Goal: Task Accomplishment & Management: Manage account settings

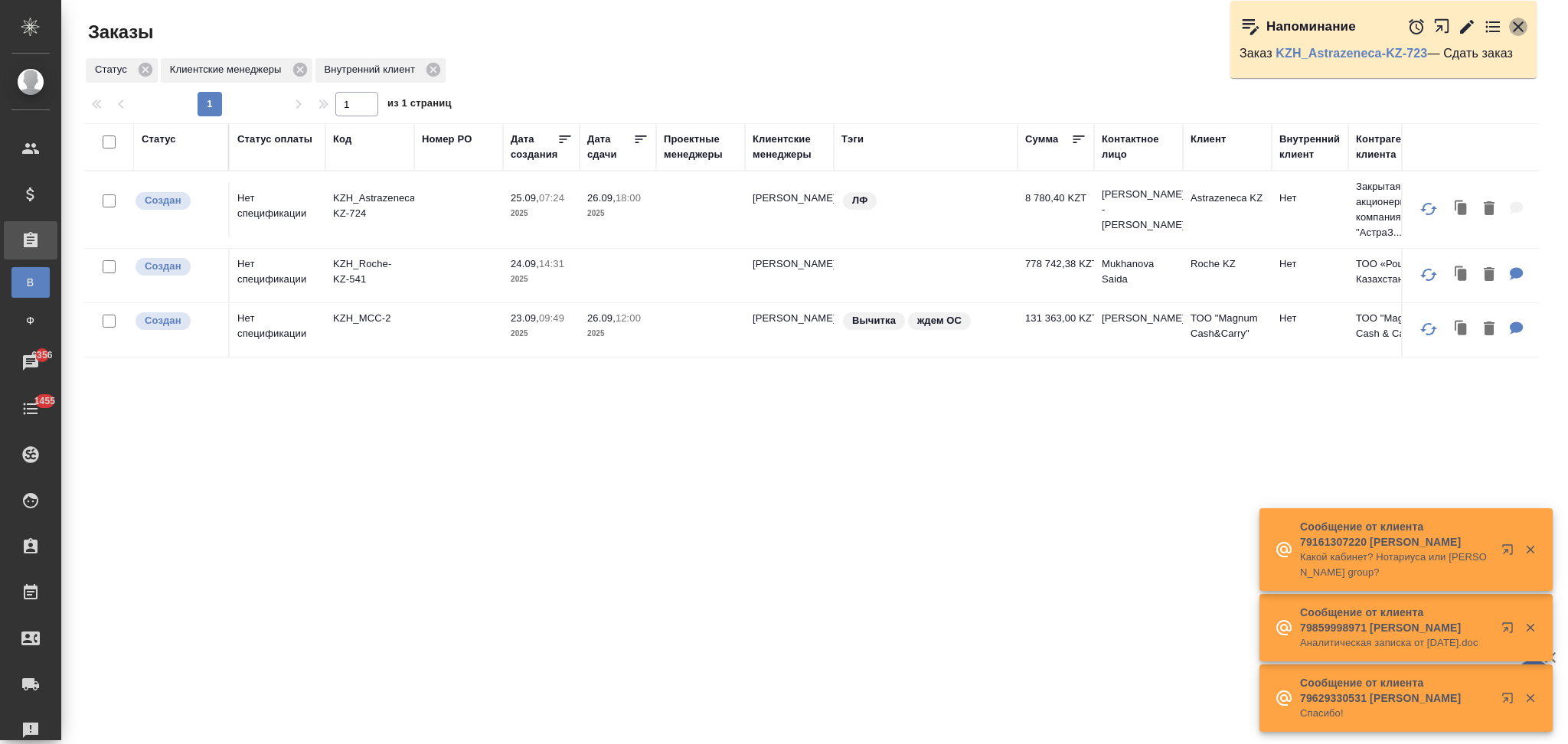
click at [1519, 24] on icon "button" at bounding box center [1518, 26] width 10 height 10
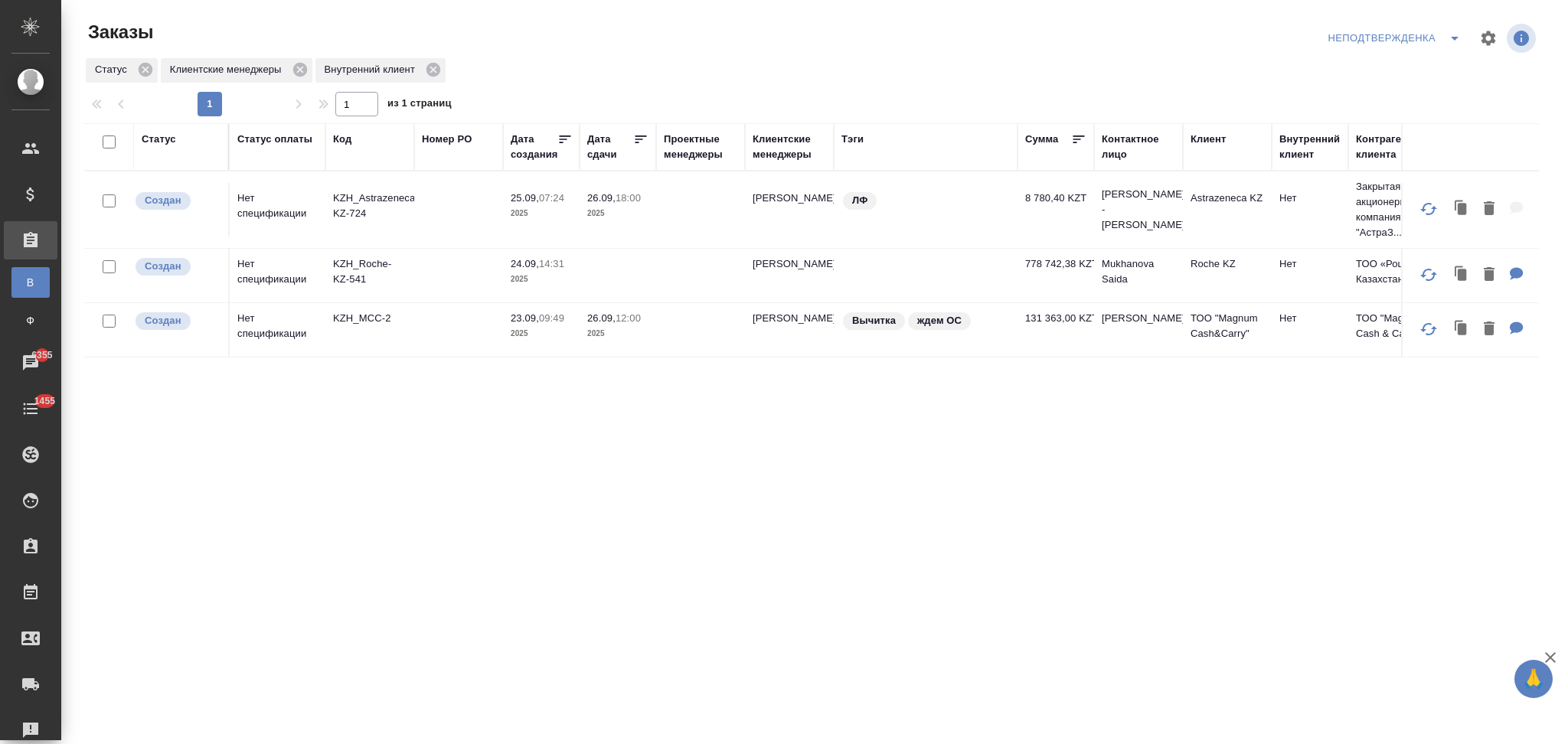
click at [440, 260] on td at bounding box center [459, 274] width 89 height 53
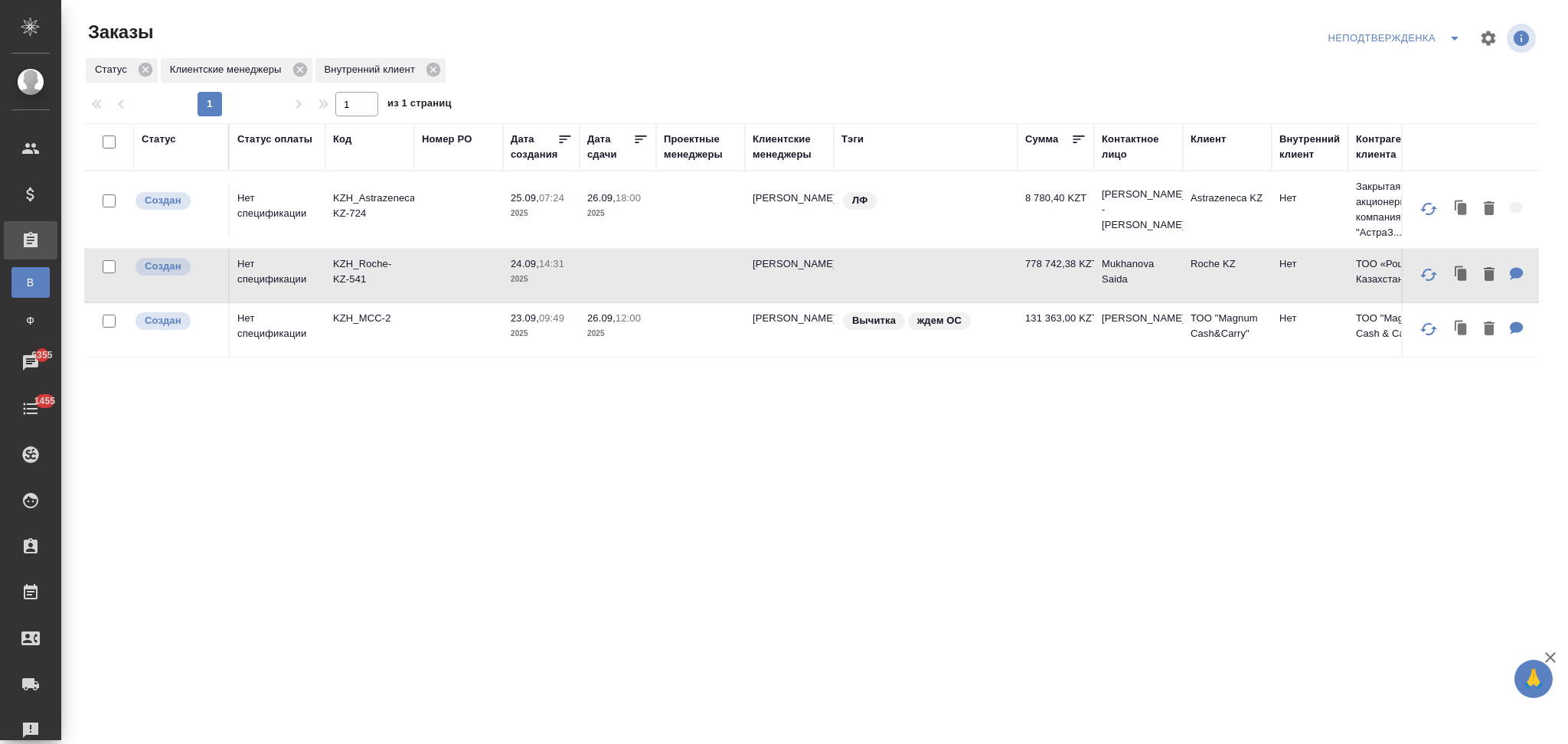
click at [440, 260] on td at bounding box center [459, 274] width 89 height 53
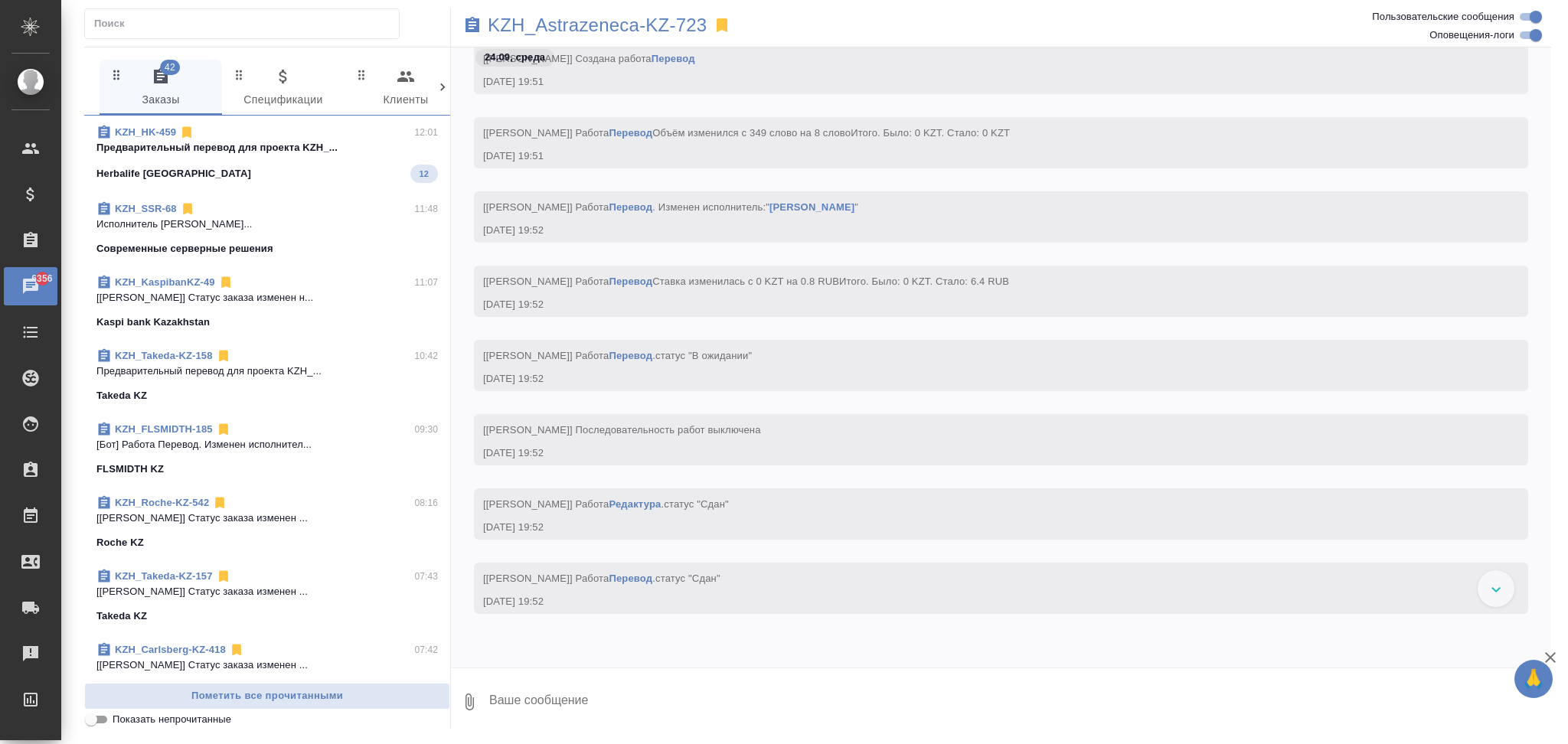
scroll to position [3481, 0]
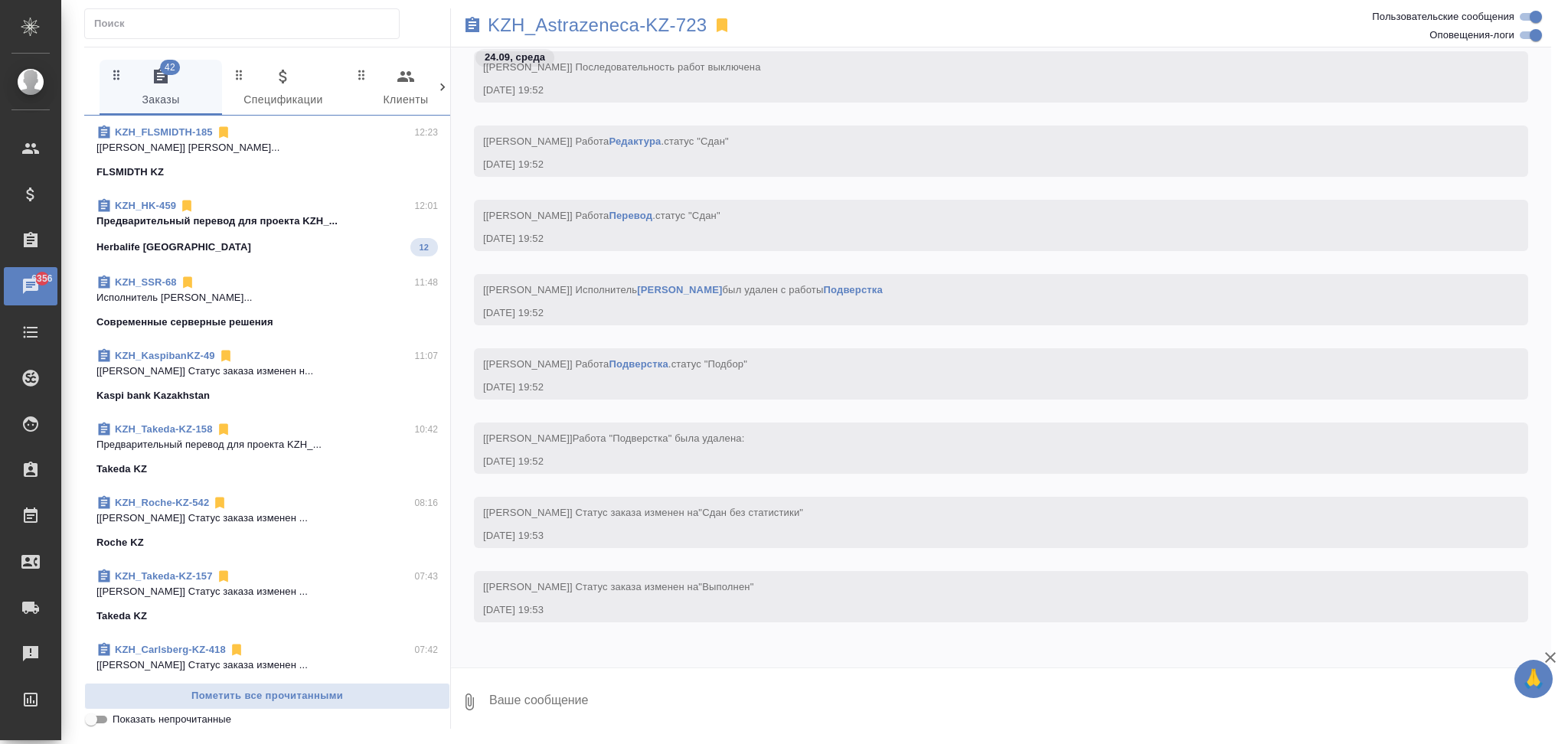
click at [221, 231] on span "KZH_HK-459 12:01 Предварительный перевод для проекта KZH_... Herbalife Kazakhst…" at bounding box center [267, 227] width 342 height 58
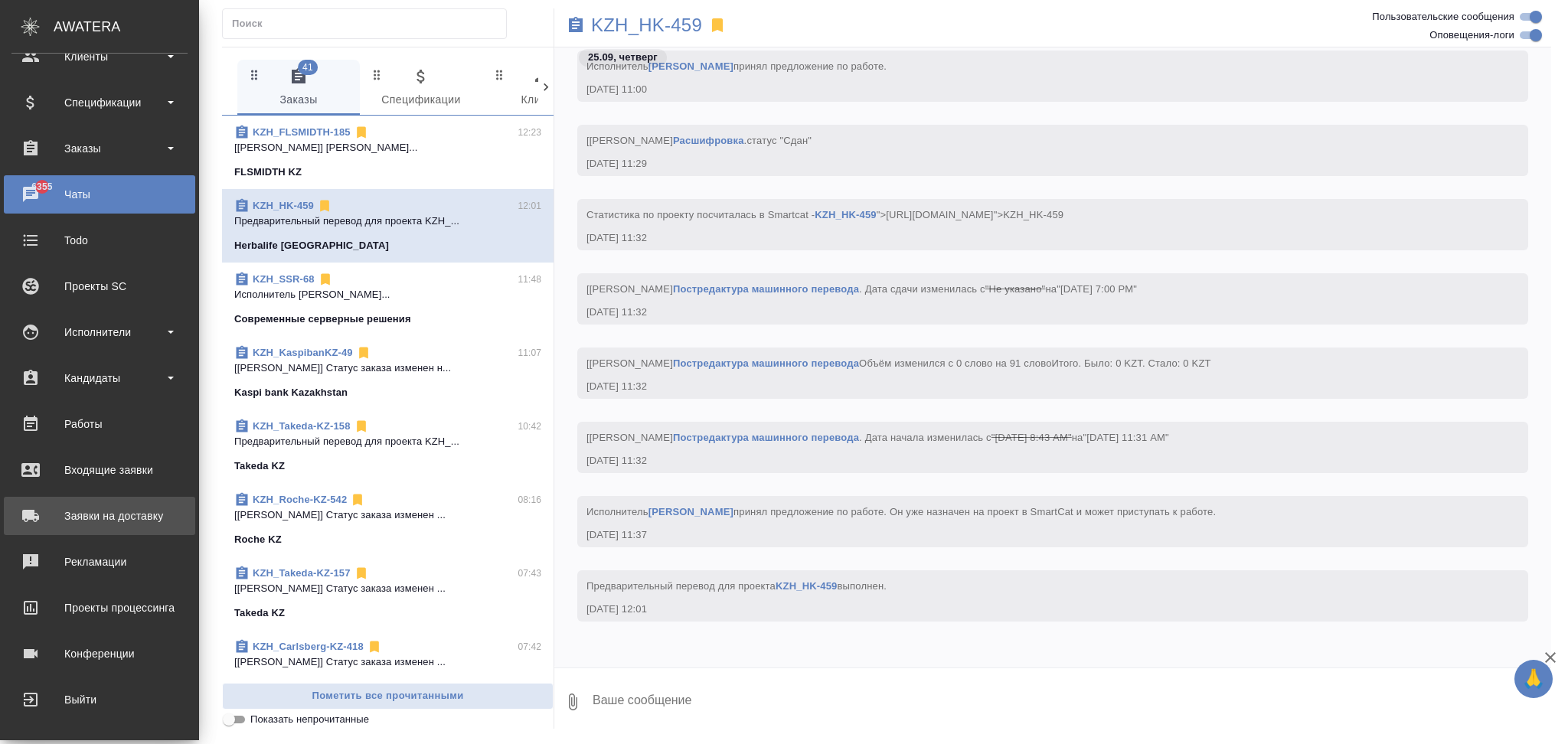
scroll to position [0, 0]
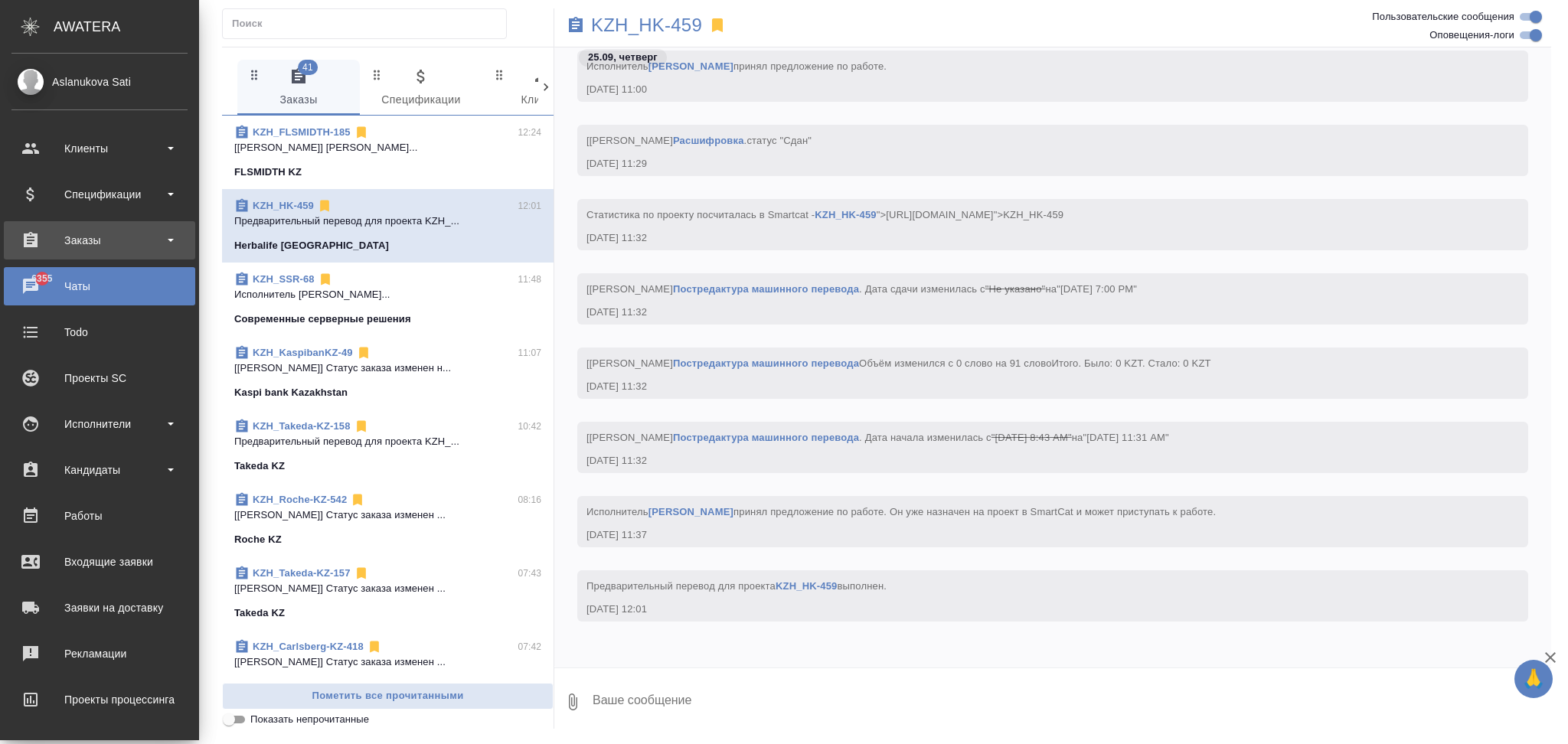
click at [93, 240] on div "Заказы" at bounding box center [99, 240] width 177 height 23
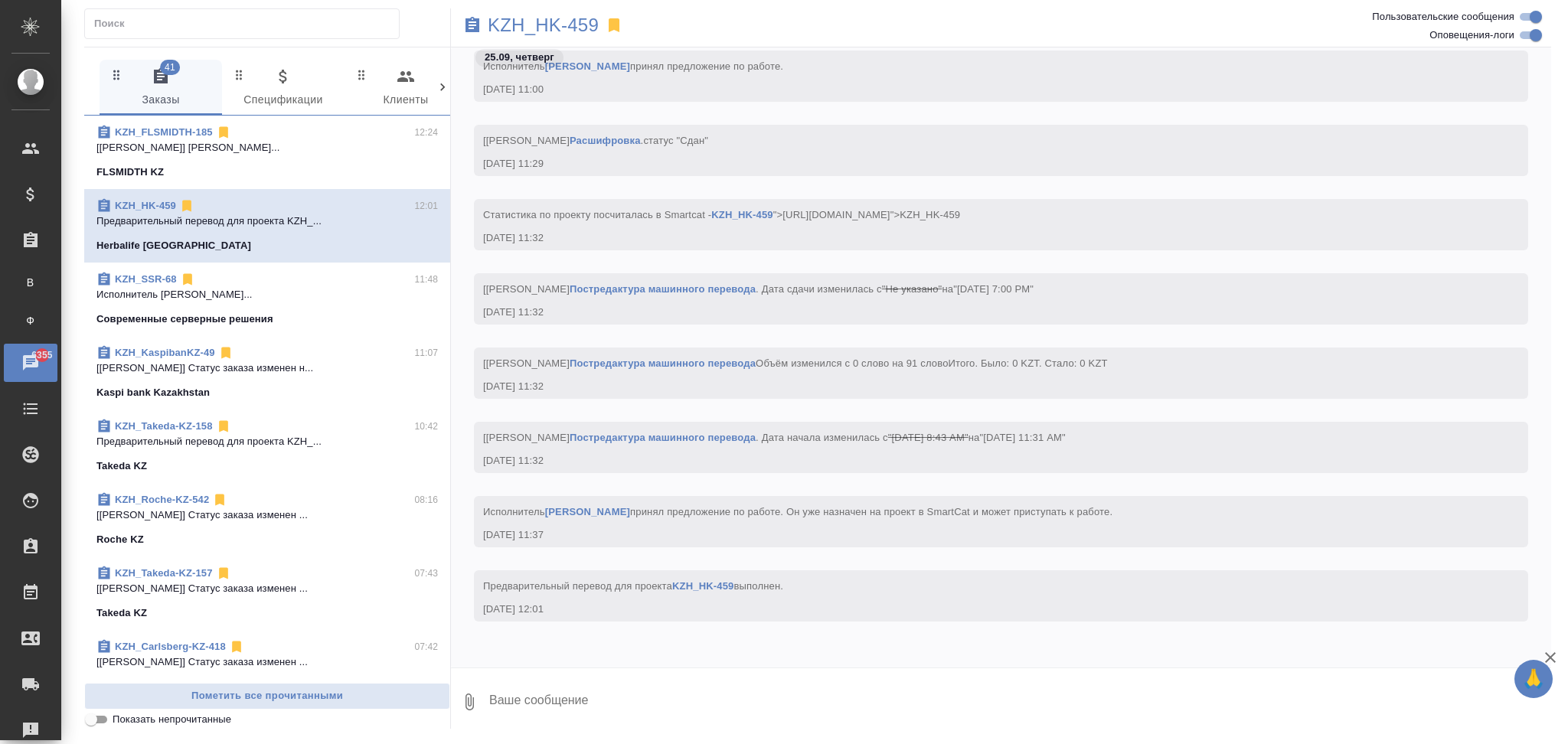
click at [439, 91] on icon at bounding box center [443, 87] width 15 height 15
click at [356, 87] on span "99+ Мессенджеры" at bounding box center [374, 88] width 104 height 42
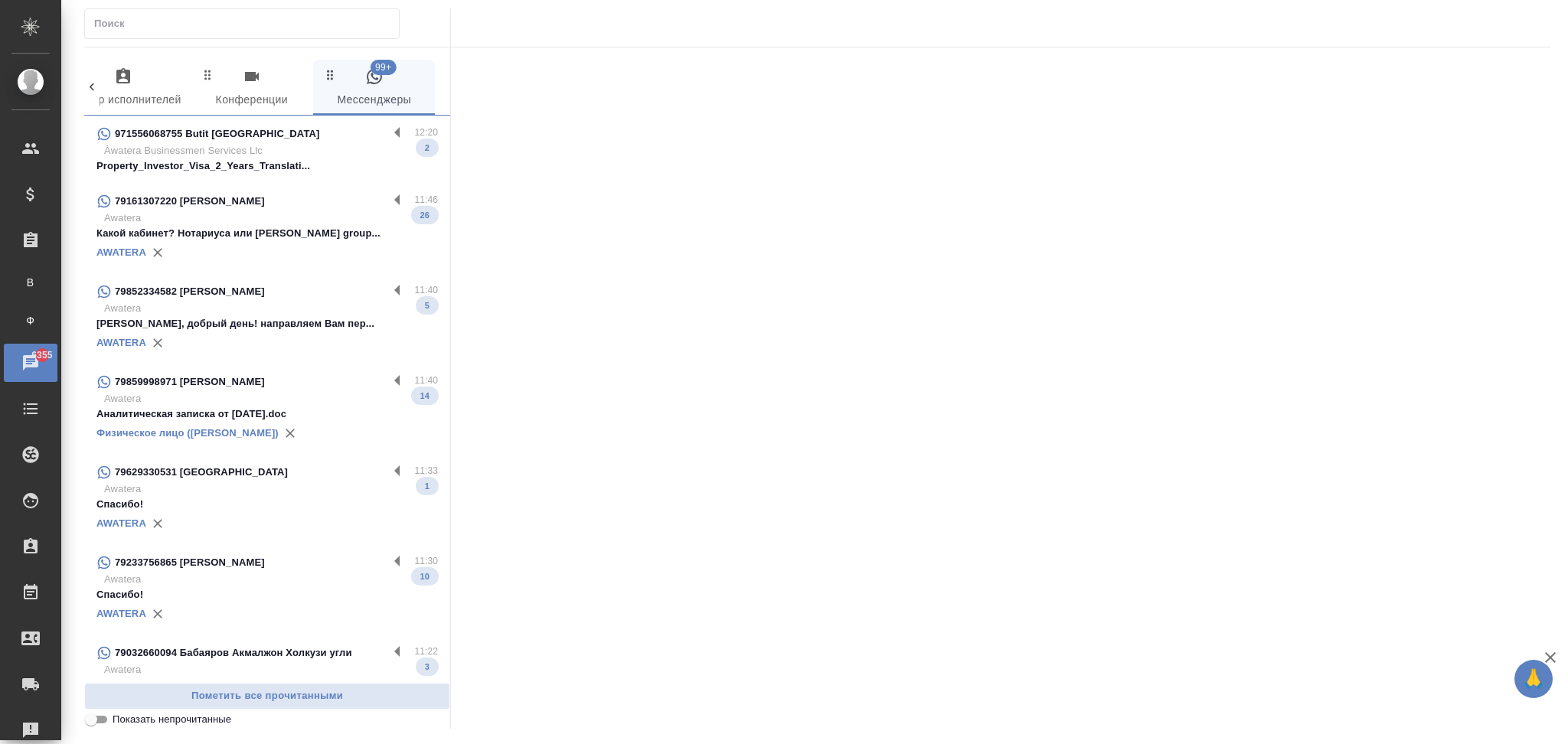
click at [92, 87] on icon at bounding box center [92, 87] width 15 height 15
click at [92, 87] on icon at bounding box center [92, 87] width 5 height 7
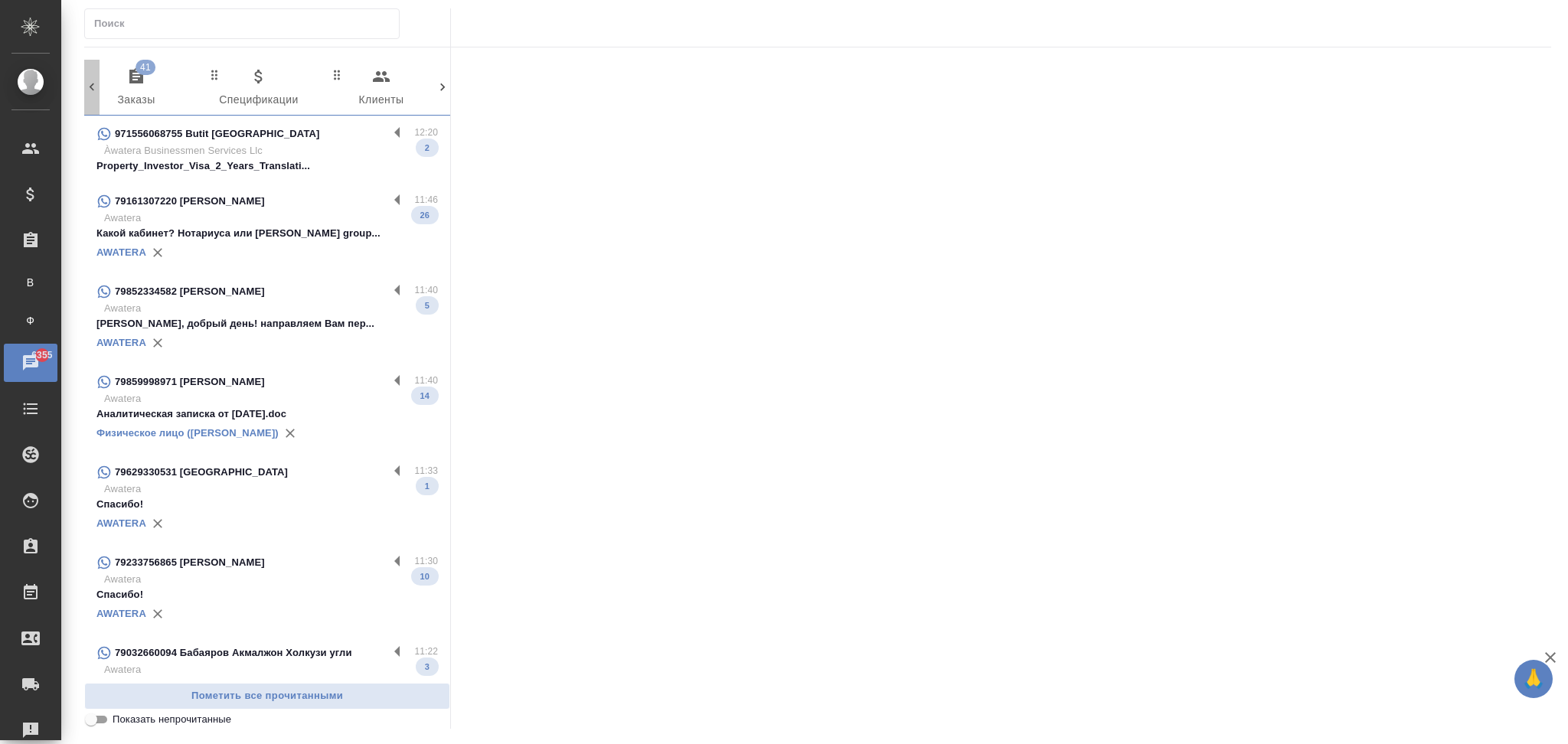
scroll to position [0, 0]
click at [92, 87] on icon at bounding box center [92, 87] width 5 height 7
click at [92, 87] on div "41 Заказы 0 Спецификации 0 Клиенты 0 Входящие 0 Тендеры 0 Исполнители 0 Подбор …" at bounding box center [267, 88] width 366 height 56
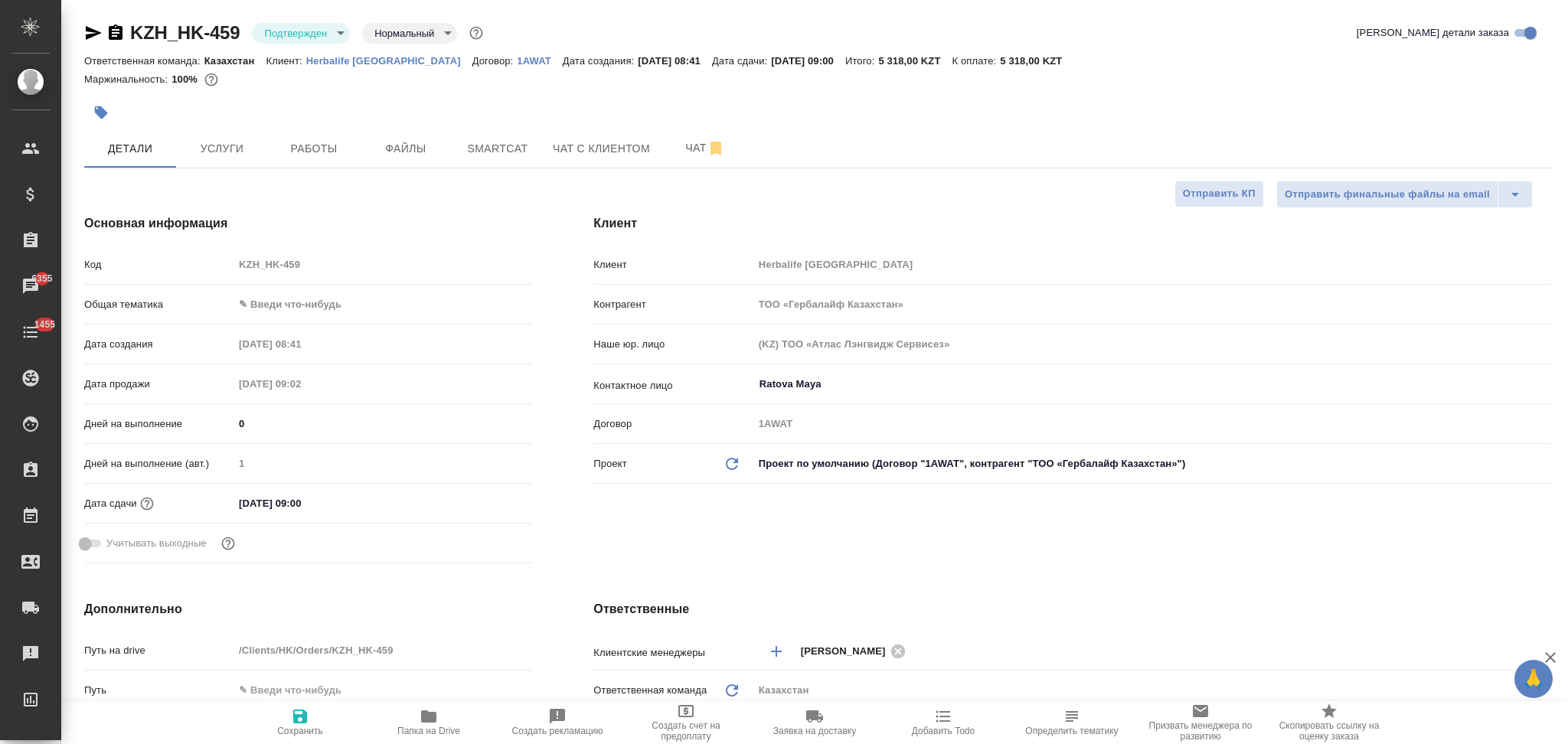
select select "RU"
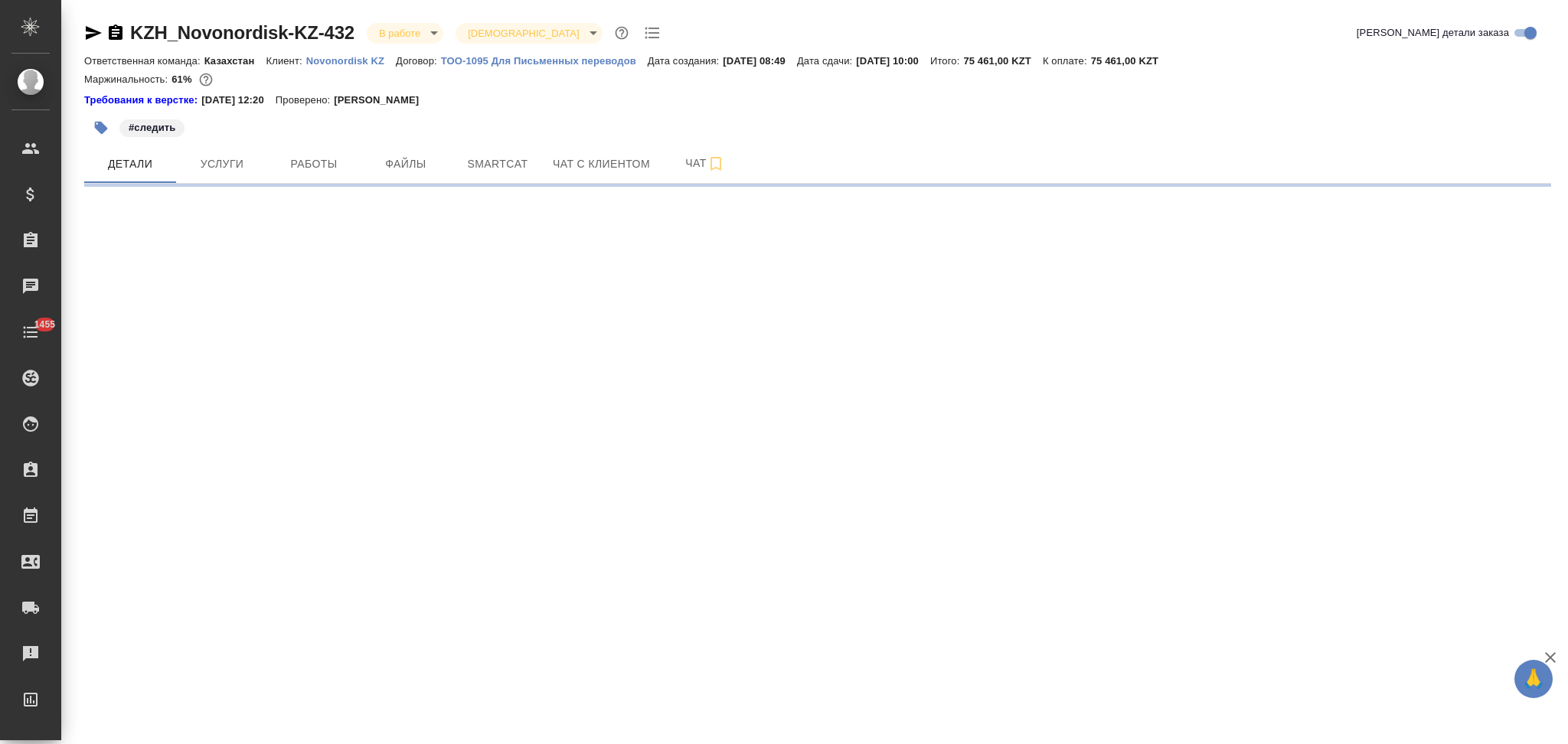
select select "RU"
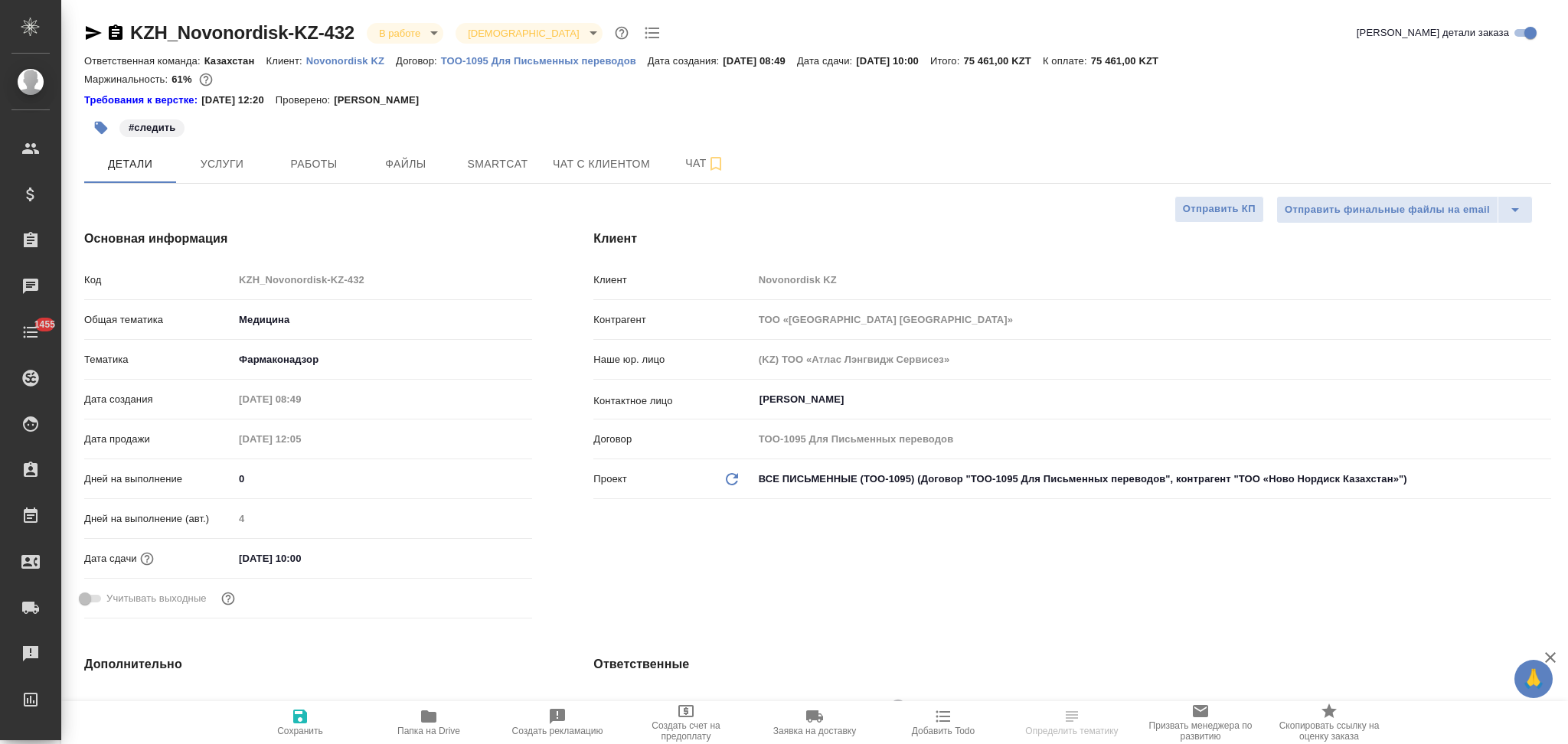
type textarea "x"
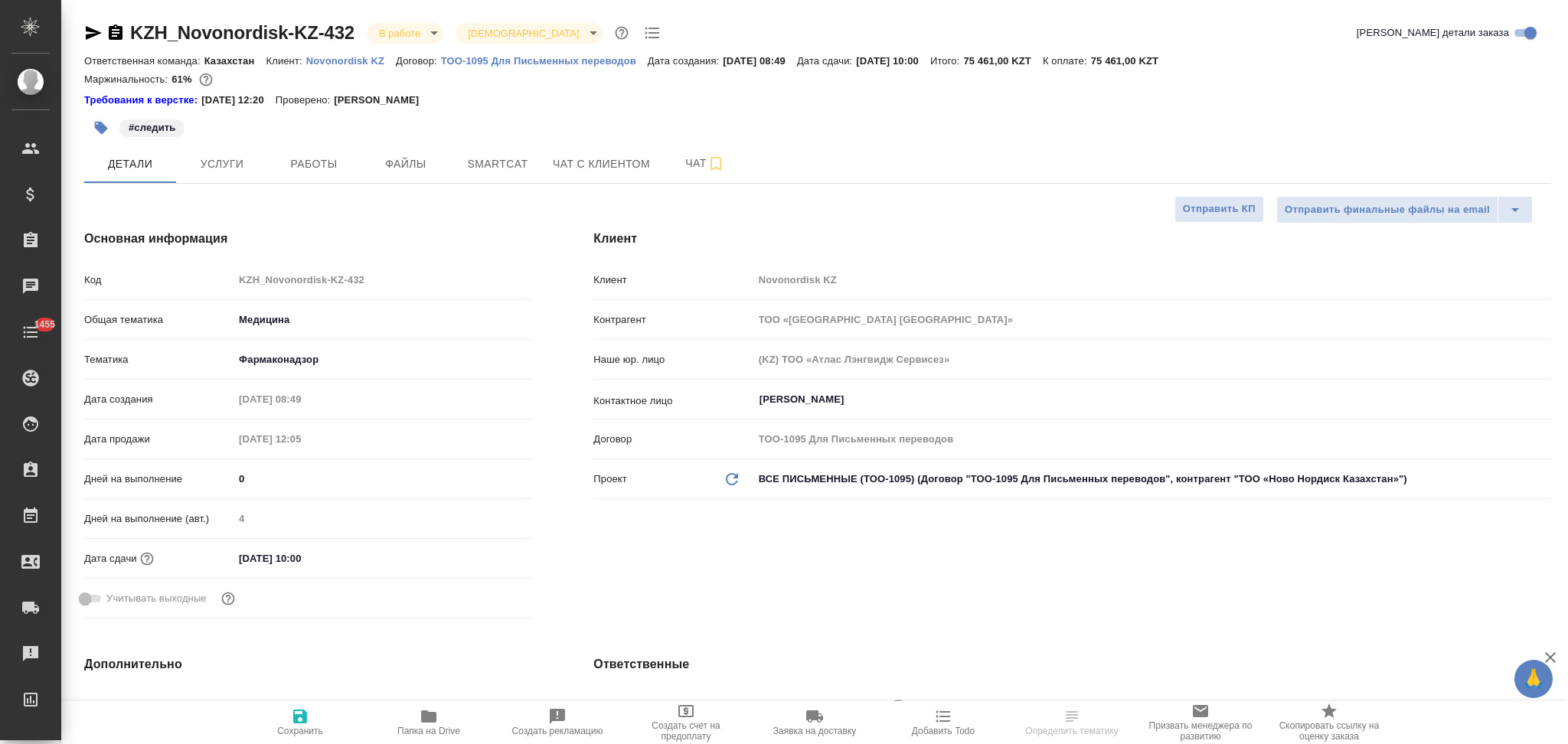
type textarea "x"
type input "Валеев Динар"
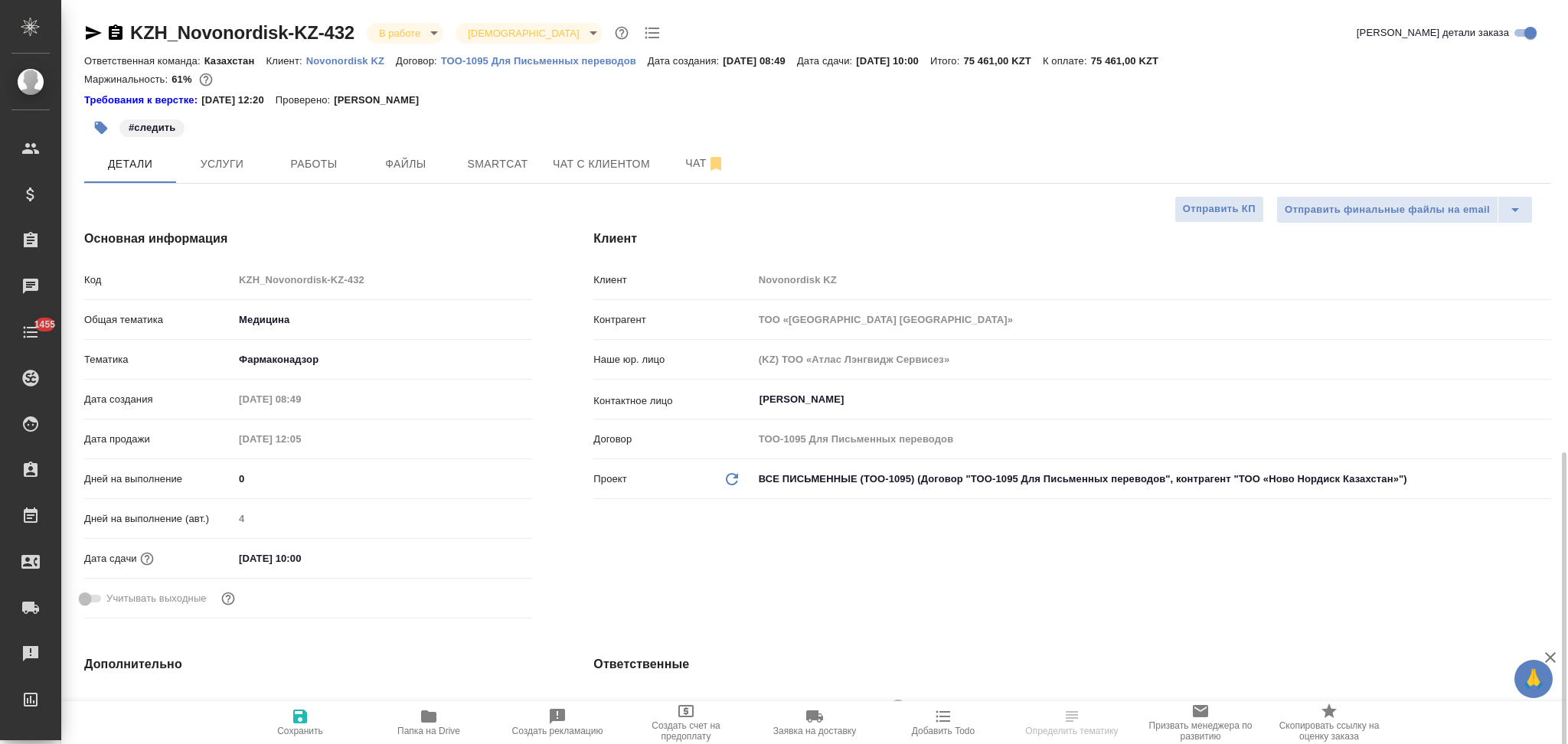
type input "Журавлев Денис"
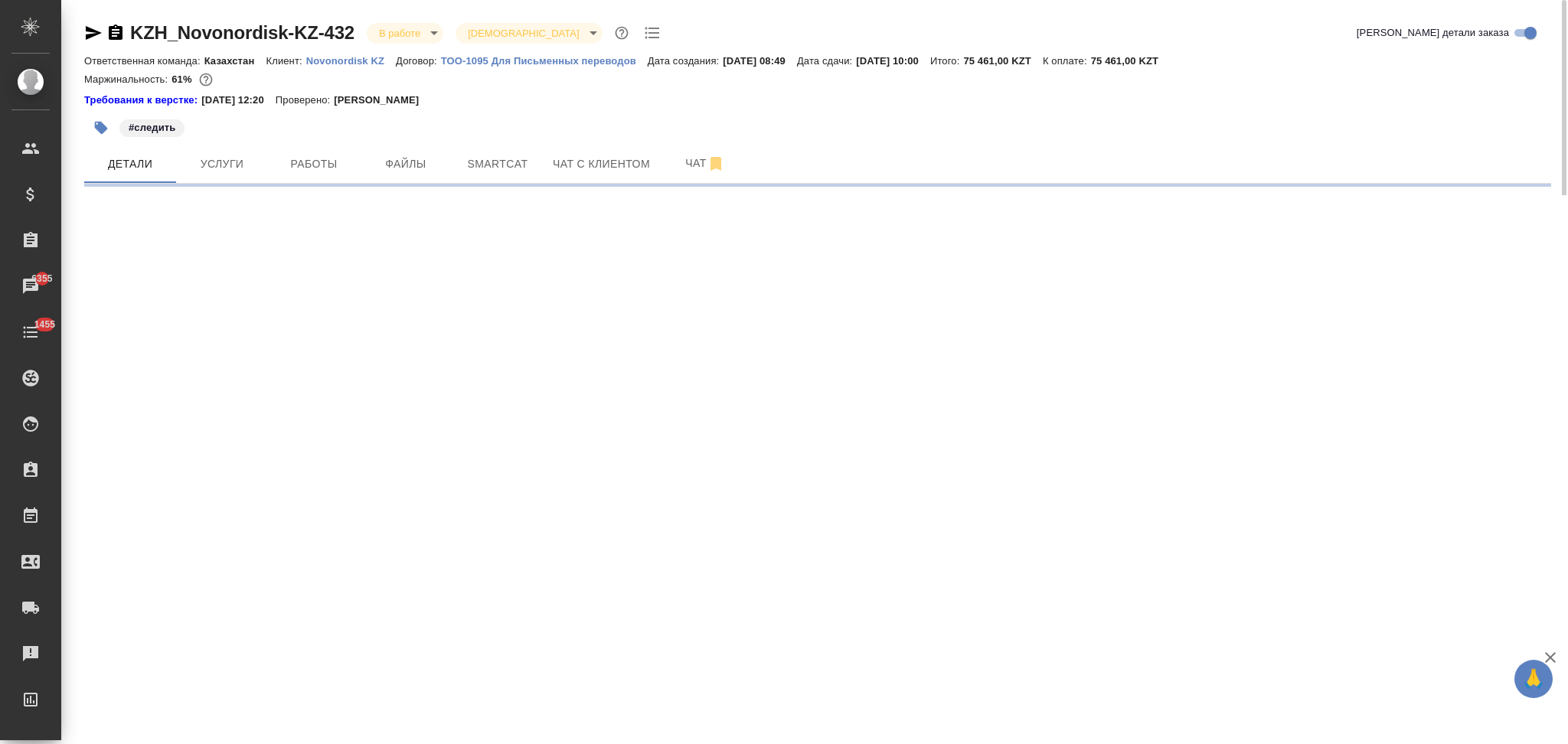
select select "RU"
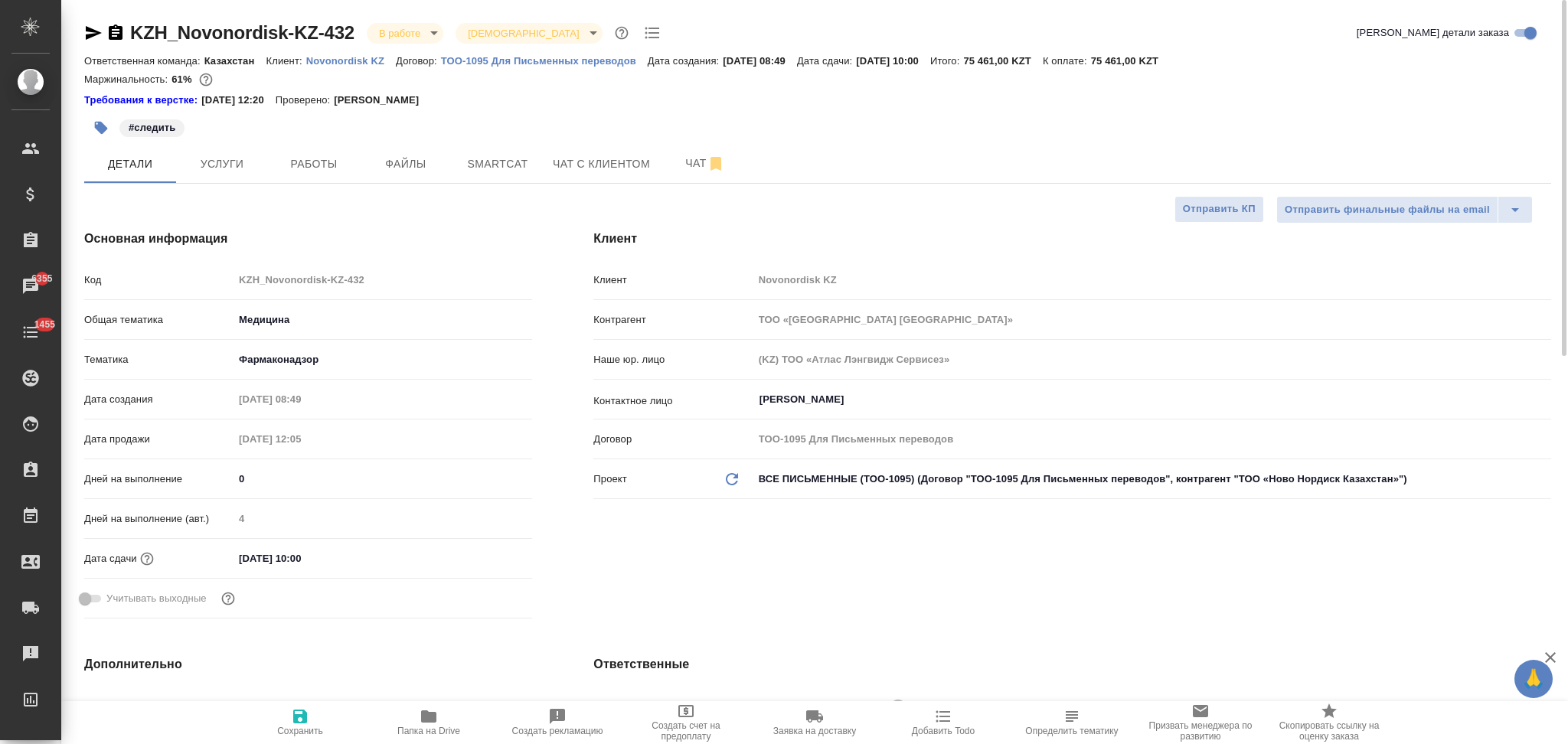
type textarea "x"
click at [220, 161] on span "Услуги" at bounding box center [221, 164] width 74 height 19
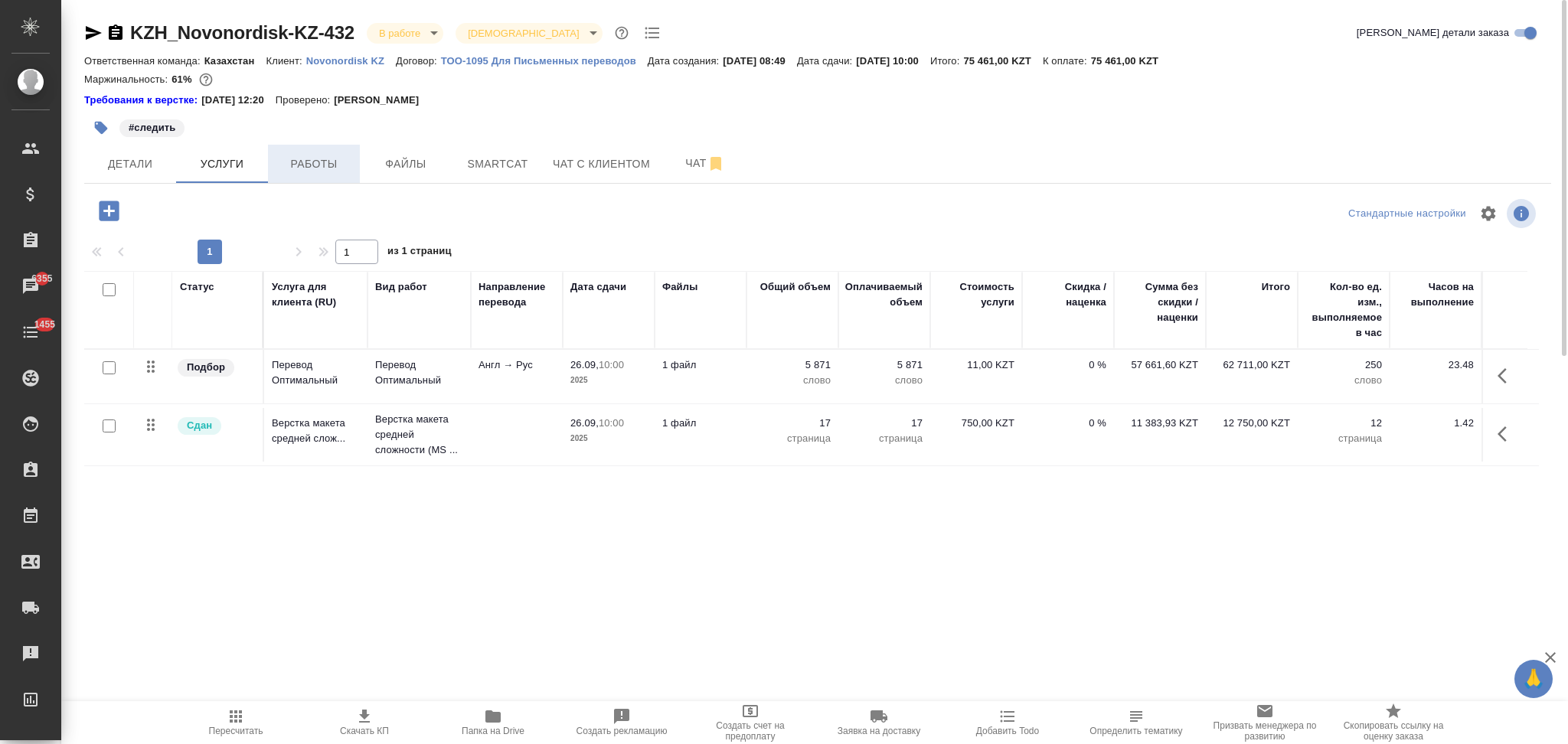
click at [318, 170] on span "Работы" at bounding box center [314, 164] width 74 height 19
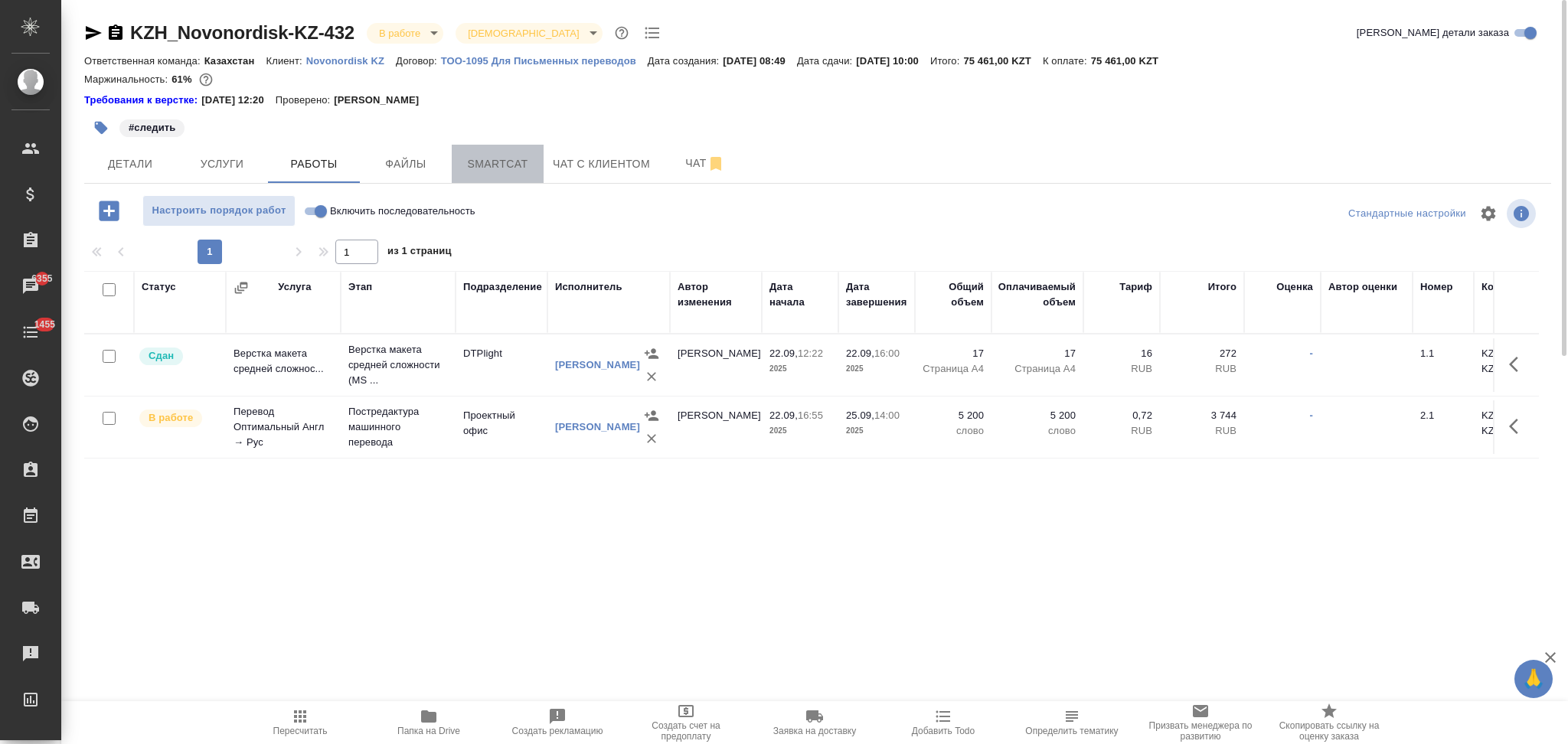
click at [495, 167] on span "Smartcat" at bounding box center [498, 164] width 74 height 19
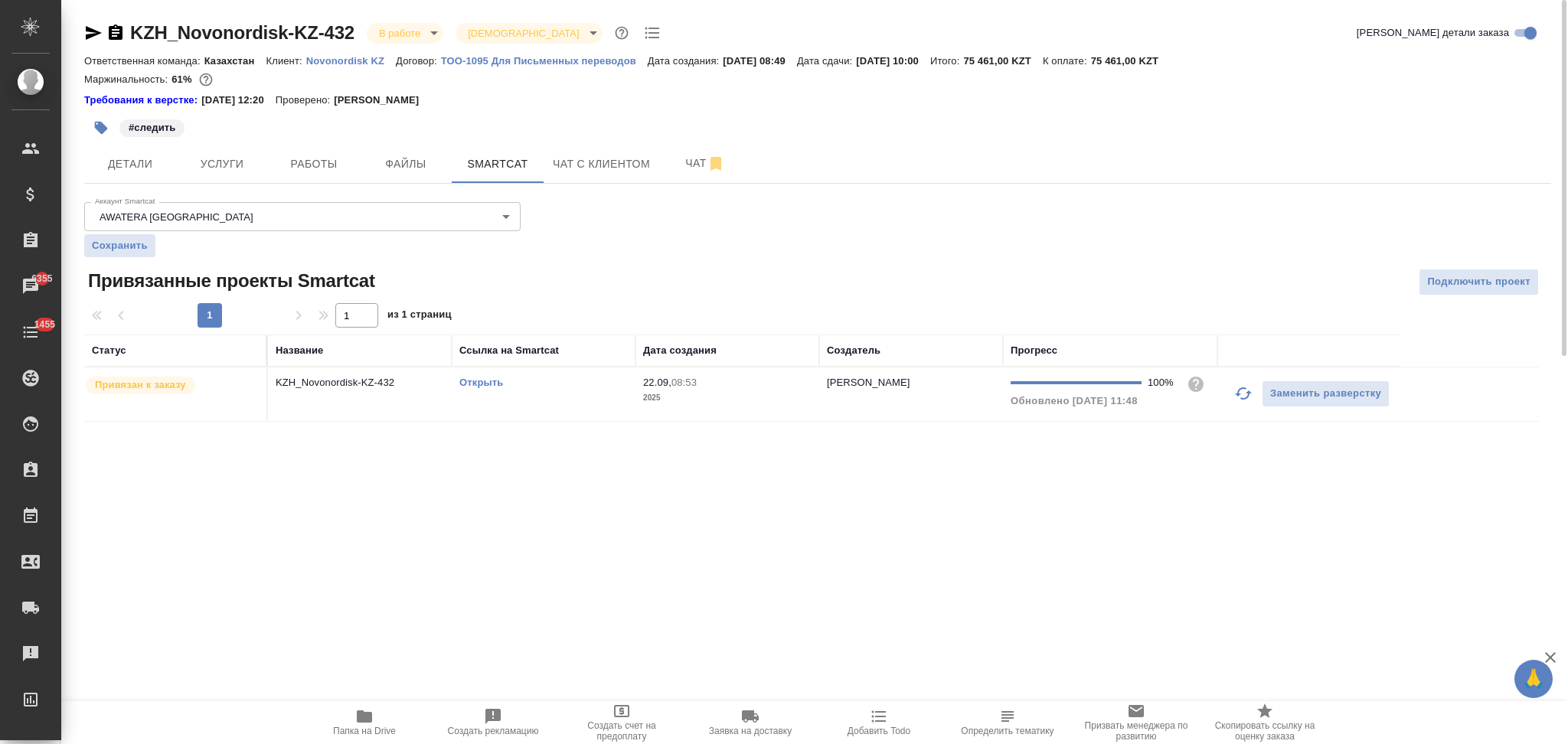
click at [478, 384] on link "Открыть" at bounding box center [481, 382] width 44 height 11
click at [139, 162] on span "Детали" at bounding box center [130, 164] width 74 height 19
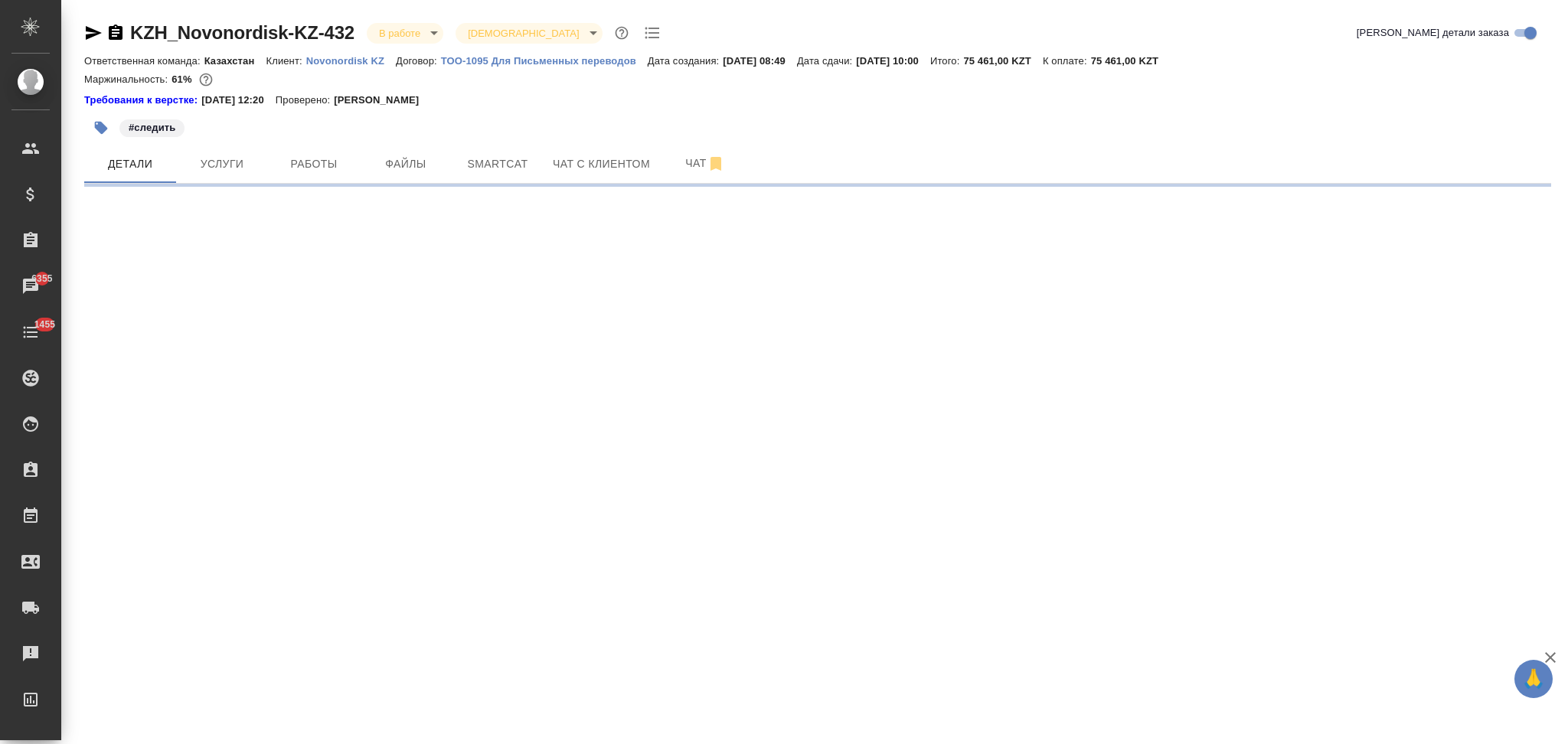
select select "RU"
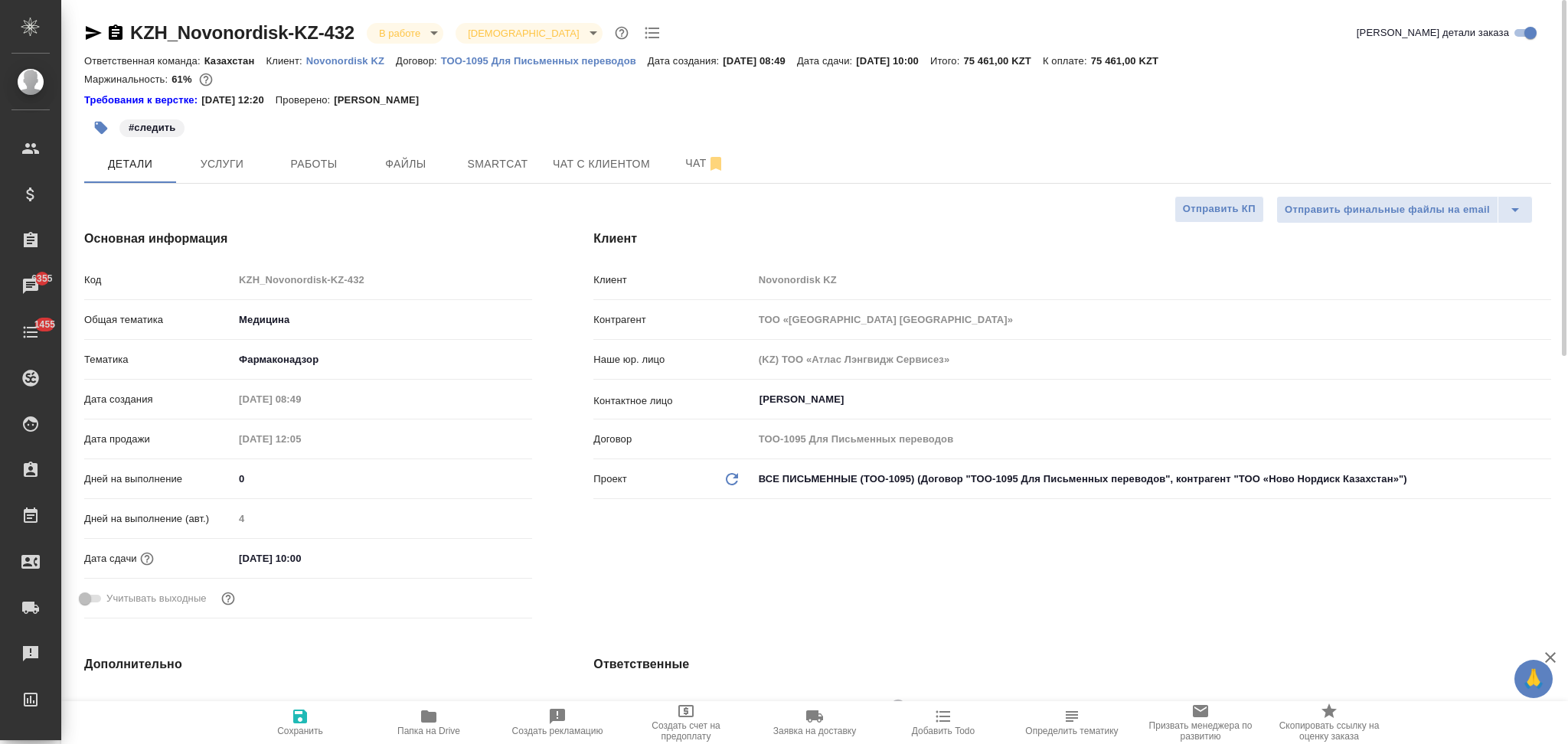
type textarea "x"
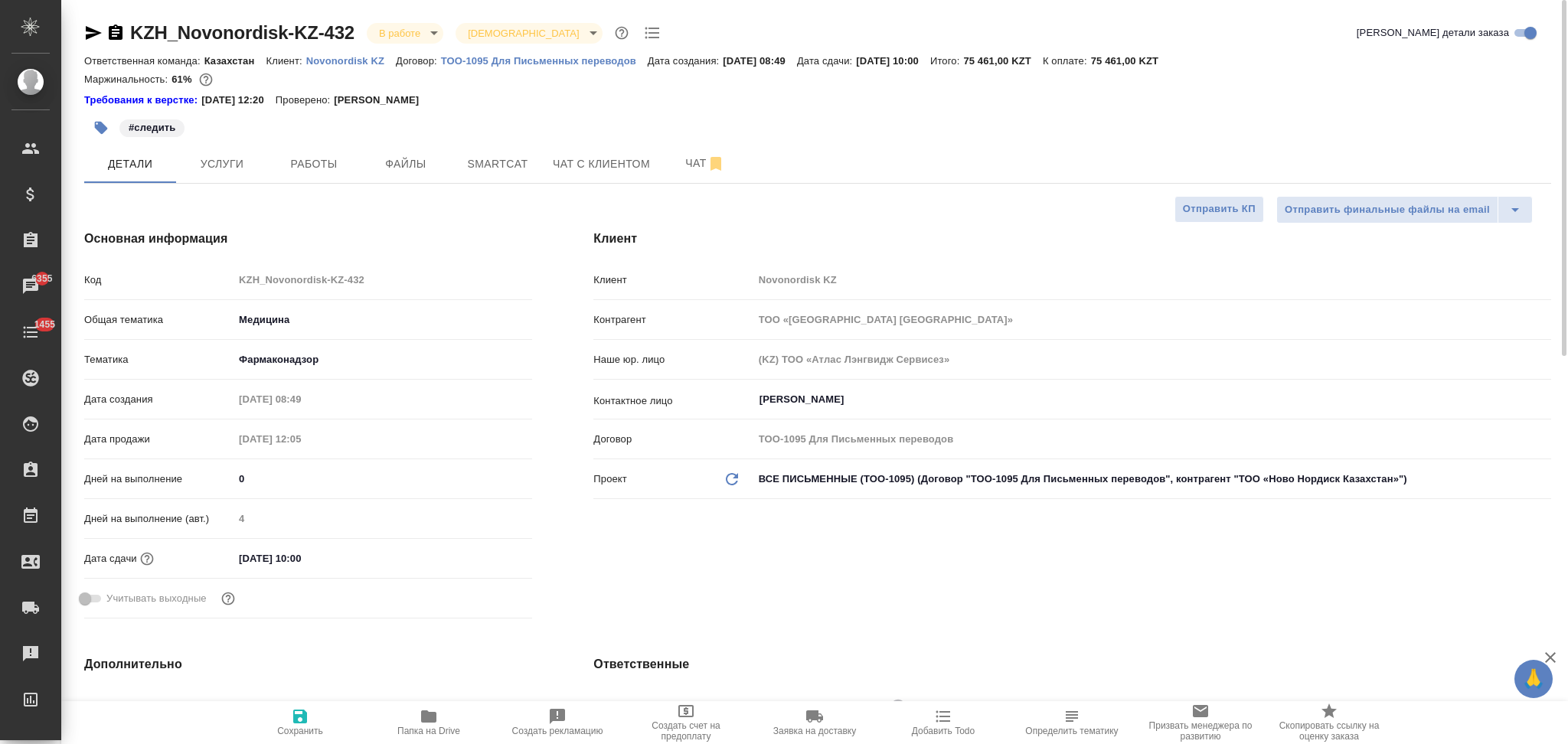
type textarea "x"
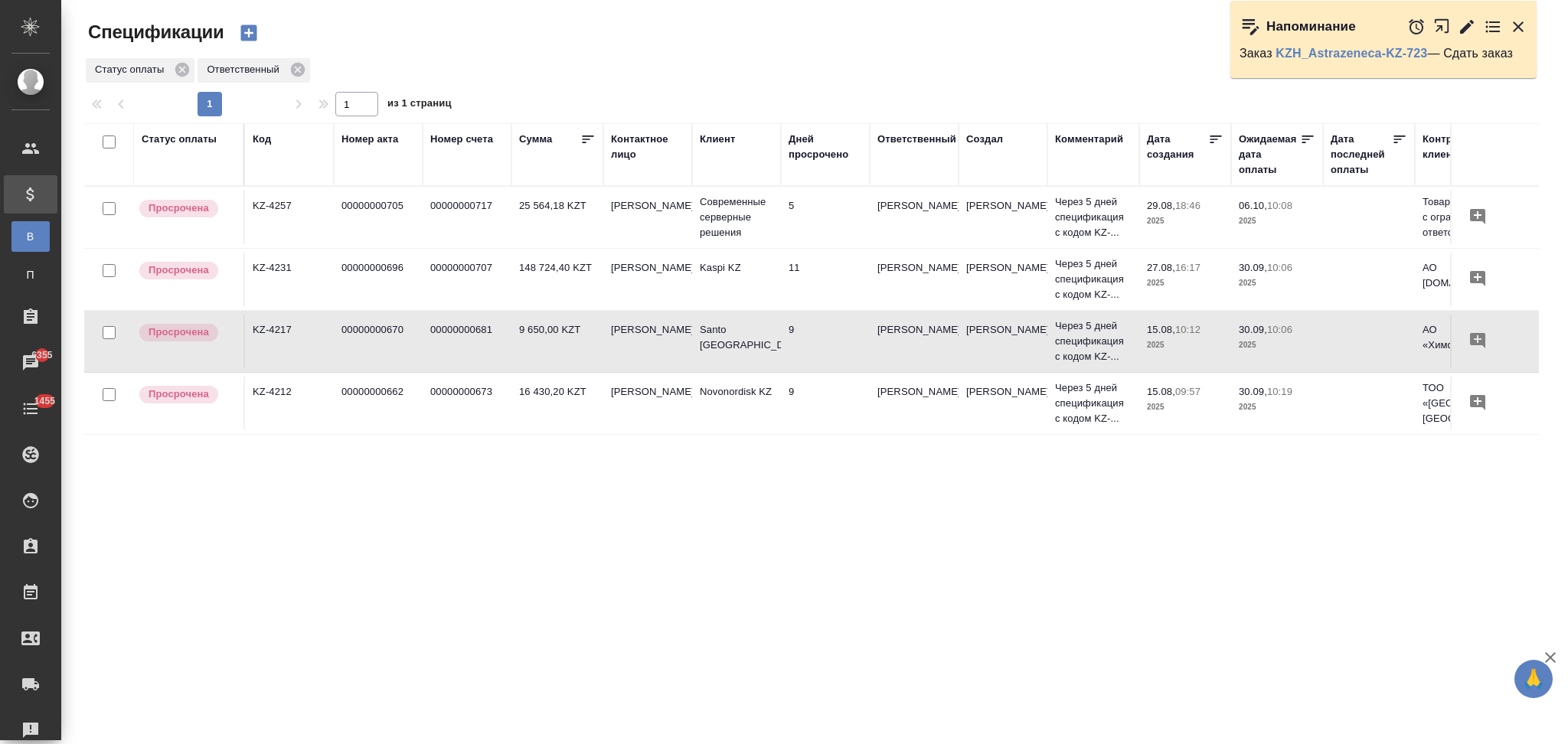
click at [263, 142] on div "Код" at bounding box center [262, 139] width 19 height 15
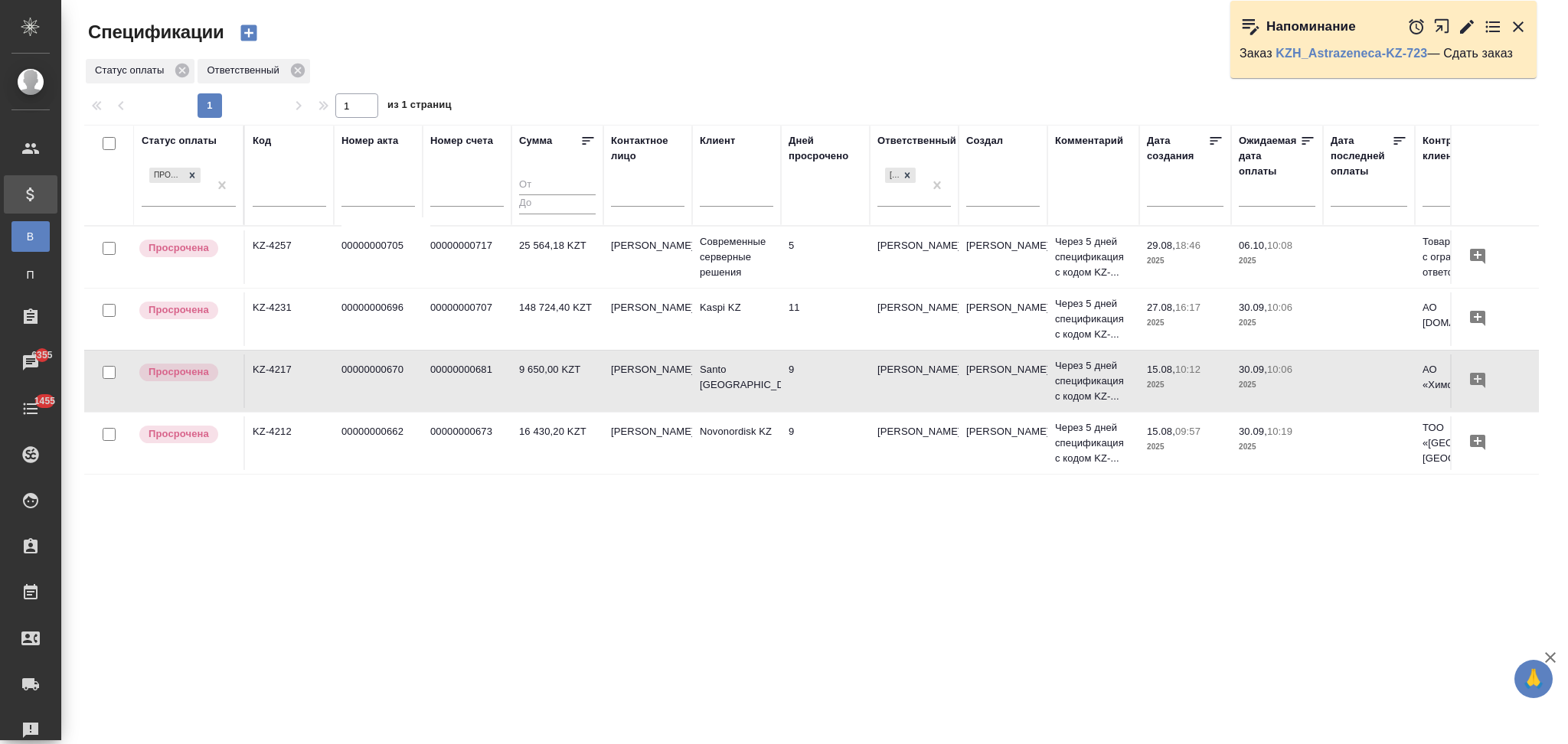
click at [288, 196] on input "text" at bounding box center [290, 196] width 74 height 19
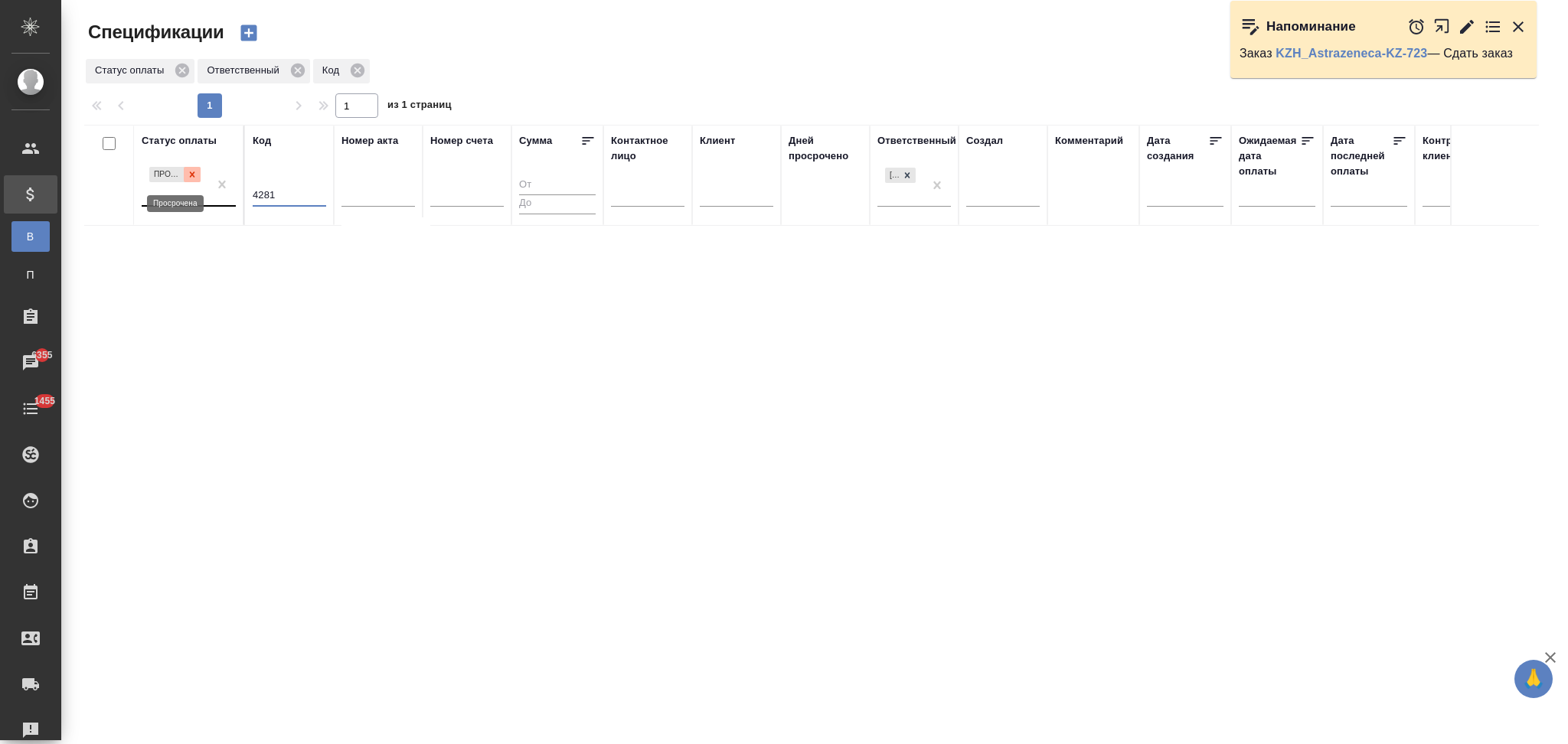
click at [185, 181] on div at bounding box center [192, 175] width 17 height 16
click at [253, 194] on input "4281" at bounding box center [290, 196] width 74 height 19
click at [908, 175] on icon at bounding box center [908, 175] width 6 height 6
drag, startPoint x: 275, startPoint y: 198, endPoint x: 219, endPoint y: 187, distance: 57.1
click at [219, 187] on tr "Статус оплаты Код KZ - 4281 Номер акта Номер счета [PERSON_NAME] лицо [PERSON_N…" at bounding box center [1078, 175] width 1987 height 101
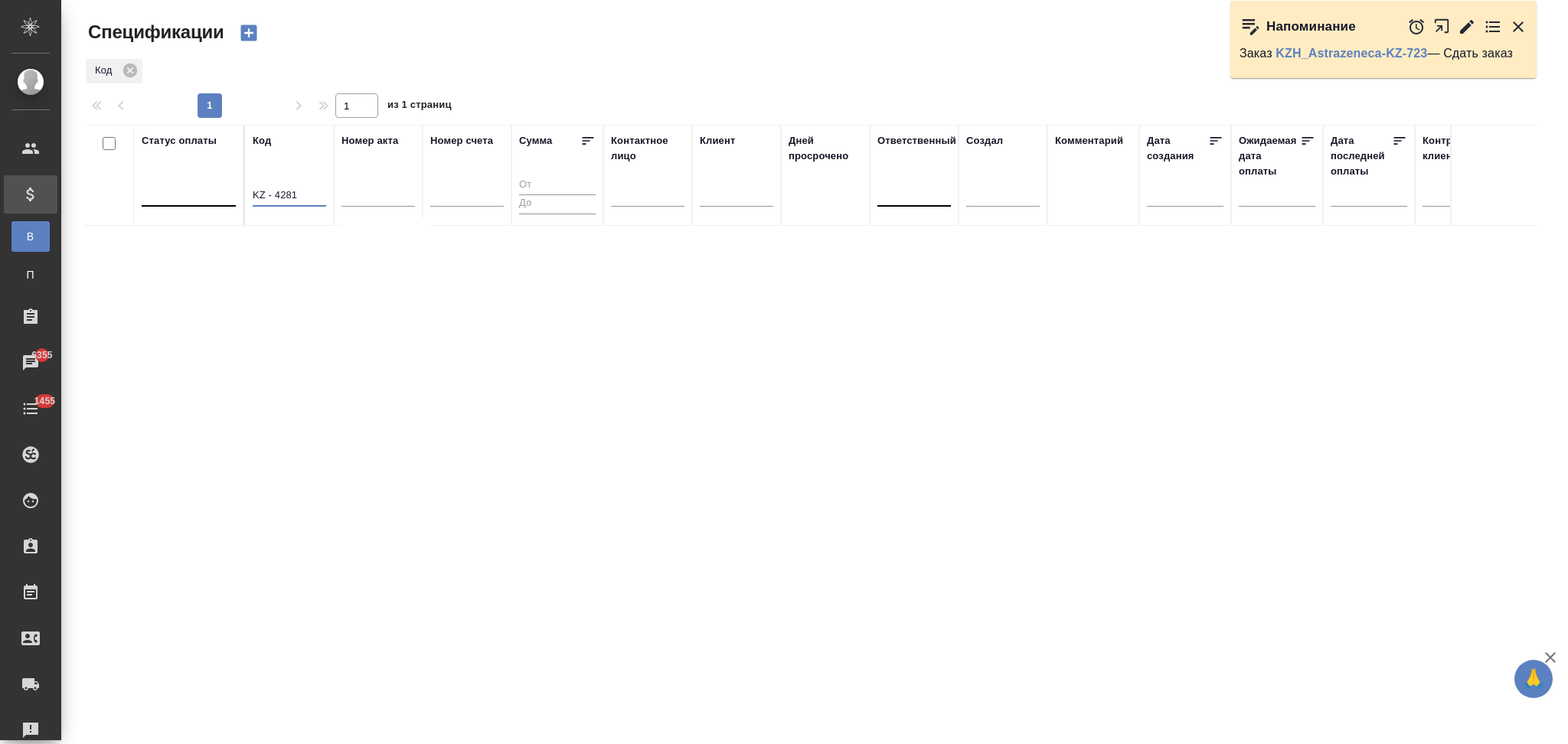
type input "4281"
drag, startPoint x: 300, startPoint y: 202, endPoint x: 234, endPoint y: 189, distance: 67.3
click at [234, 189] on tr "Статус оплаты Код 4281 Номер акта Номер счета Сумма Контактное лицо Клиент Дней…" at bounding box center [1078, 175] width 1987 height 101
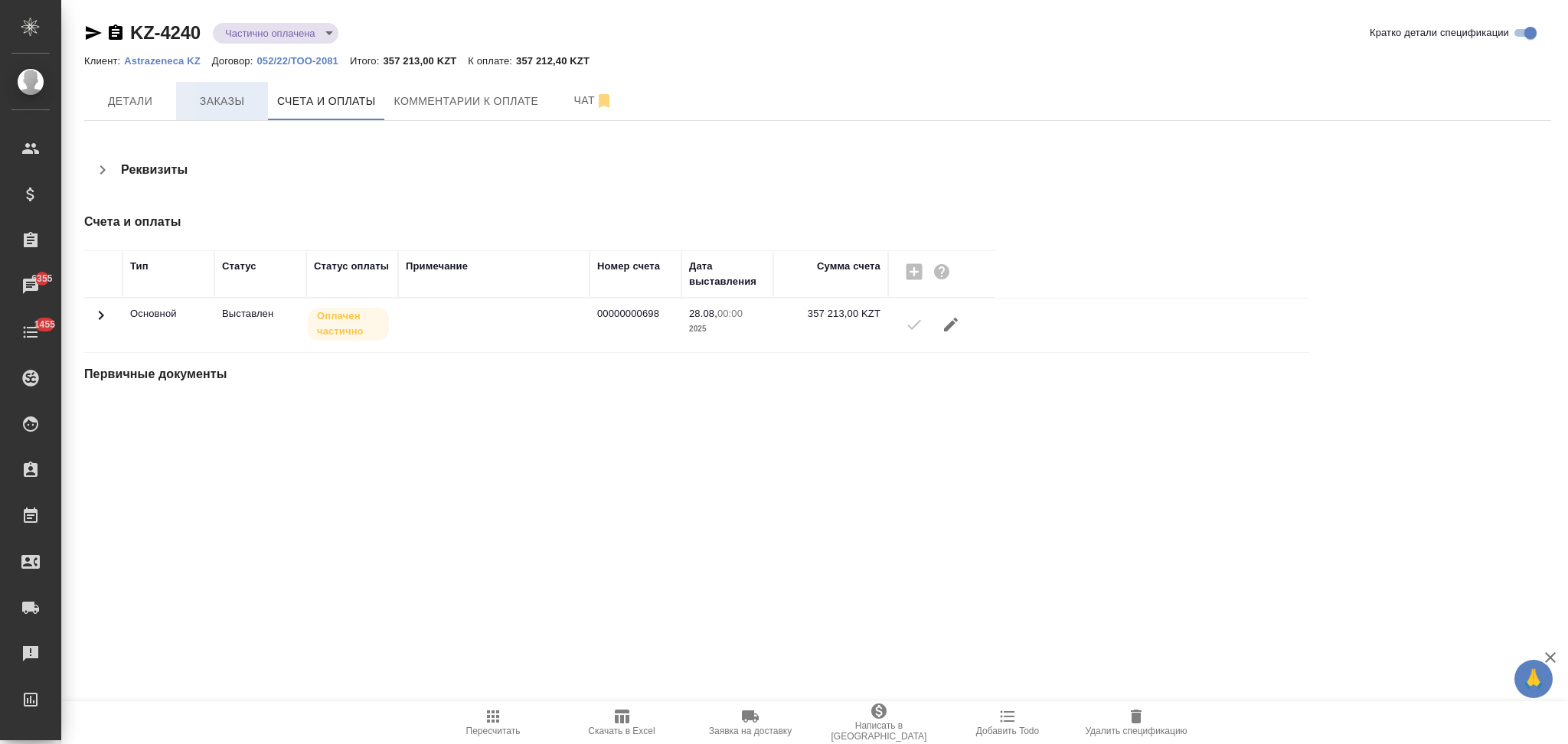
click at [227, 91] on span "Заказы" at bounding box center [221, 101] width 74 height 19
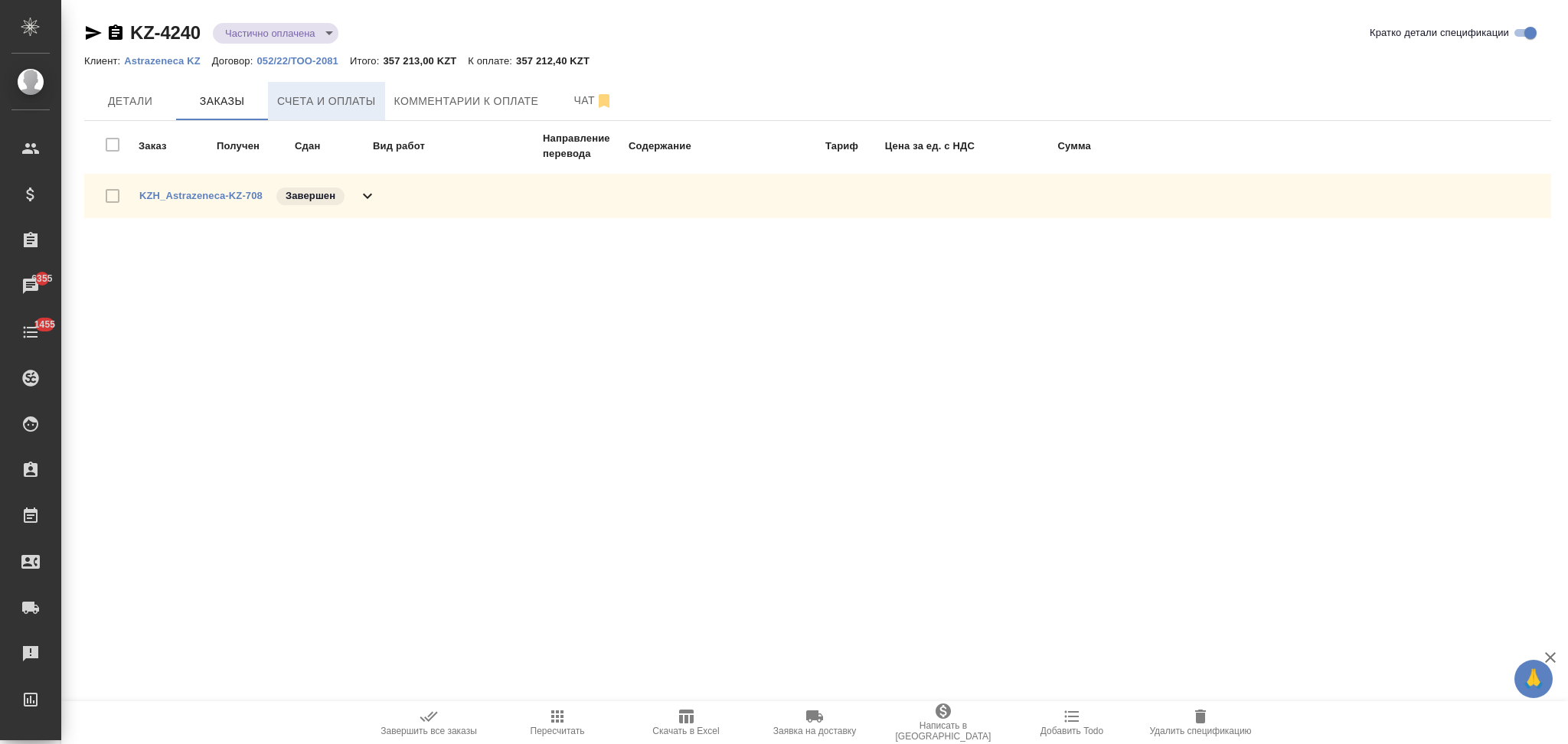
click at [309, 97] on span "Счета и оплаты" at bounding box center [327, 101] width 99 height 19
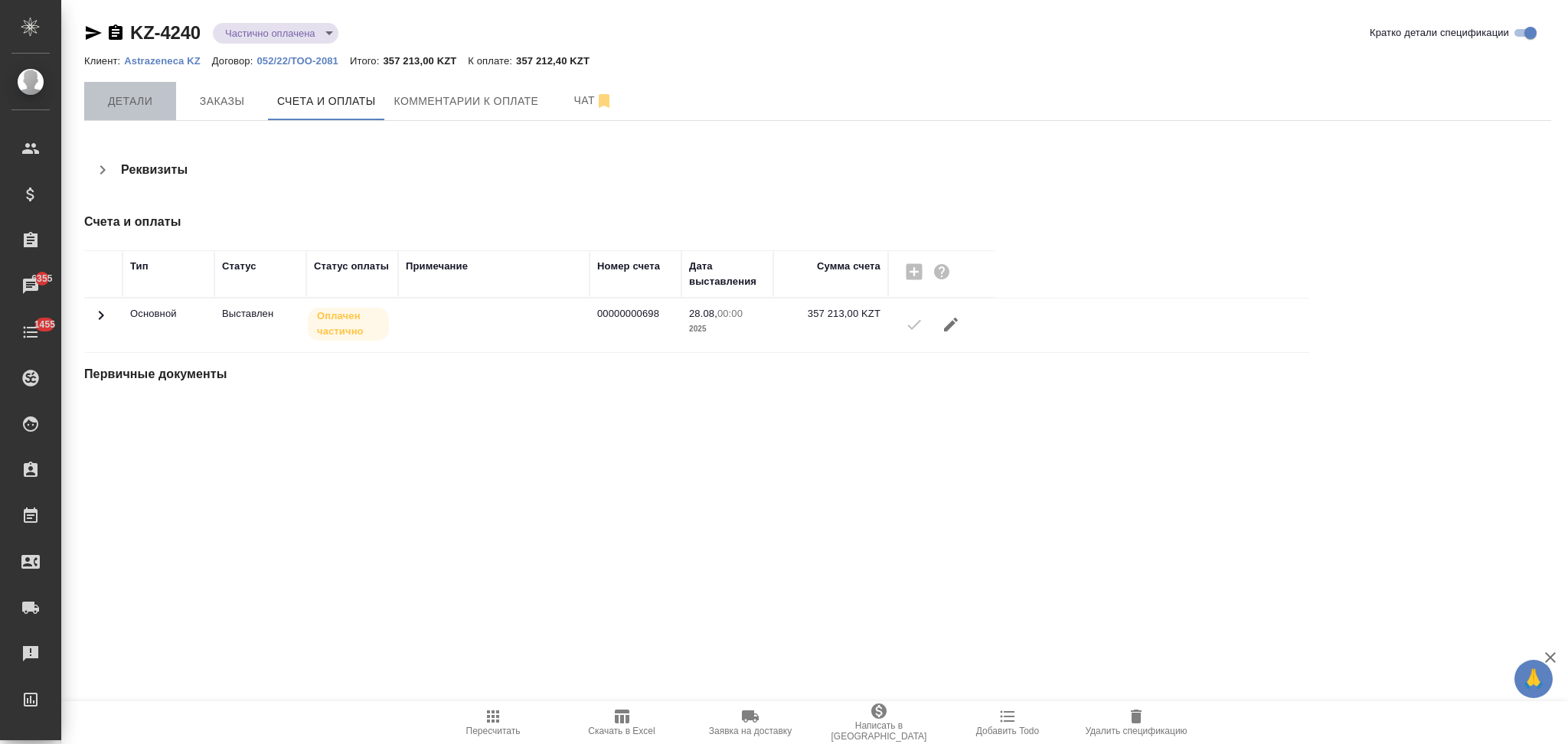
click at [142, 107] on span "Детали" at bounding box center [130, 101] width 74 height 19
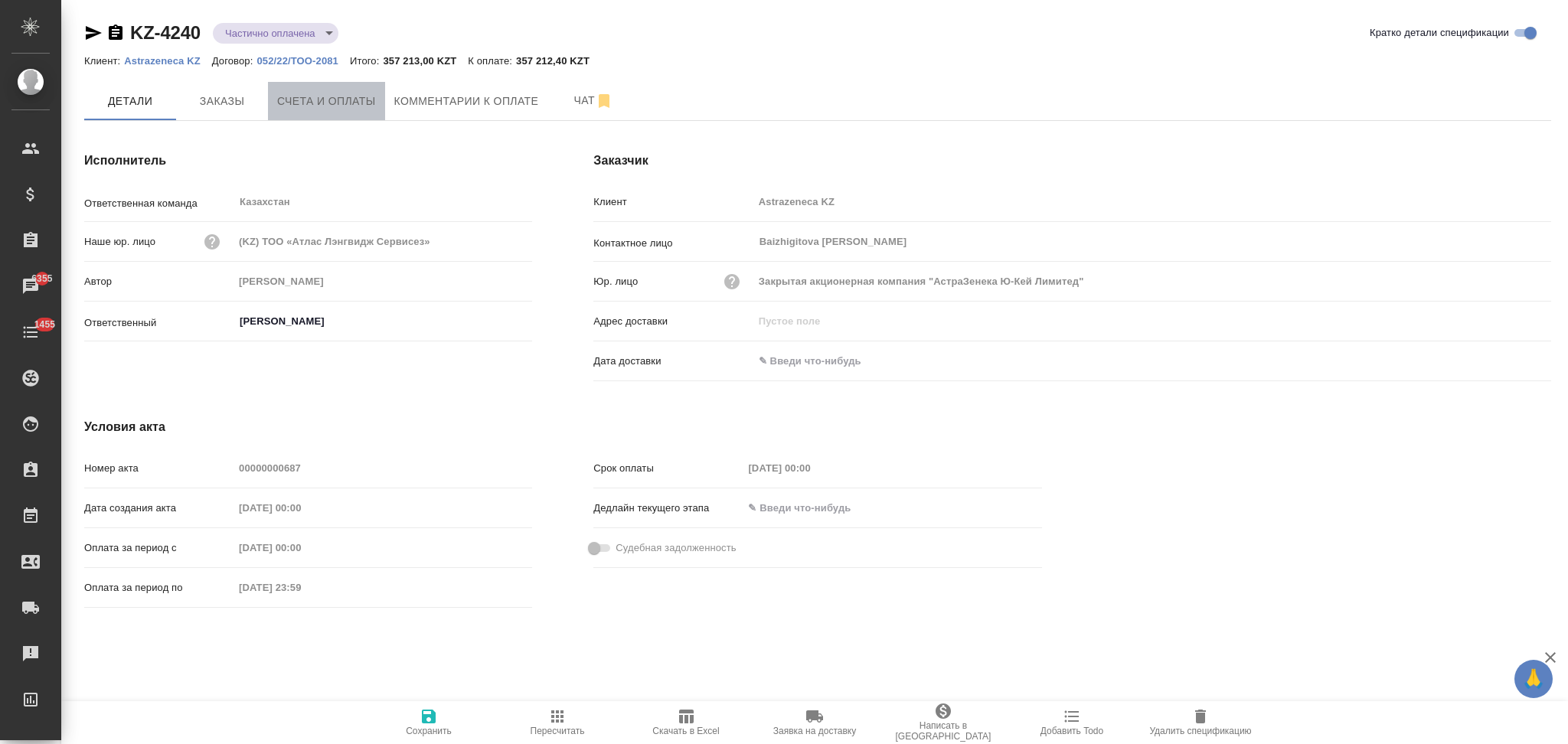
click at [306, 113] on button "Счета и оплаты" at bounding box center [326, 101] width 117 height 38
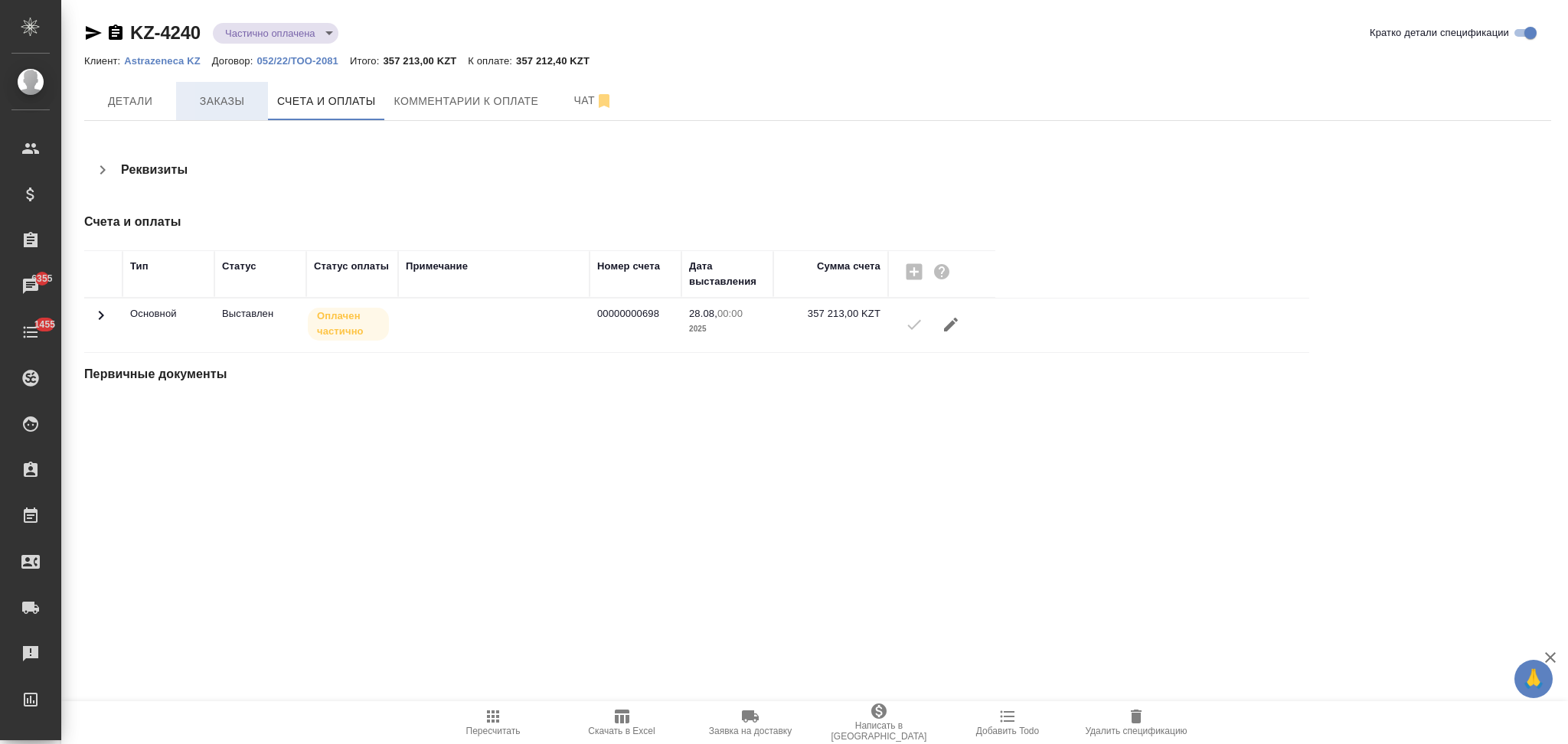
click at [234, 101] on span "Заказы" at bounding box center [221, 101] width 74 height 19
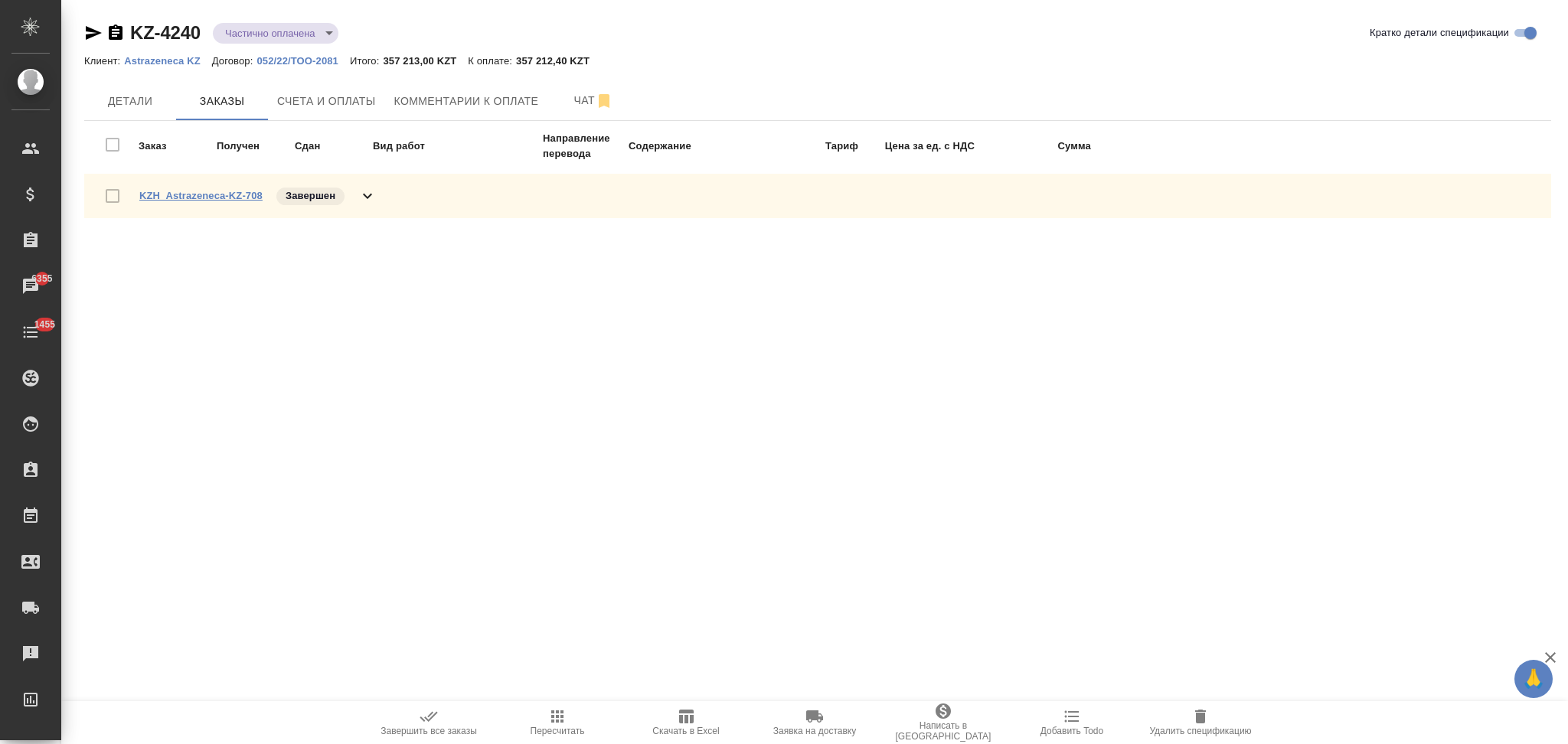
click at [201, 195] on link "KZH_Astrazeneca-KZ-708" at bounding box center [201, 195] width 123 height 11
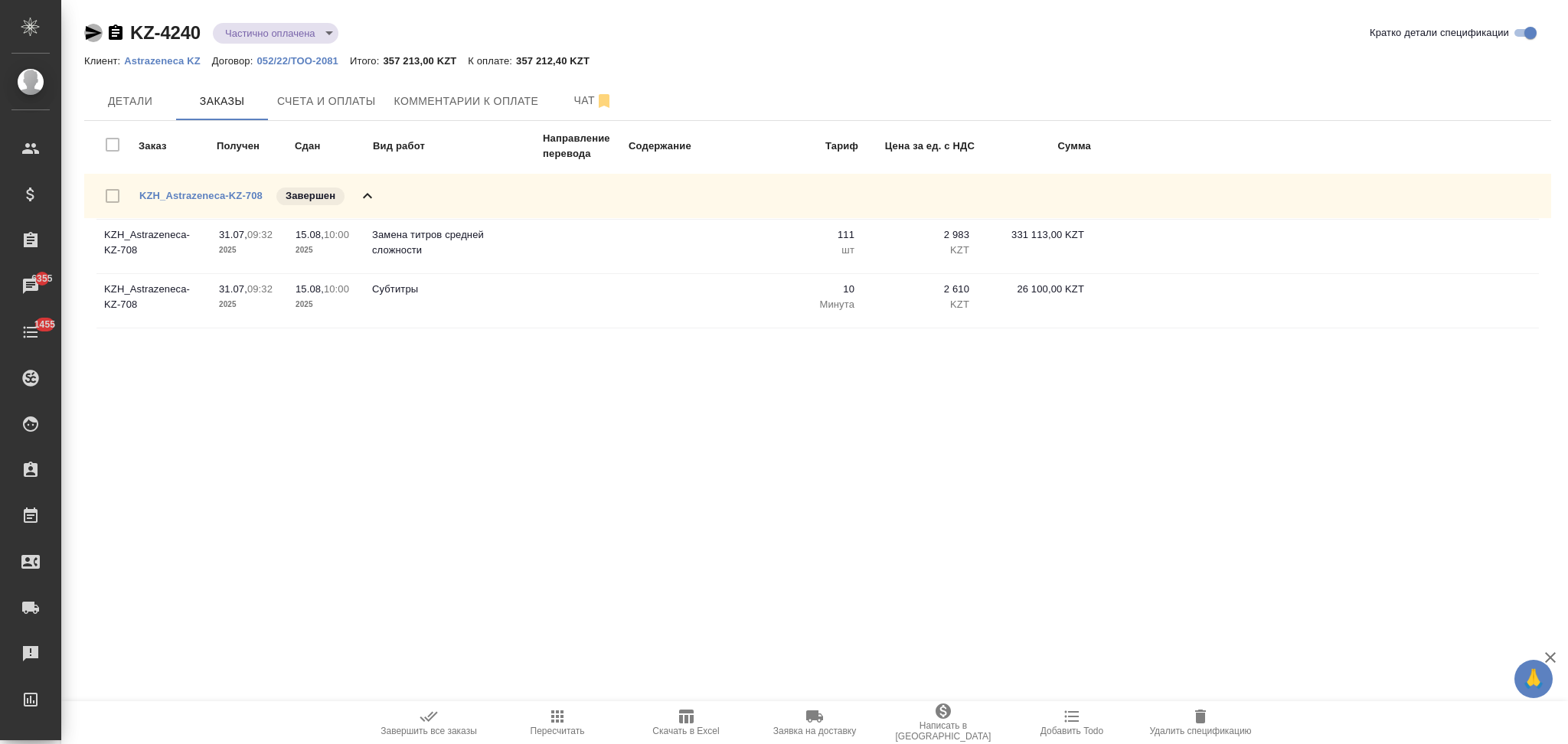
click at [92, 32] on icon "button" at bounding box center [93, 33] width 19 height 19
click at [350, 91] on span "Счета и оплаты" at bounding box center [327, 101] width 99 height 19
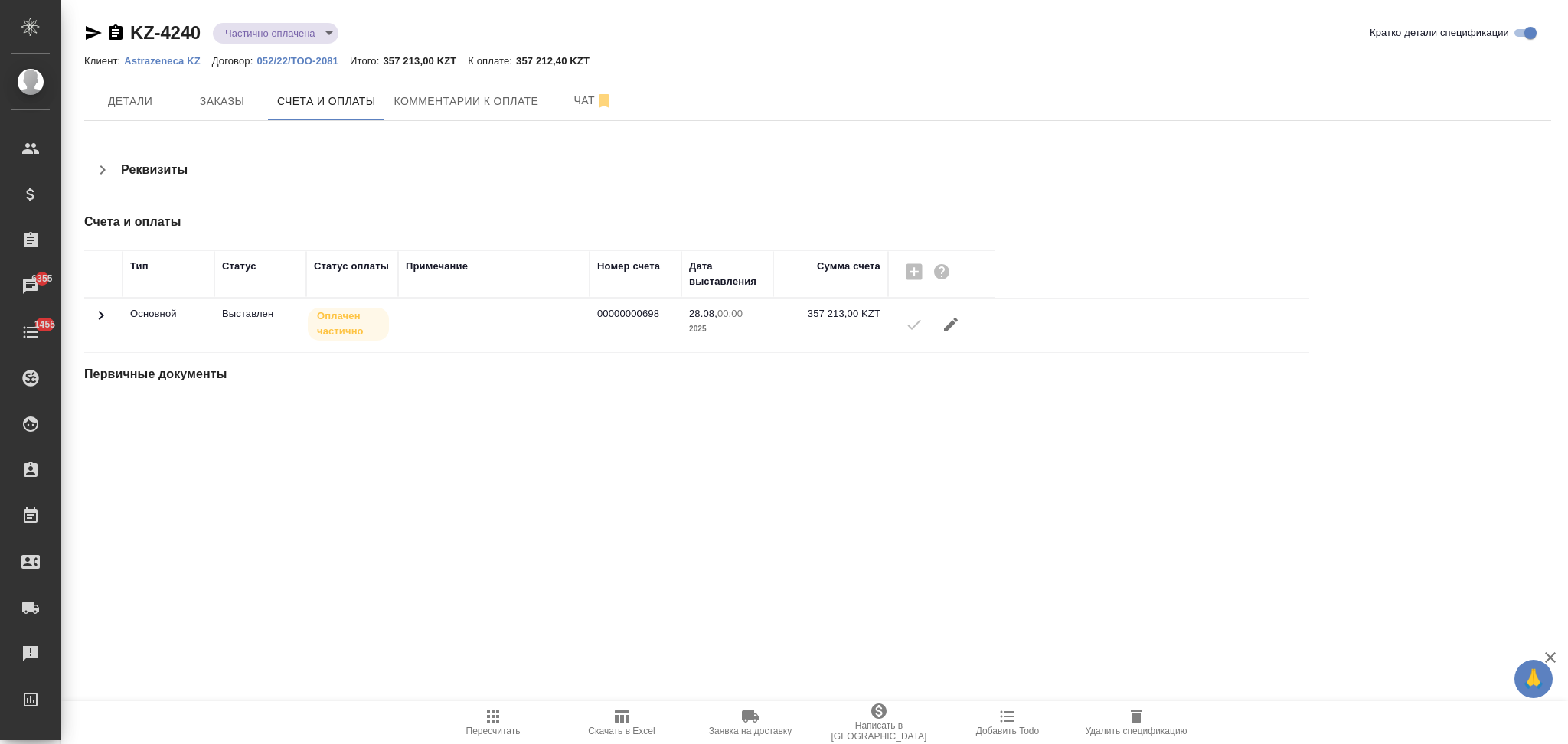
click at [89, 30] on icon "button" at bounding box center [93, 33] width 16 height 14
click at [87, 28] on icon "button" at bounding box center [93, 33] width 16 height 14
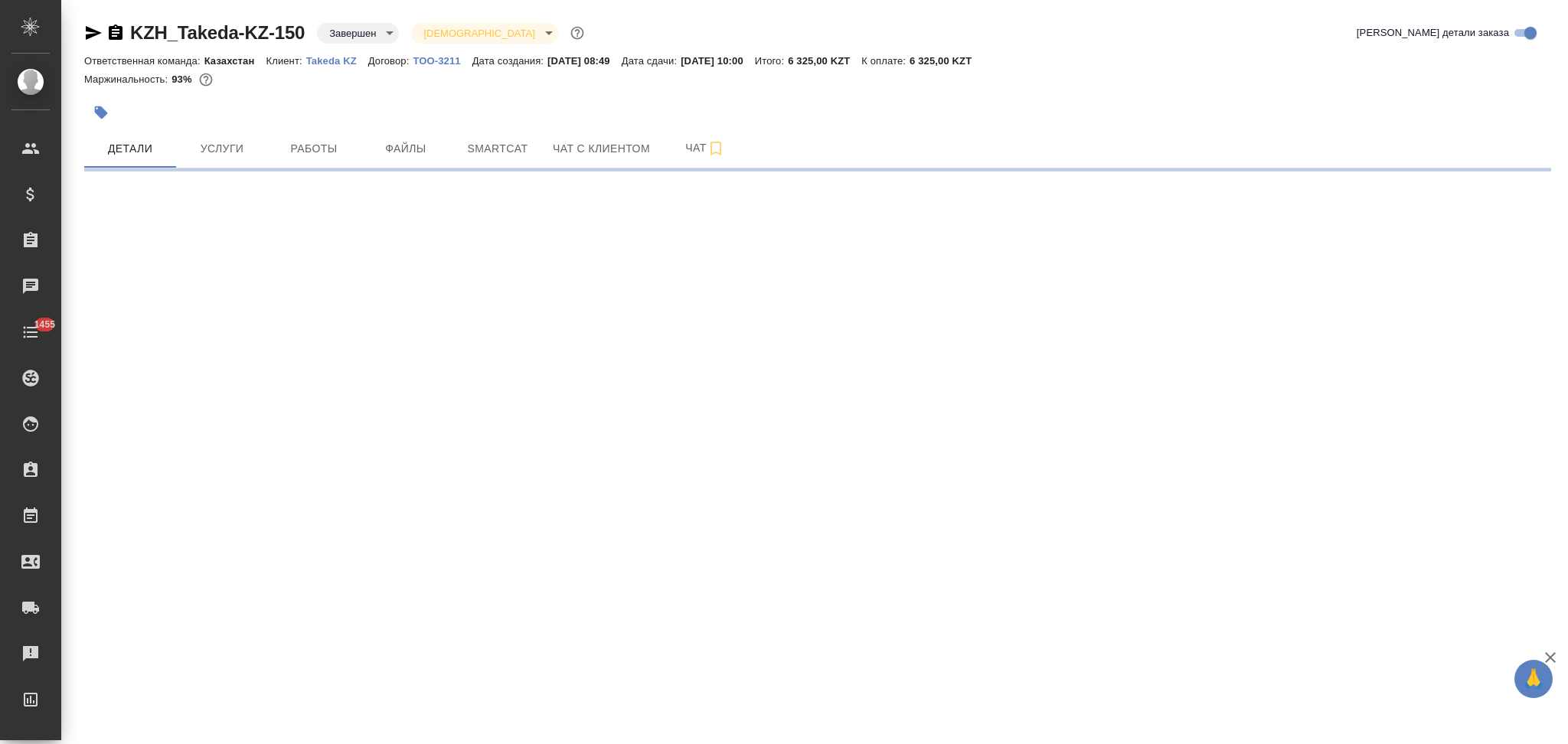
select select "RU"
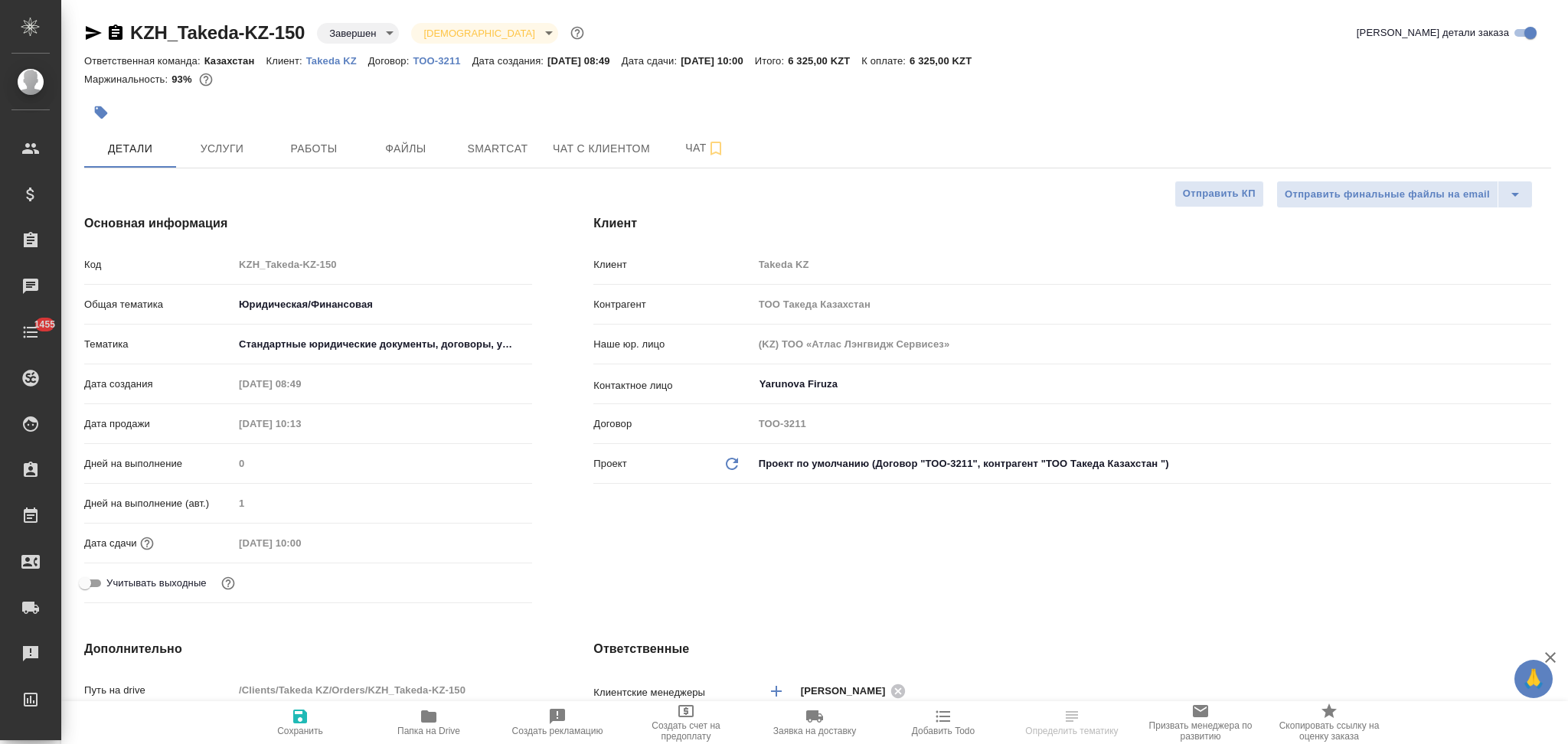
type textarea "x"
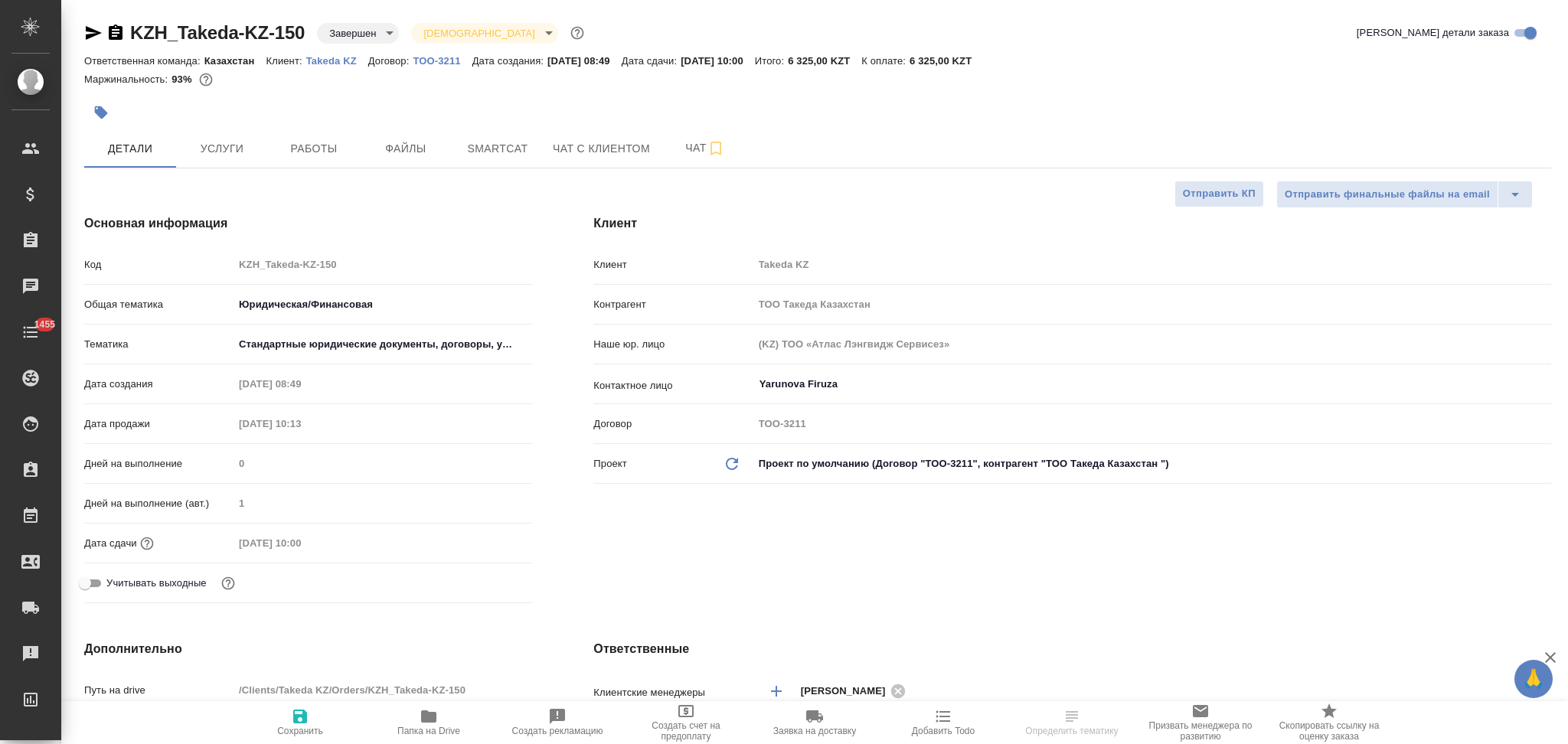
type textarea "x"
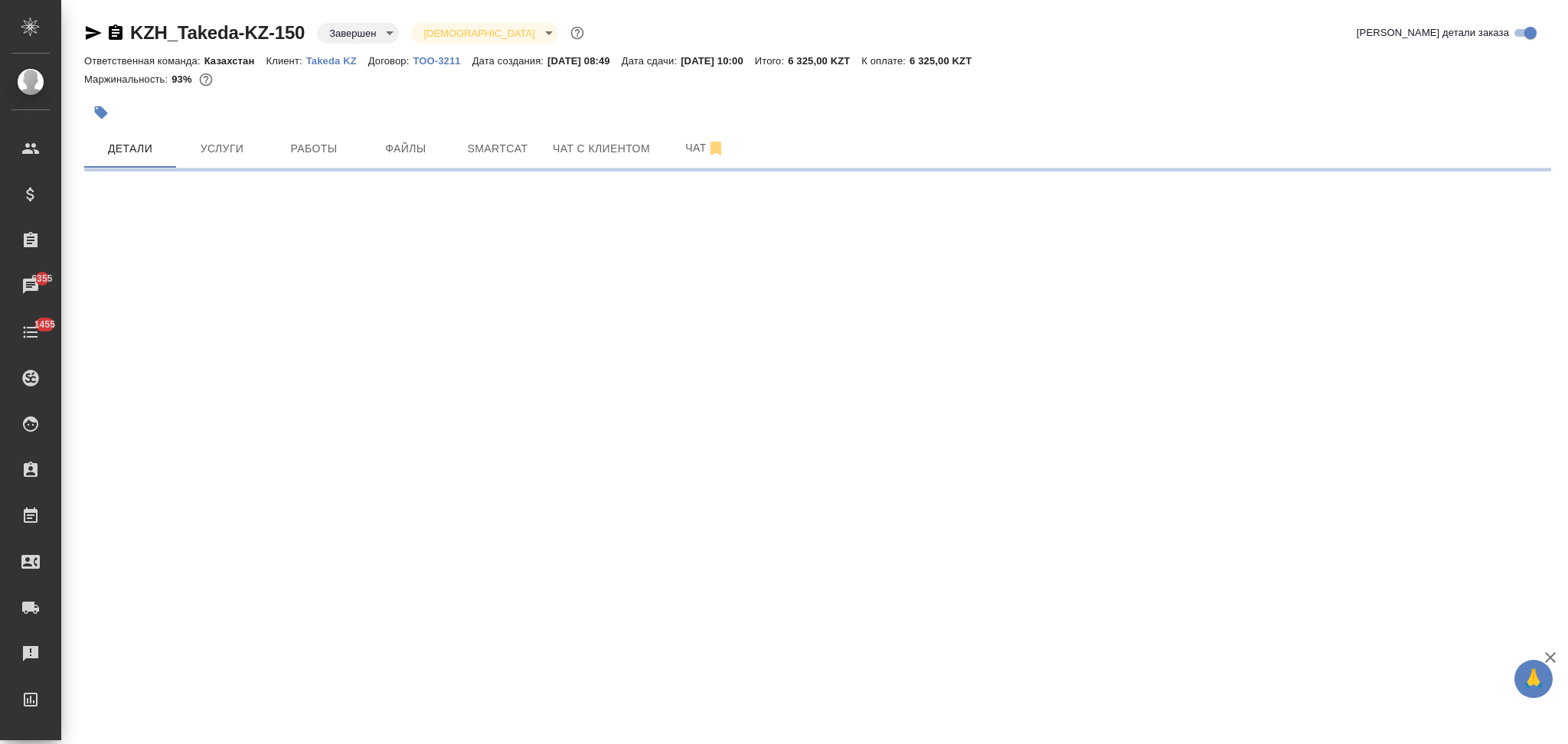
select select "RU"
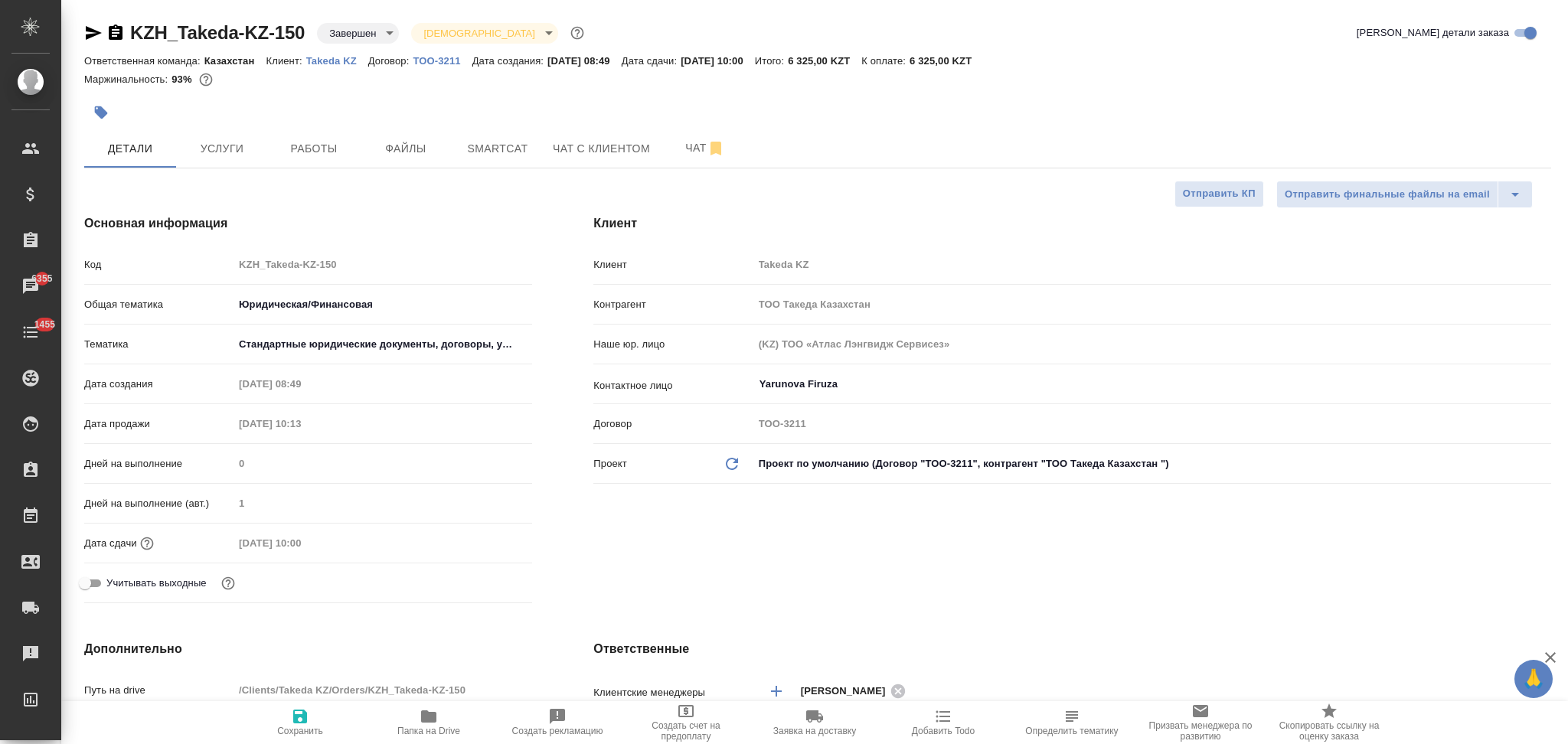
type textarea "x"
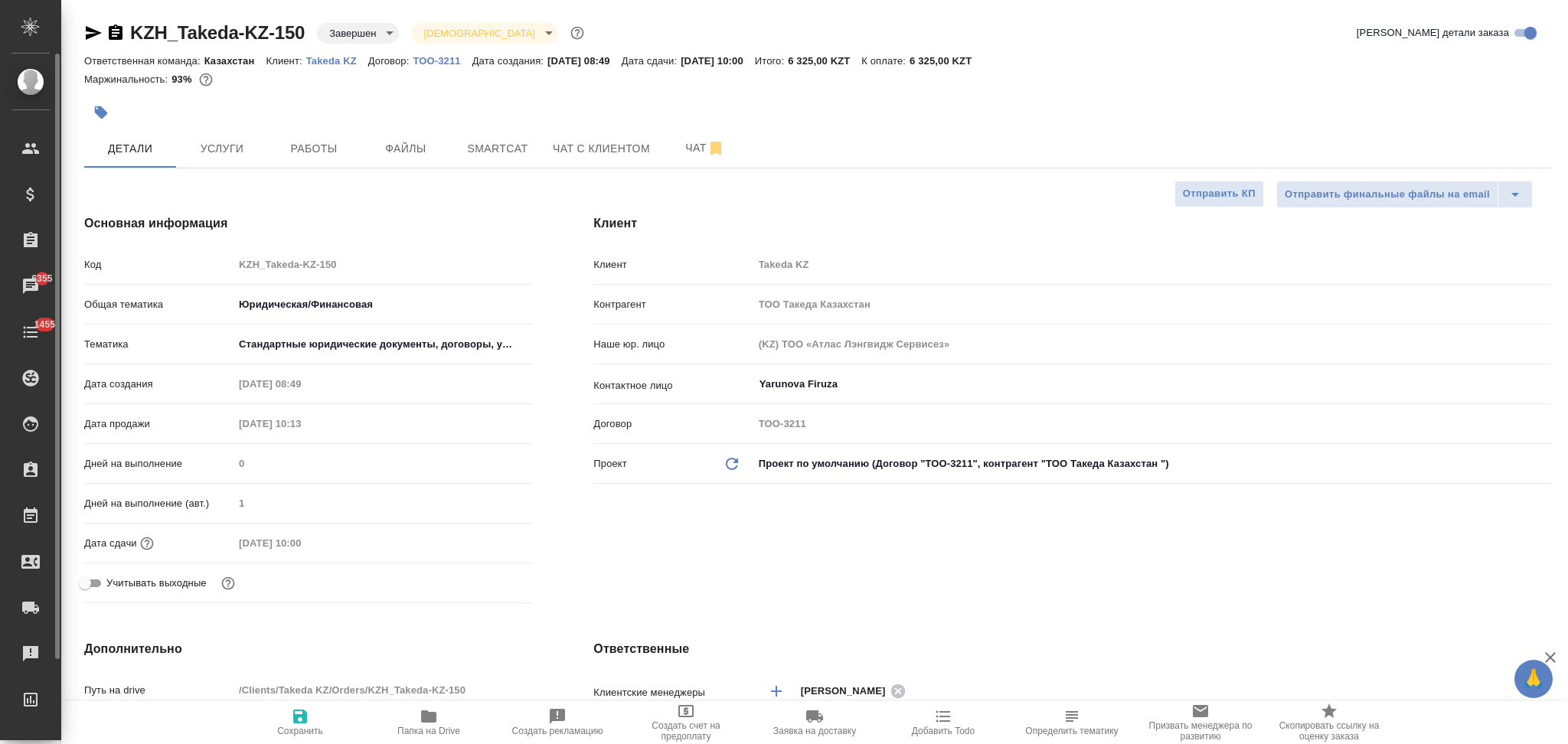
type textarea "x"
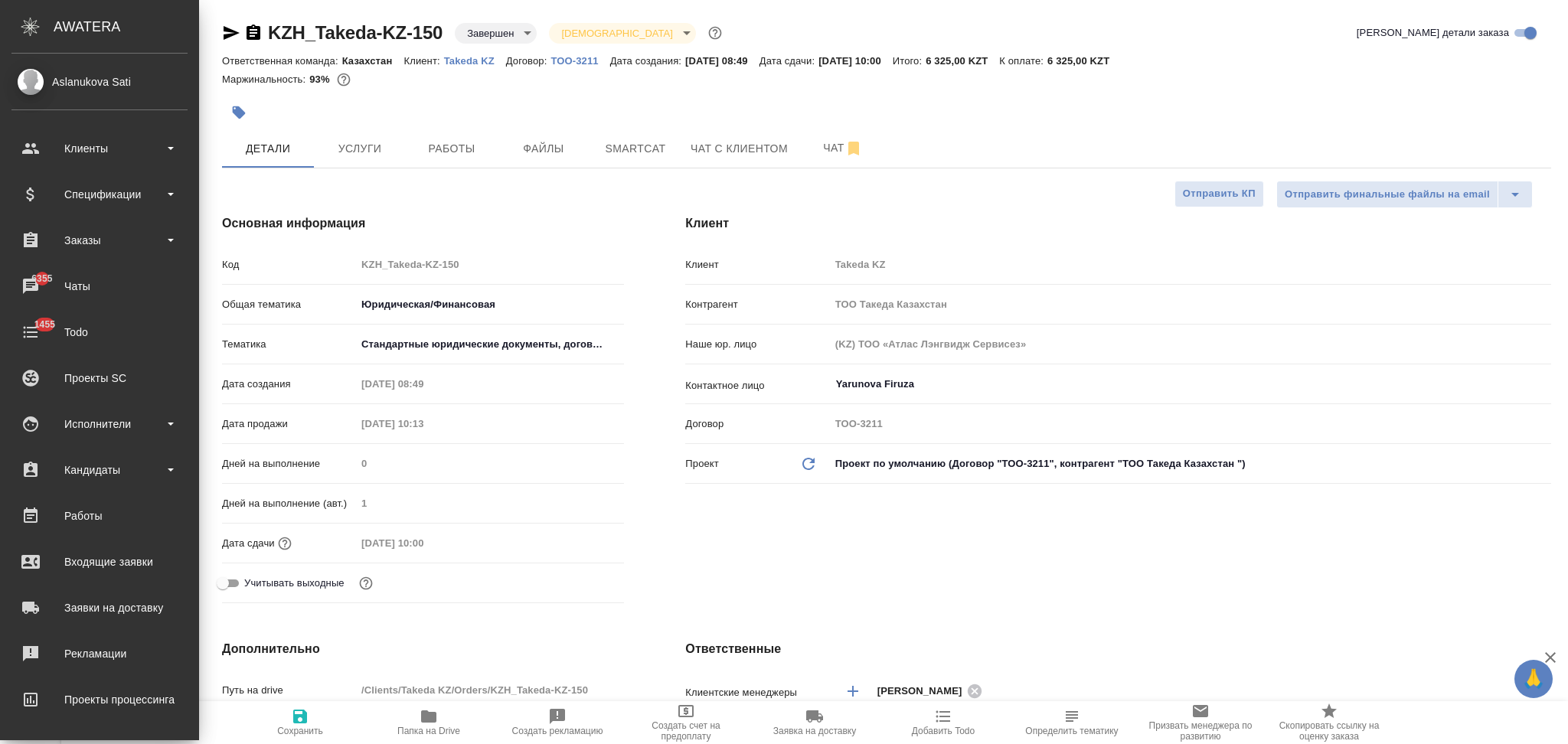
type textarea "x"
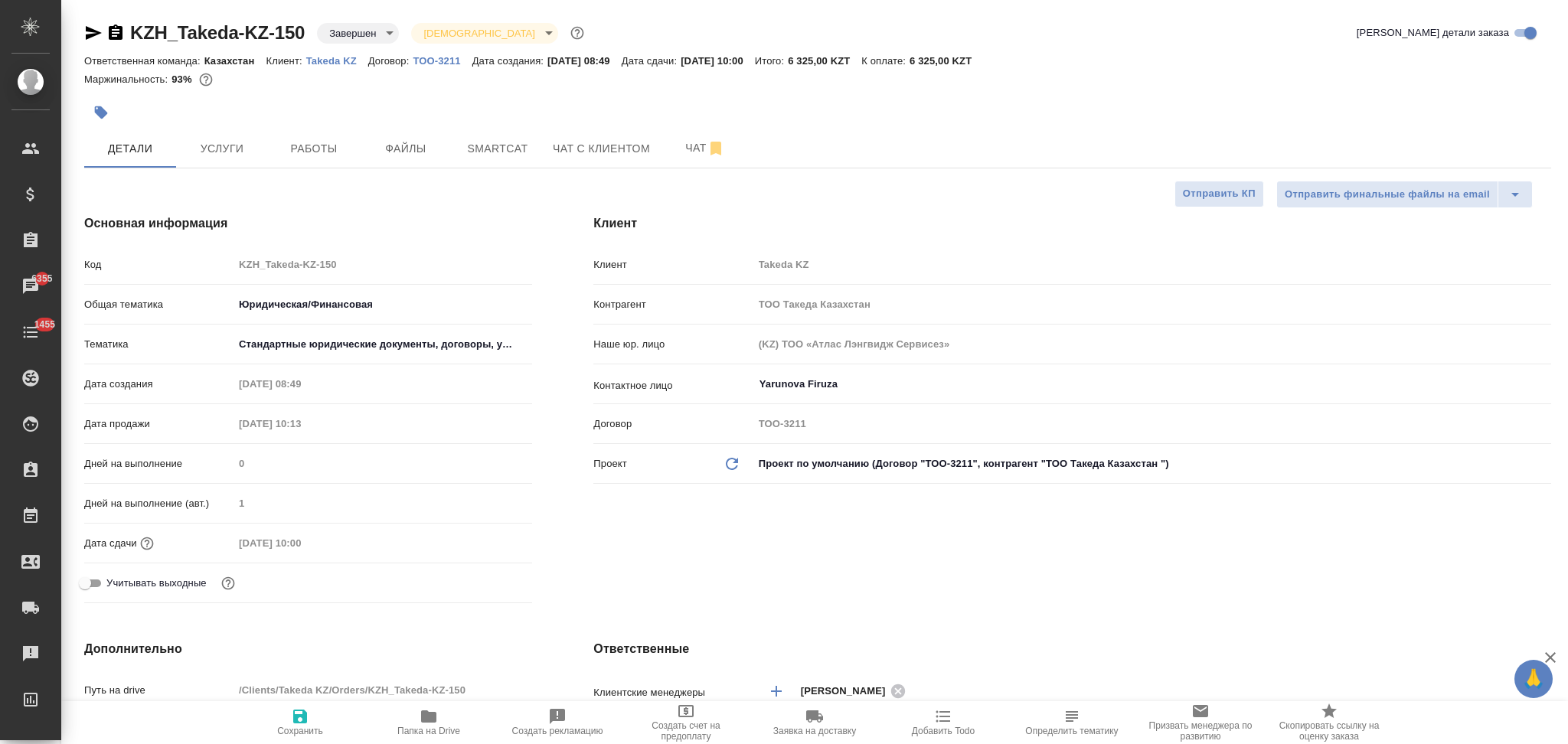
click at [108, 32] on icon "button" at bounding box center [115, 32] width 14 height 15
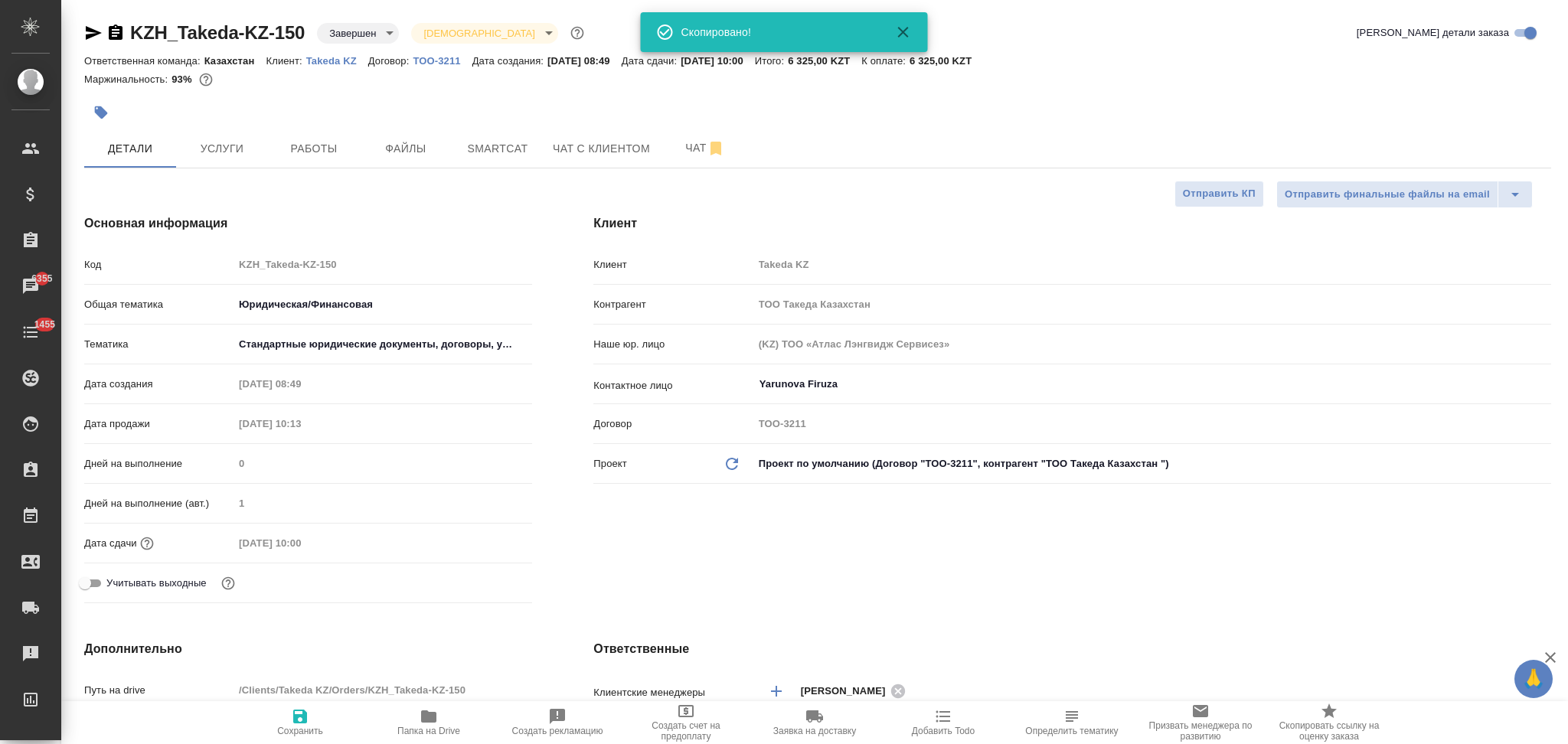
type textarea "x"
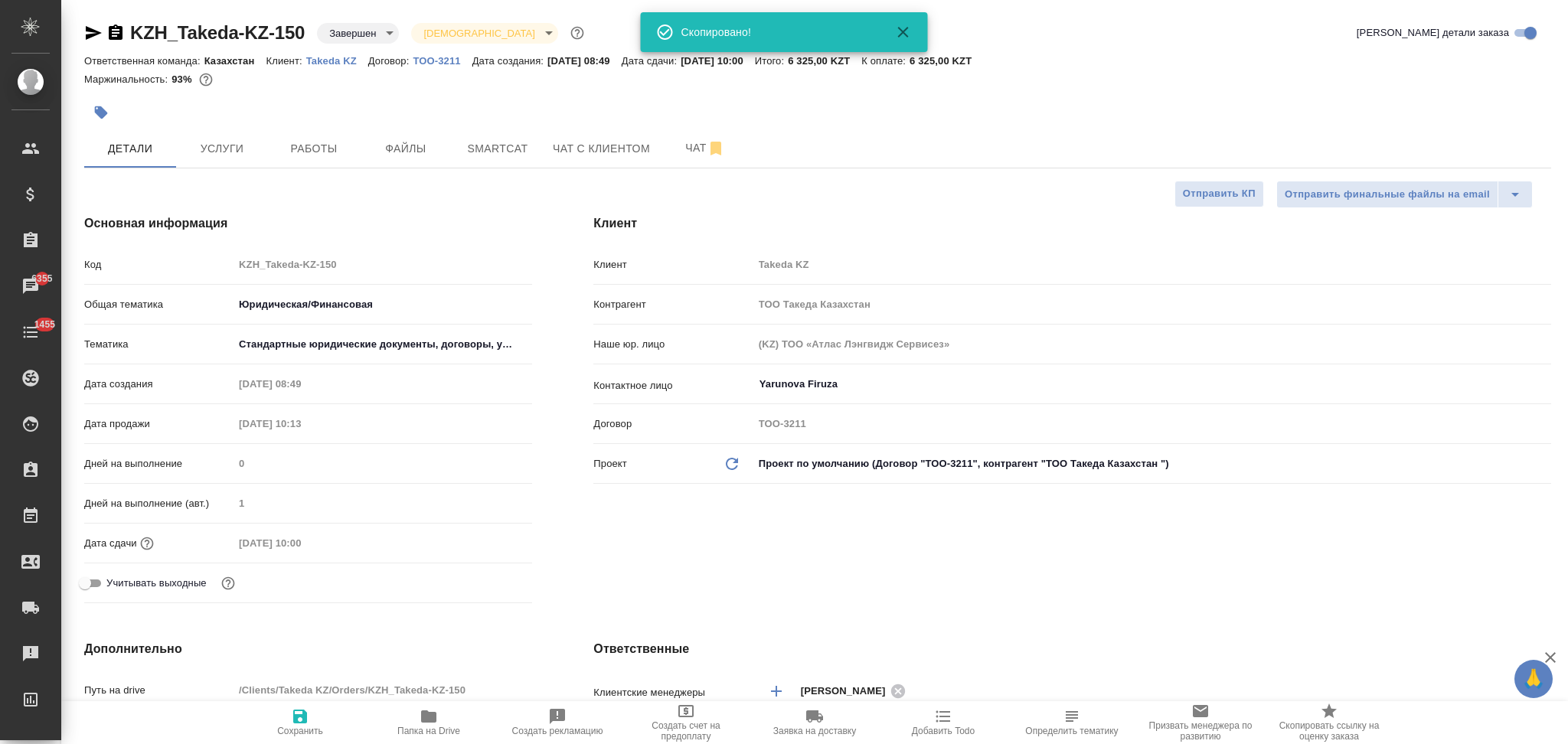
type textarea "x"
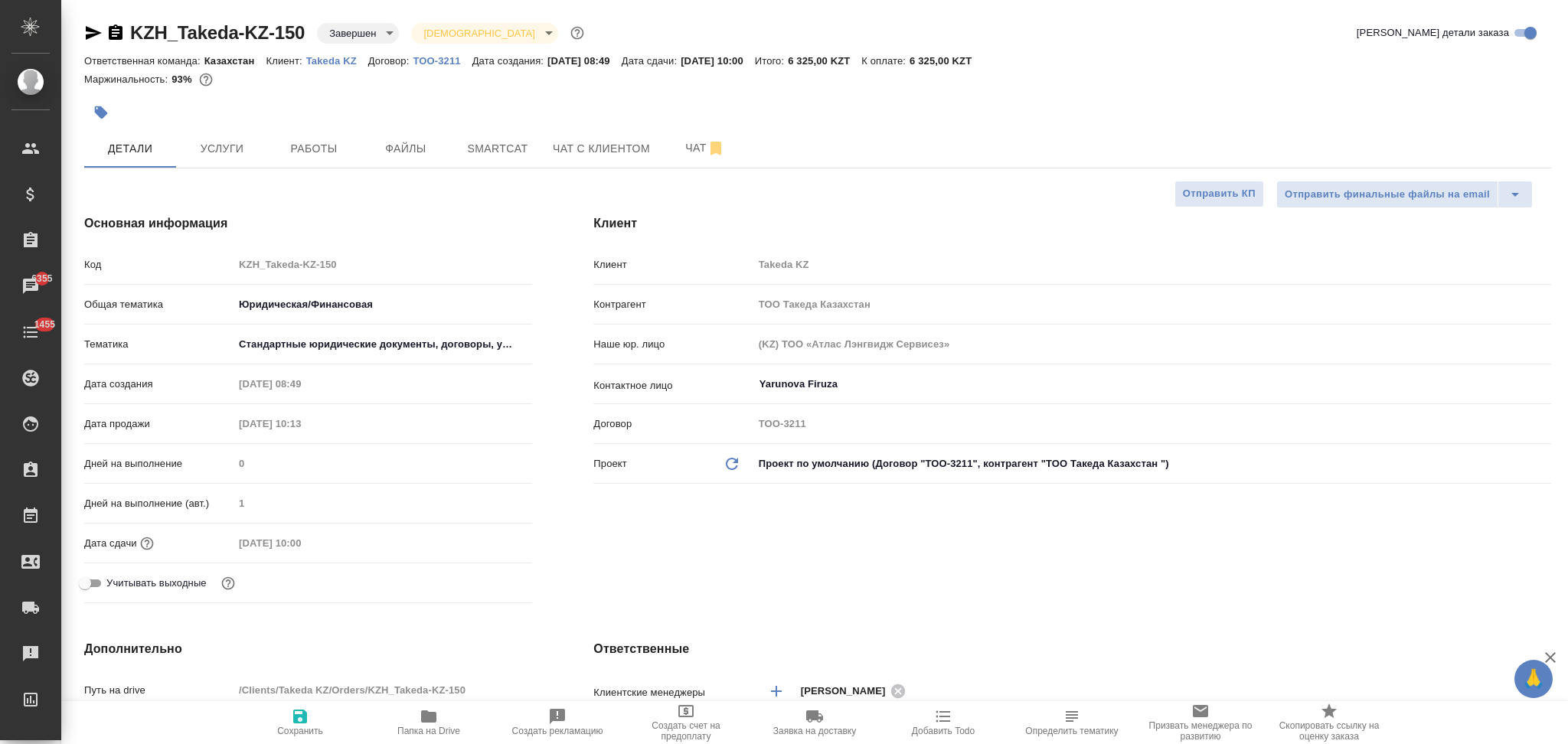
click at [118, 36] on icon "button" at bounding box center [115, 32] width 14 height 15
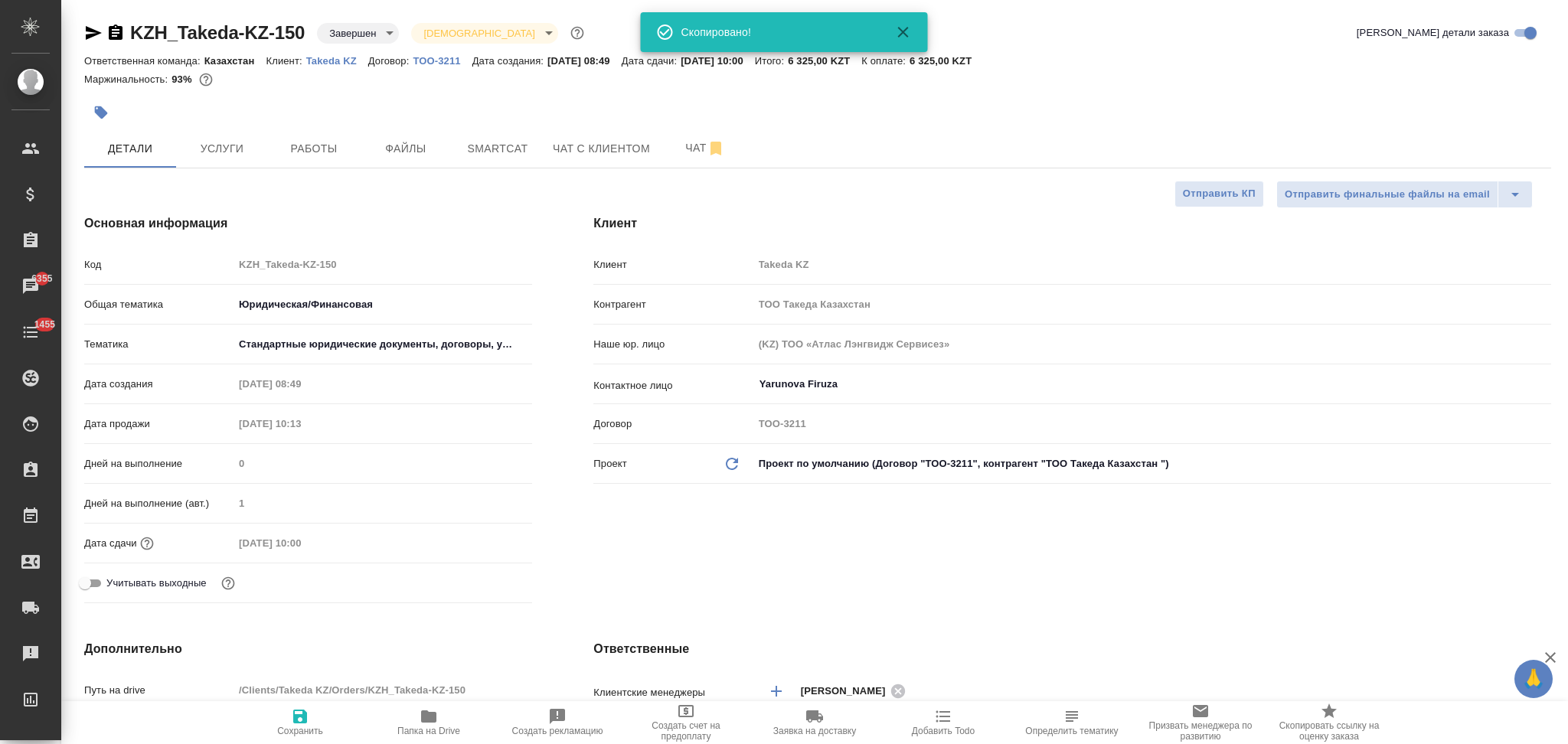
type textarea "x"
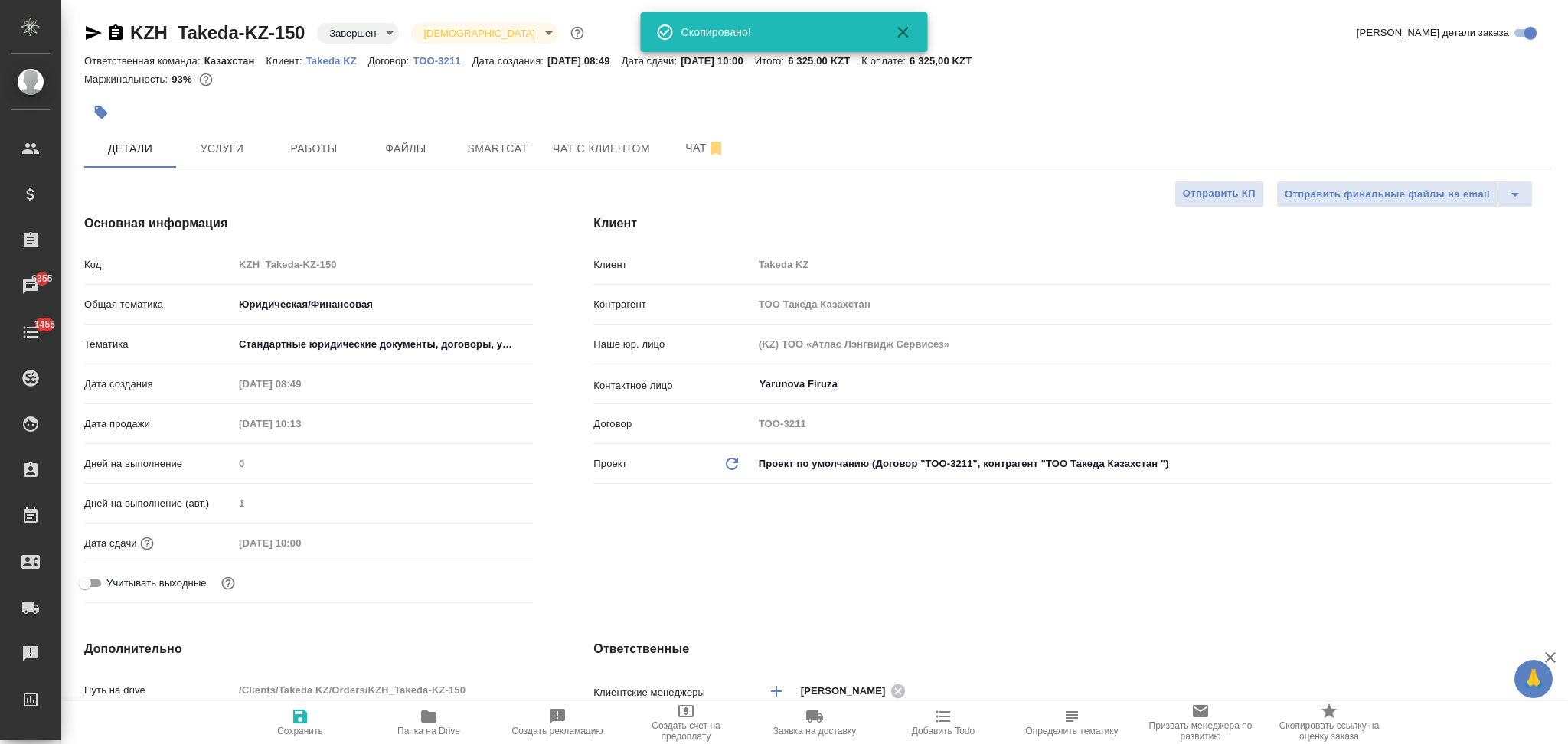
type textarea "x"
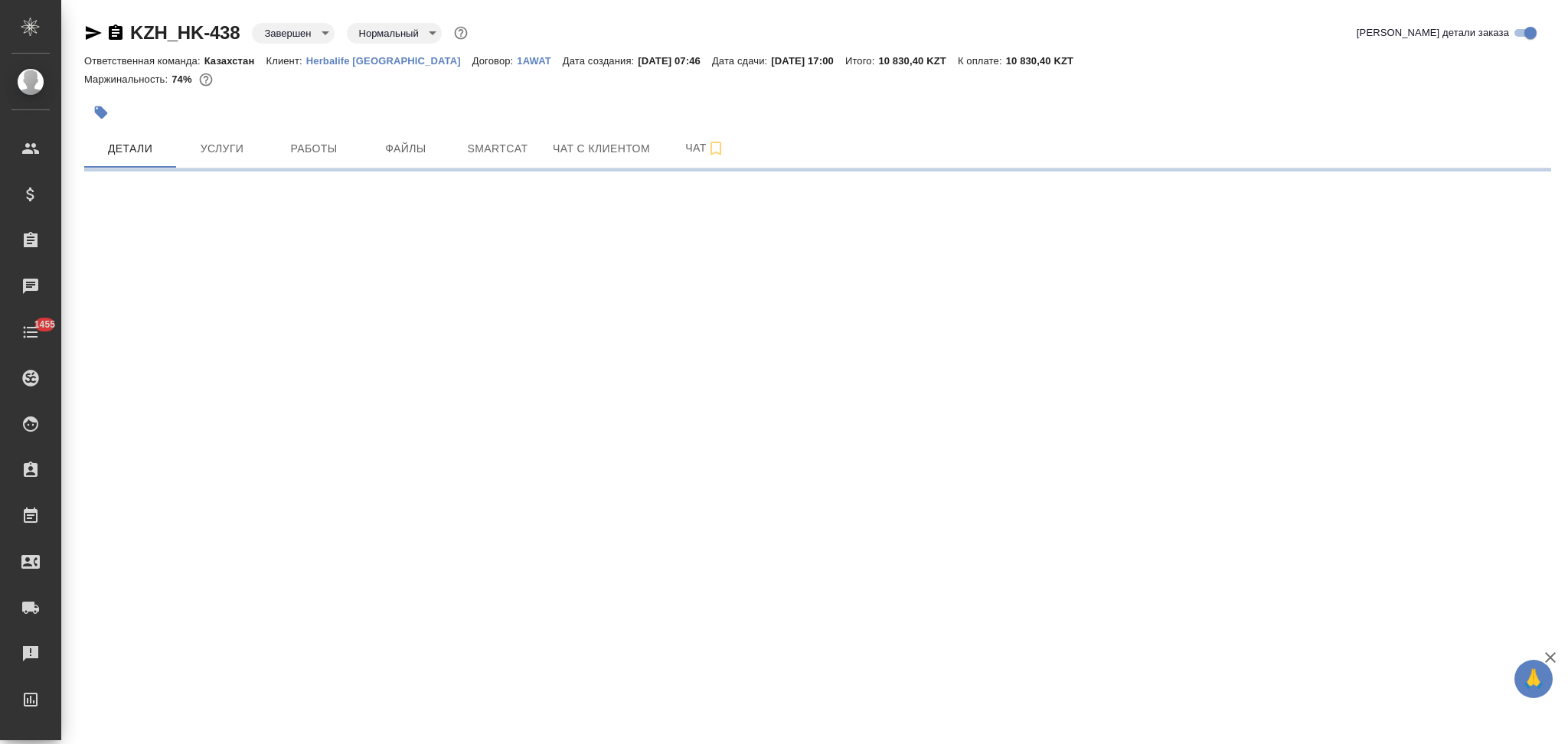
select select "RU"
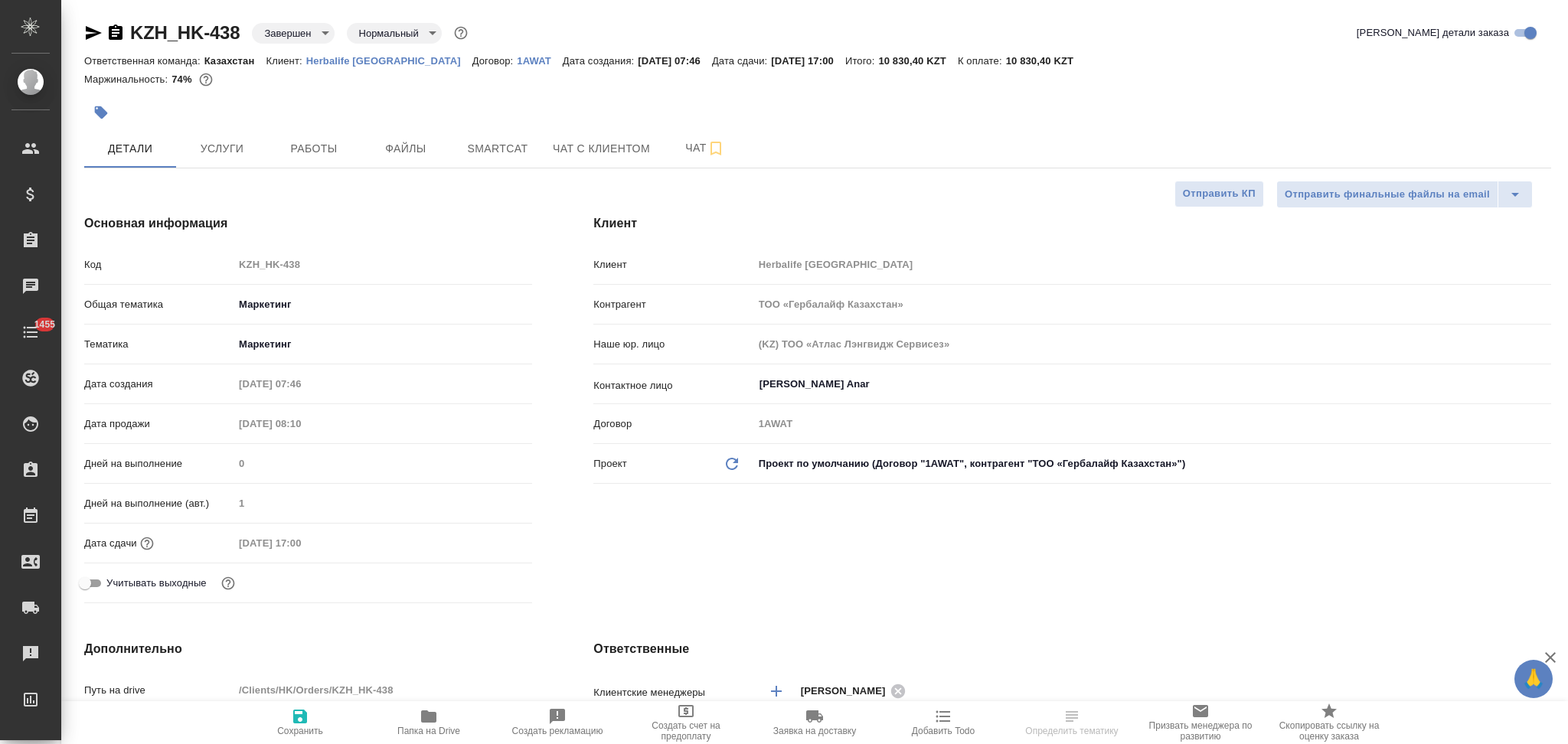
type textarea "x"
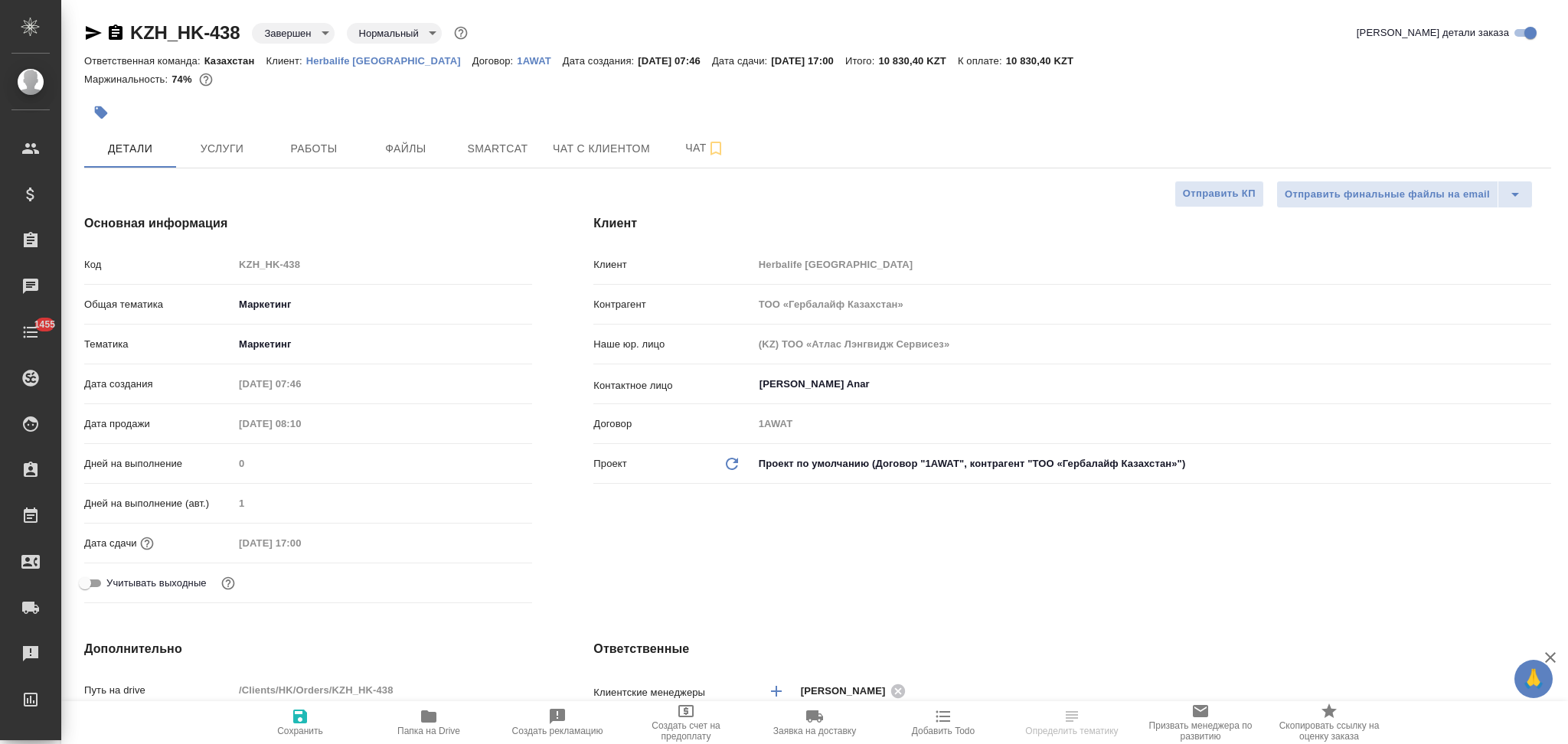
type textarea "x"
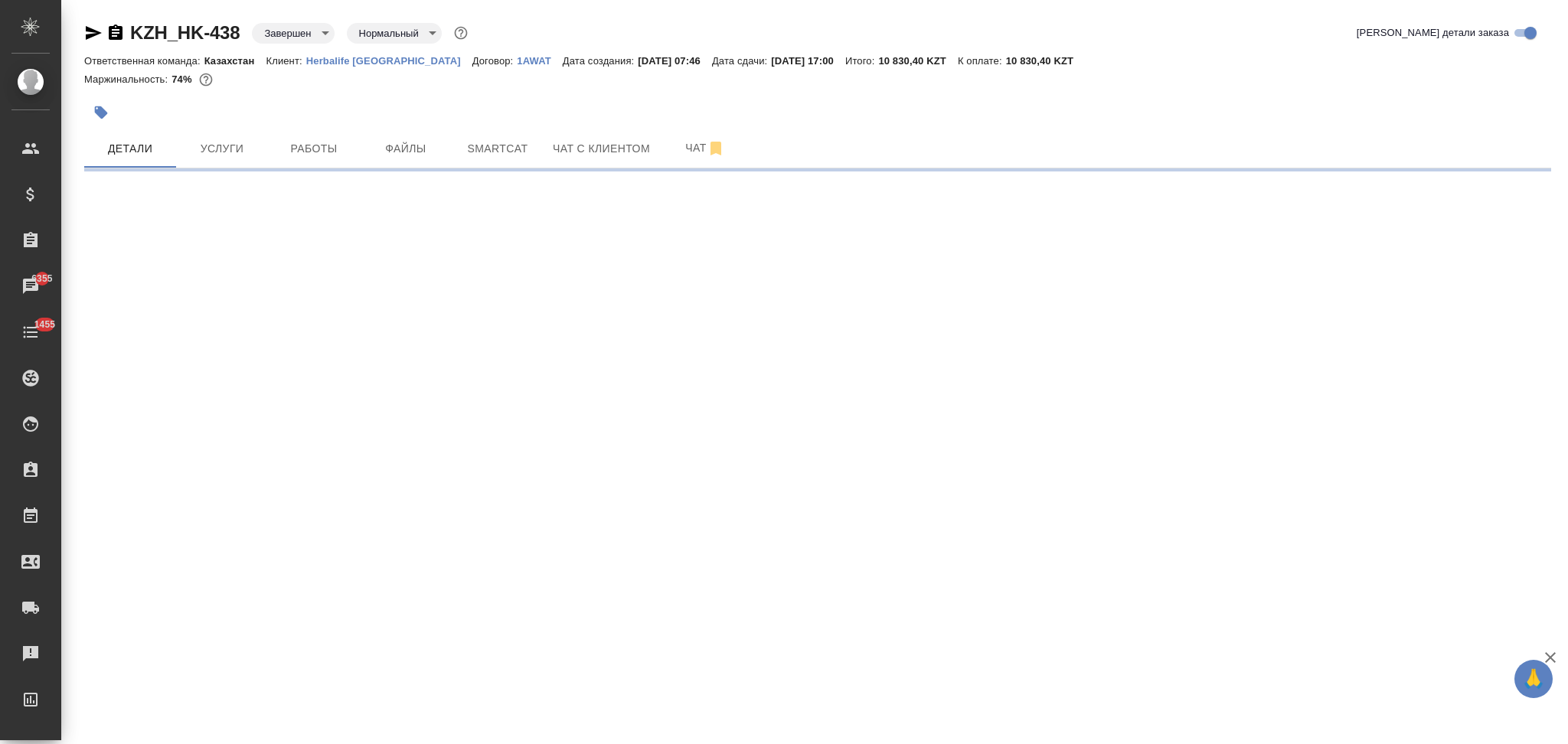
select select "RU"
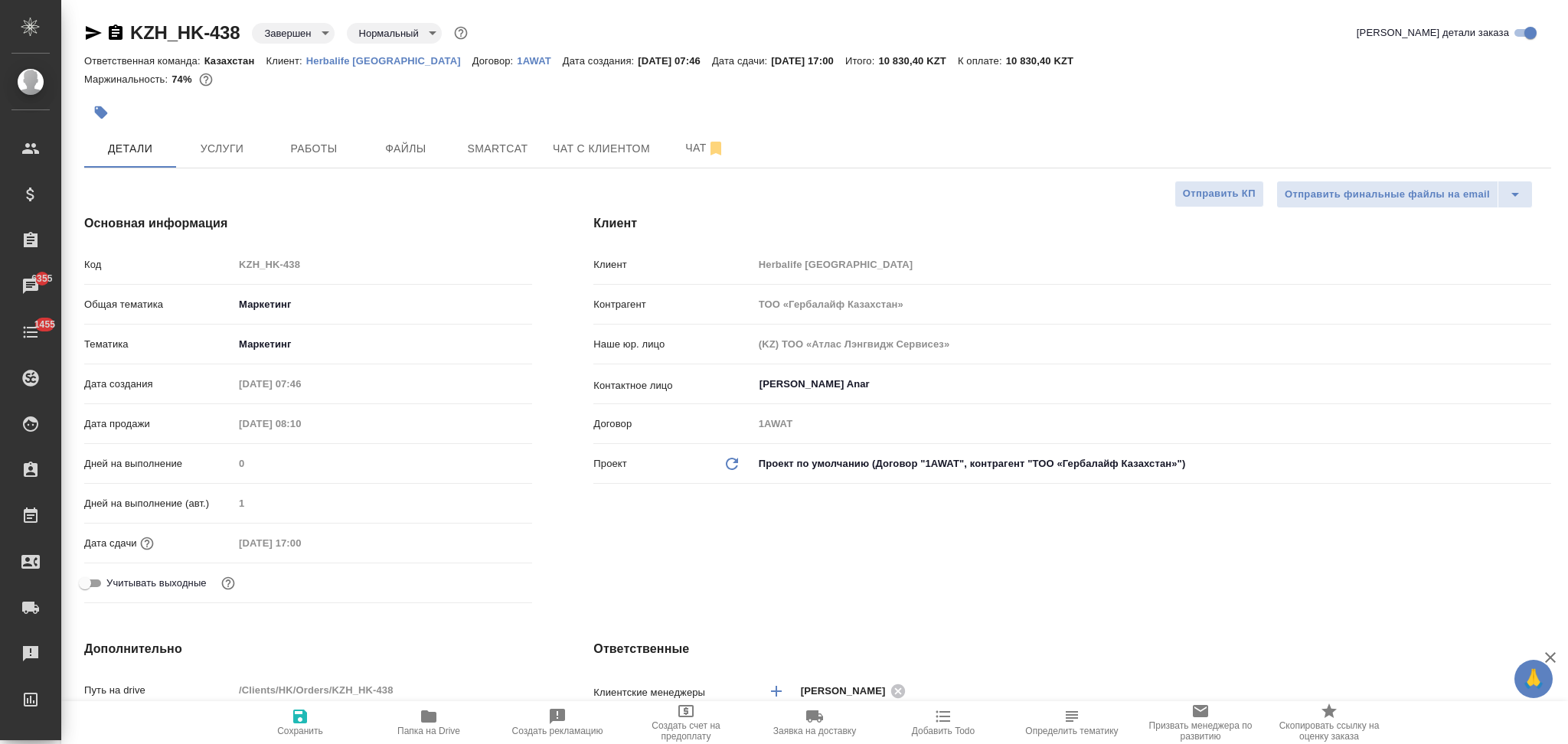
type textarea "x"
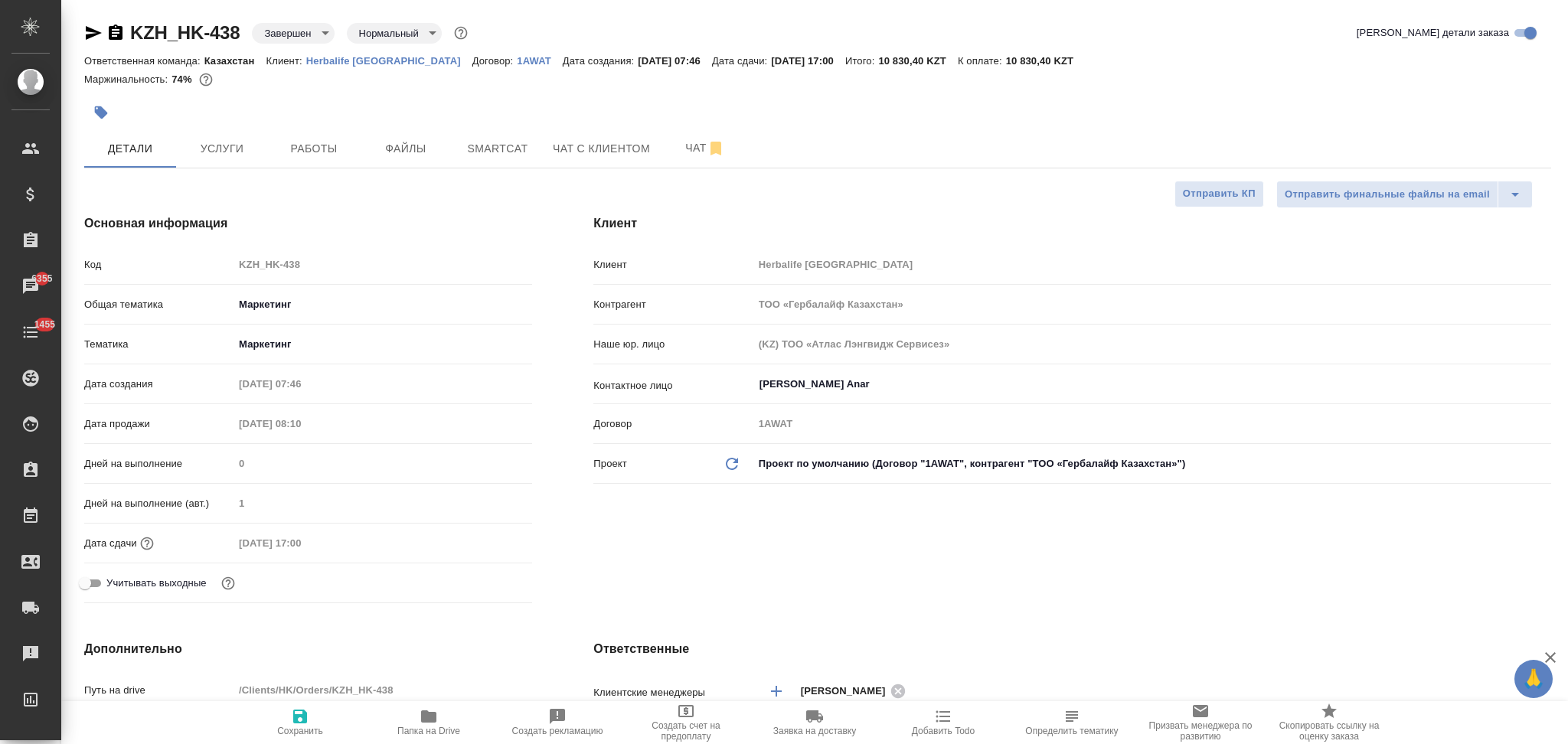
type textarea "x"
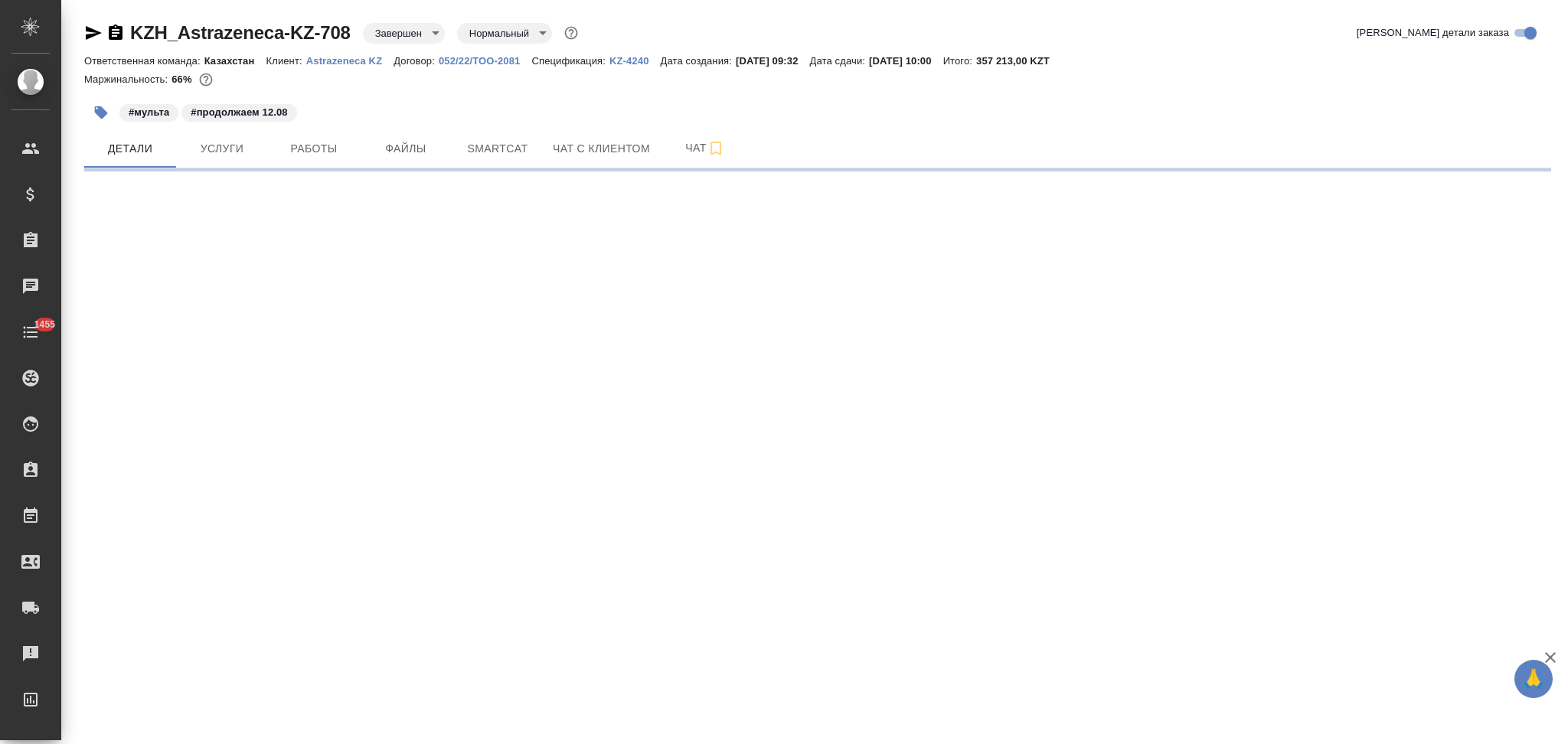
select select "RU"
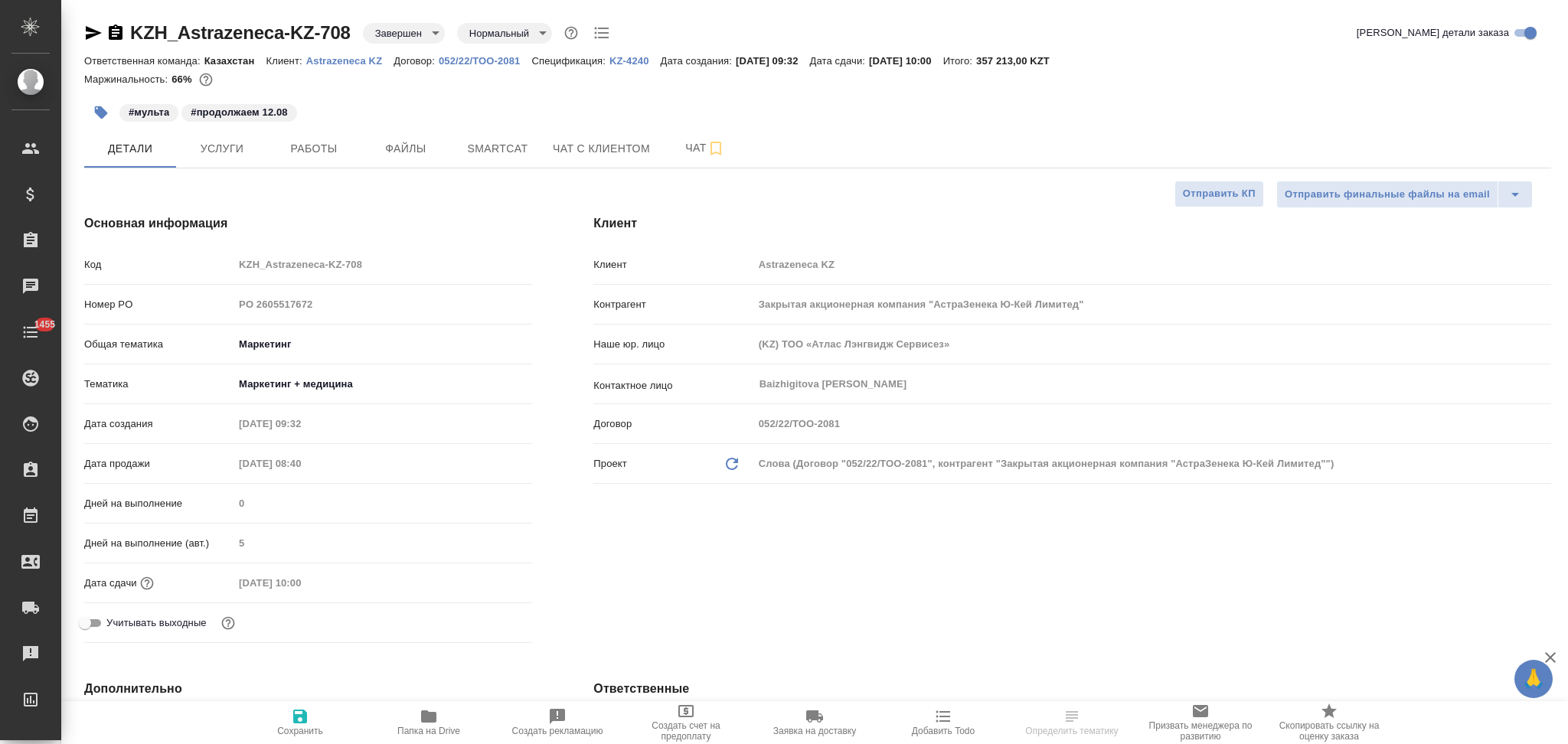
type textarea "x"
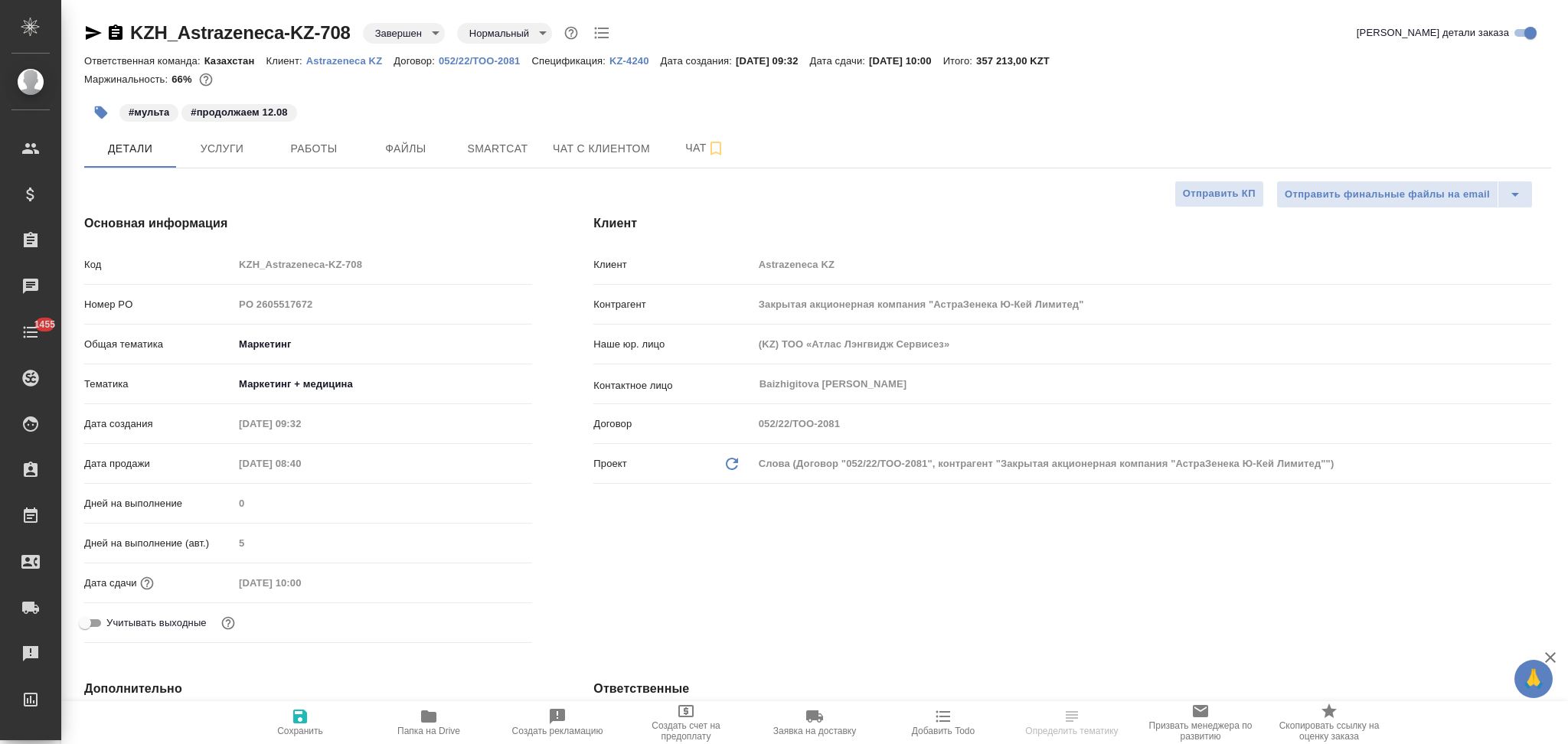
type textarea "x"
click at [234, 153] on span "Услуги" at bounding box center [221, 148] width 74 height 19
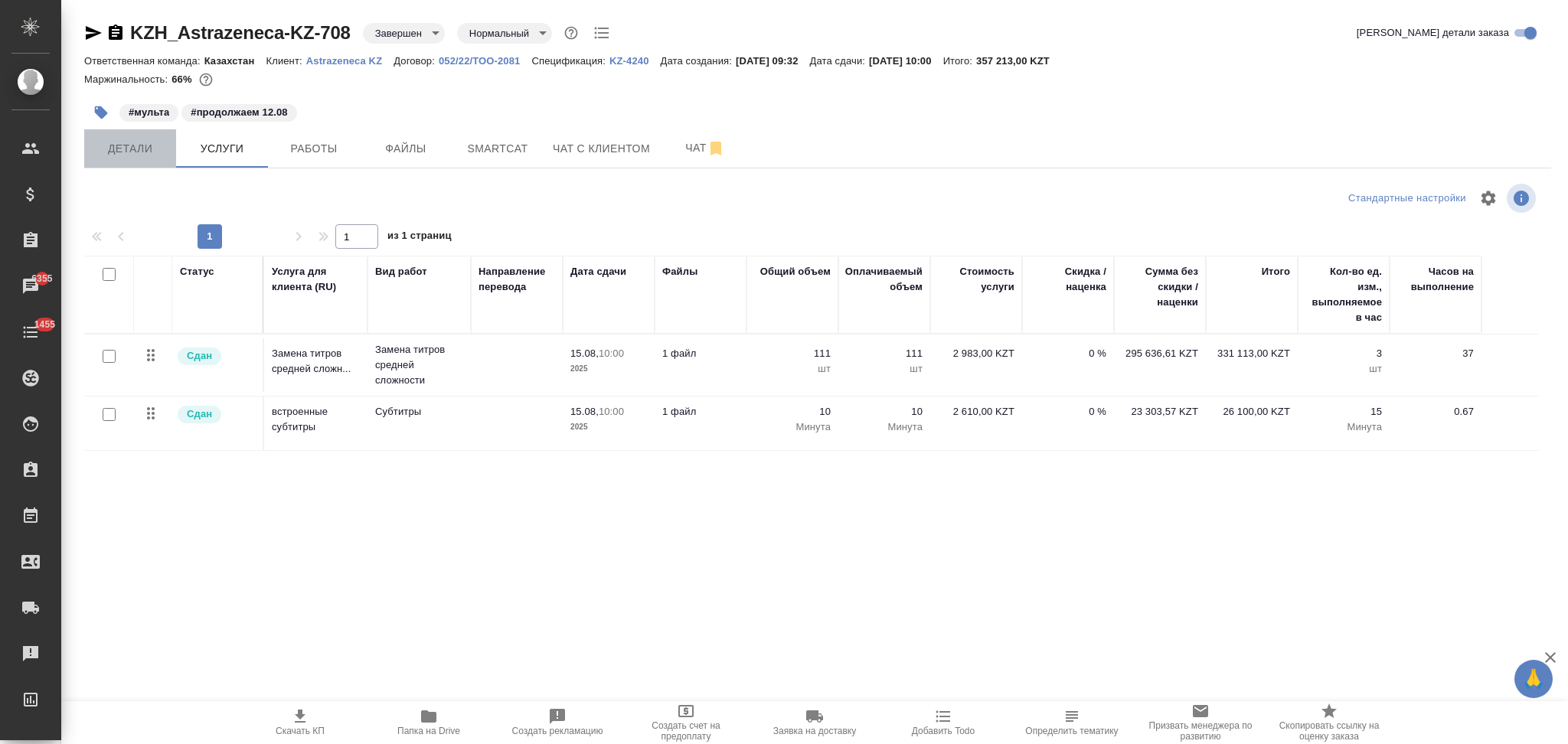
click at [141, 154] on span "Детали" at bounding box center [130, 148] width 74 height 19
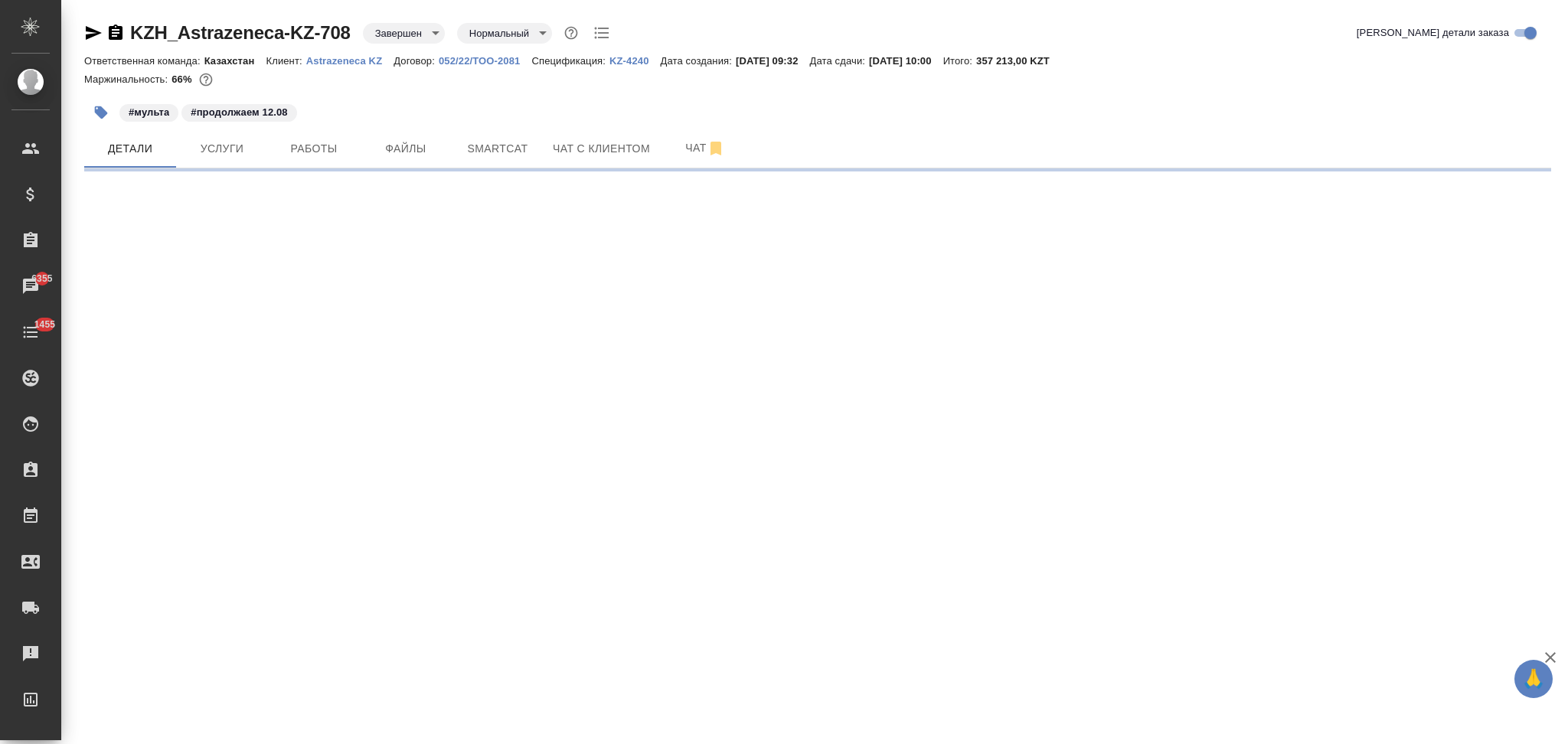
select select "RU"
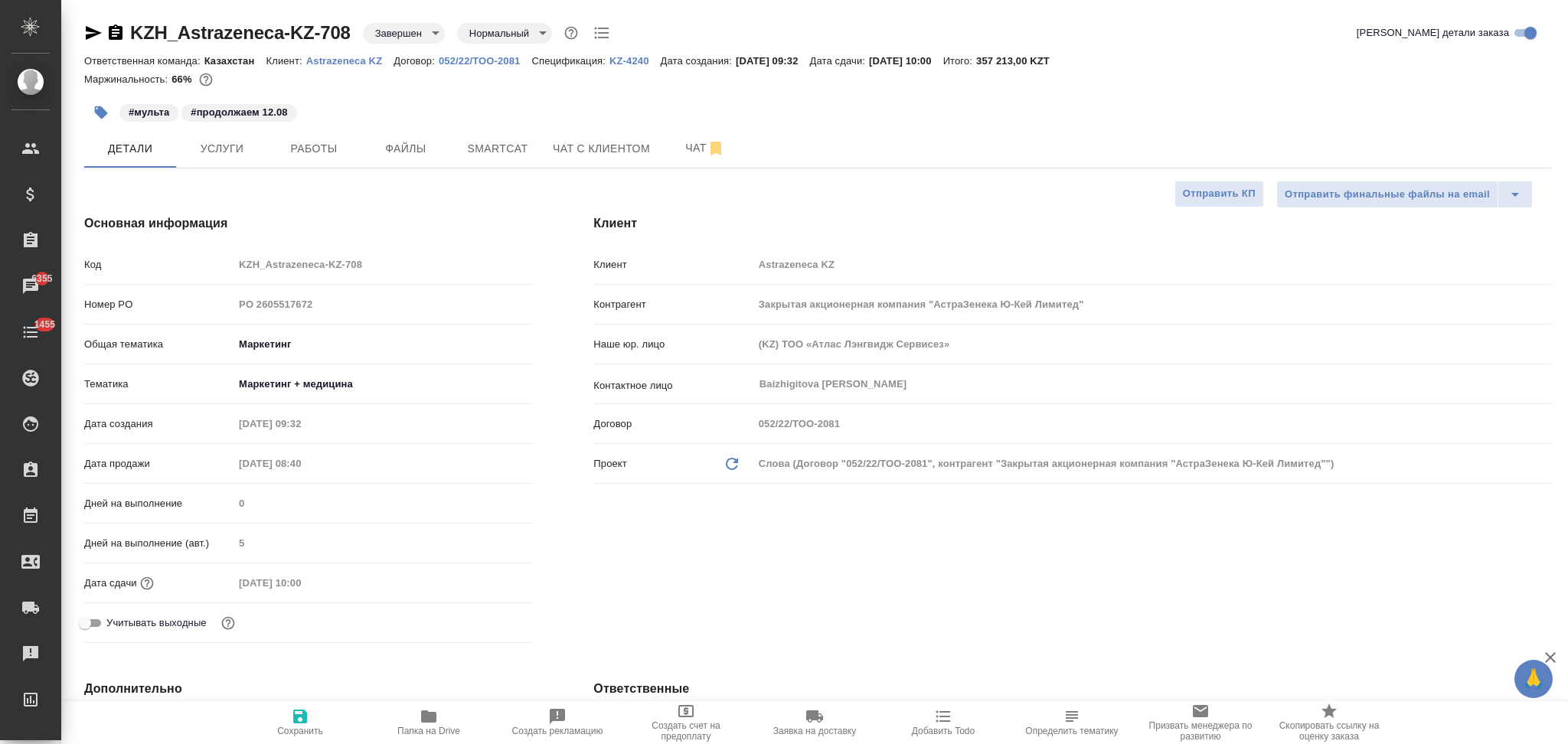
type textarea "x"
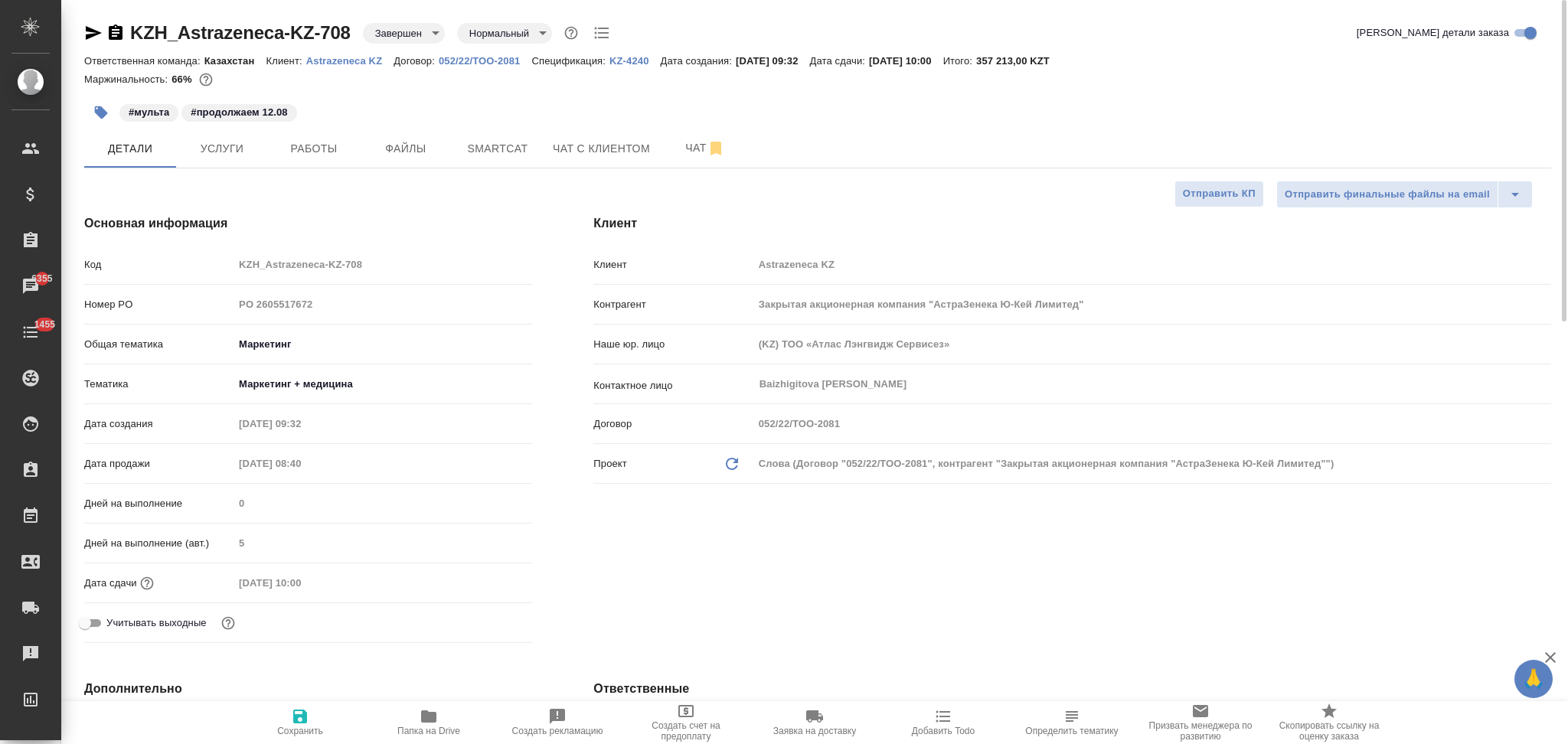
type textarea "x"
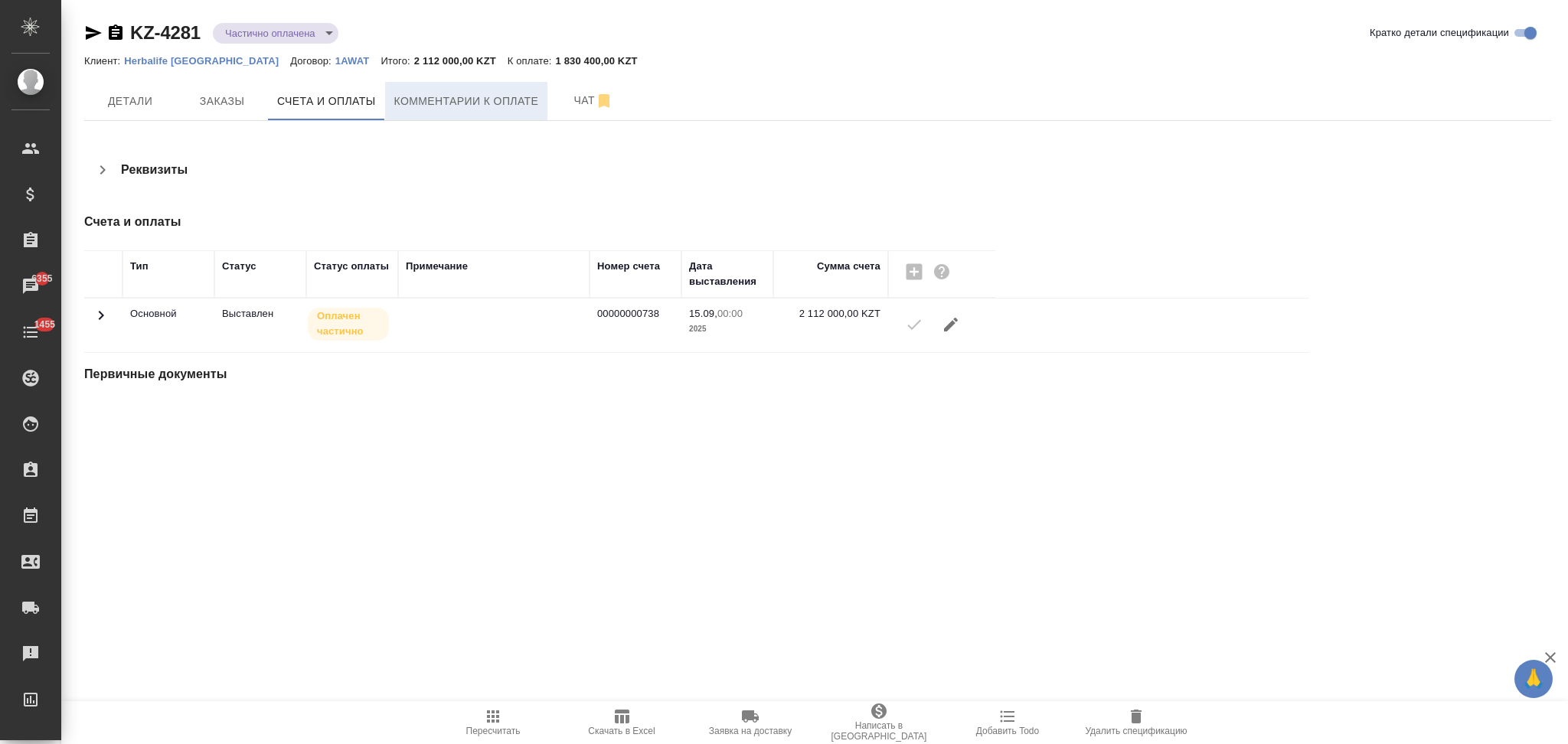
click at [414, 100] on span "Комментарии к оплате" at bounding box center [466, 101] width 145 height 19
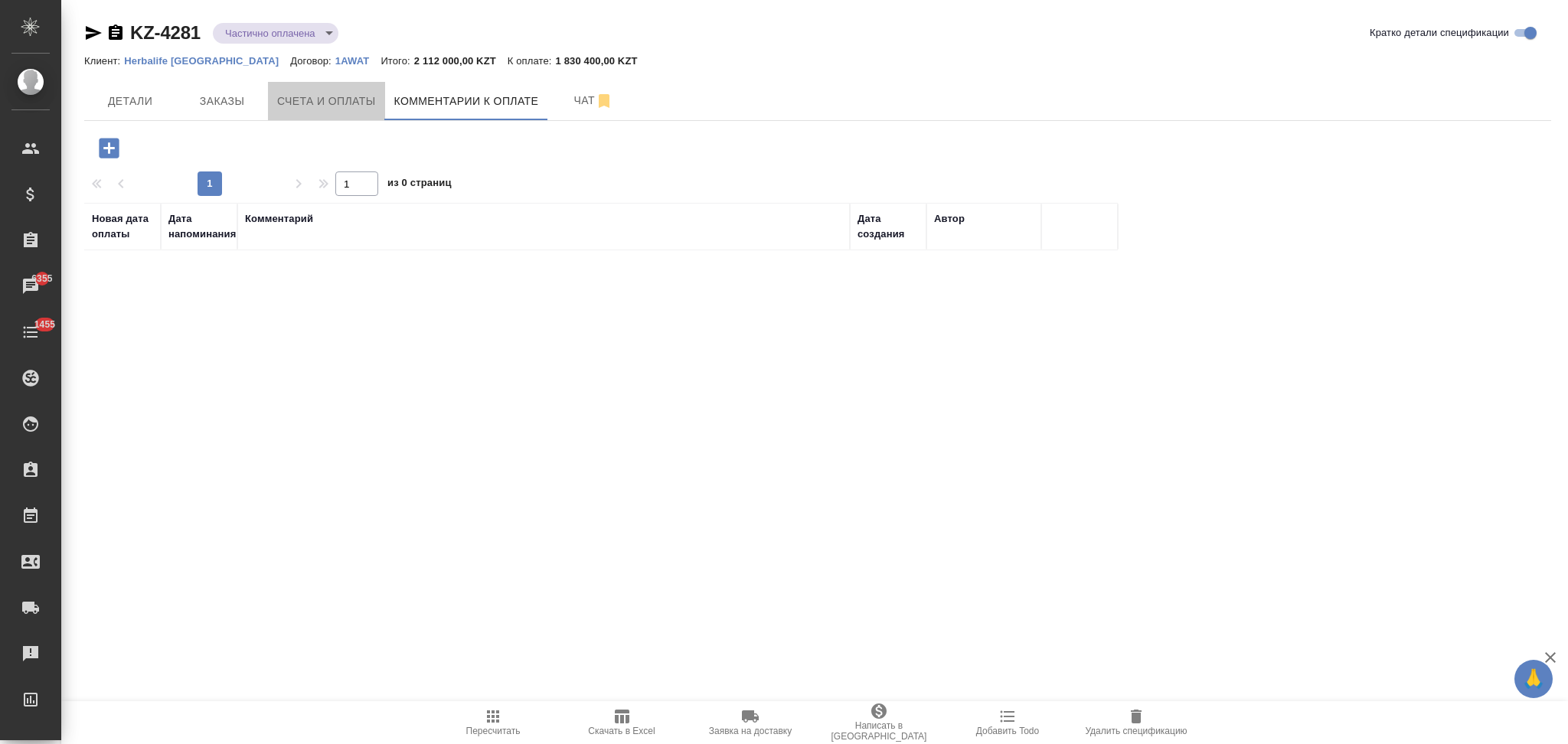
click at [323, 108] on span "Счета и оплаты" at bounding box center [327, 101] width 99 height 19
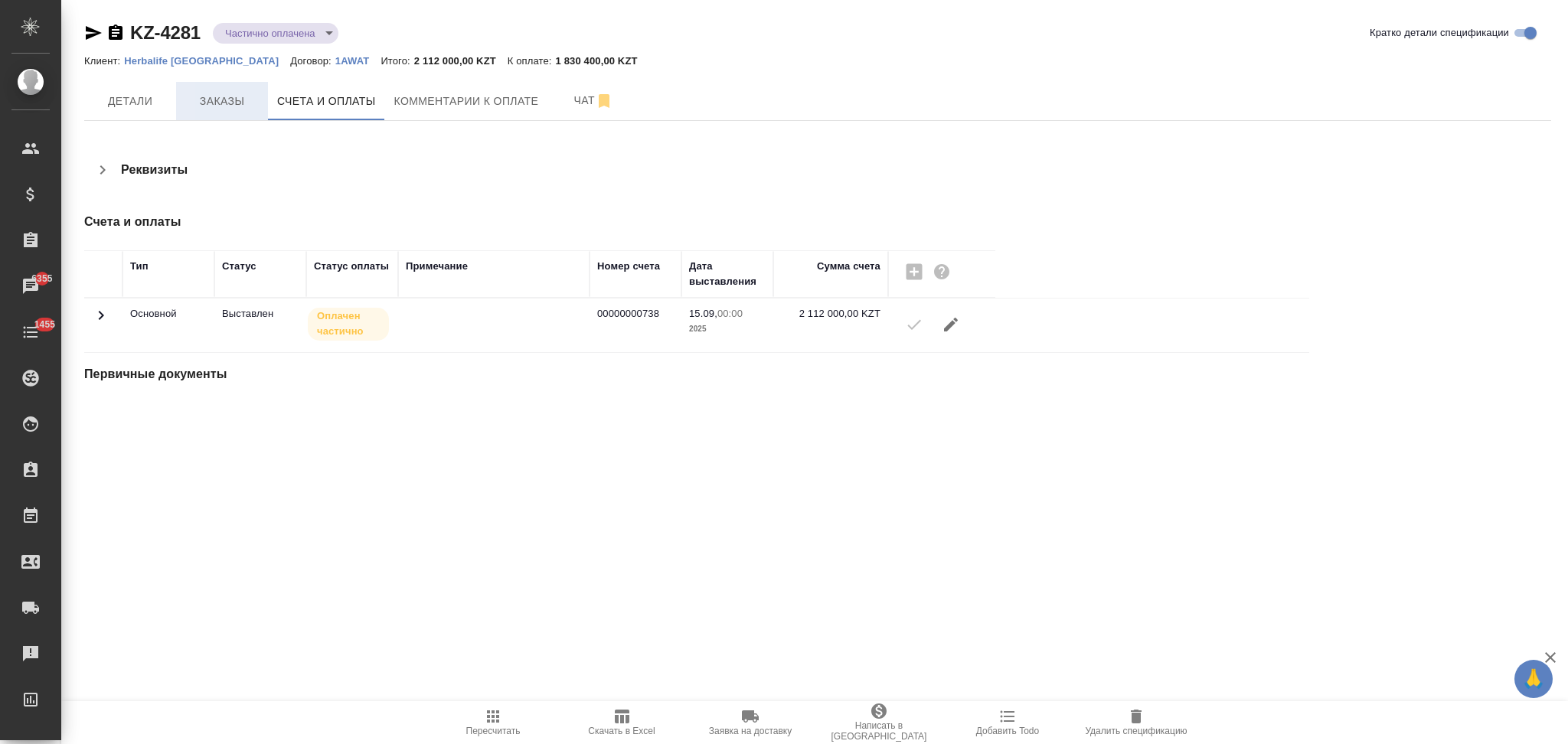
click at [227, 102] on span "Заказы" at bounding box center [221, 101] width 74 height 19
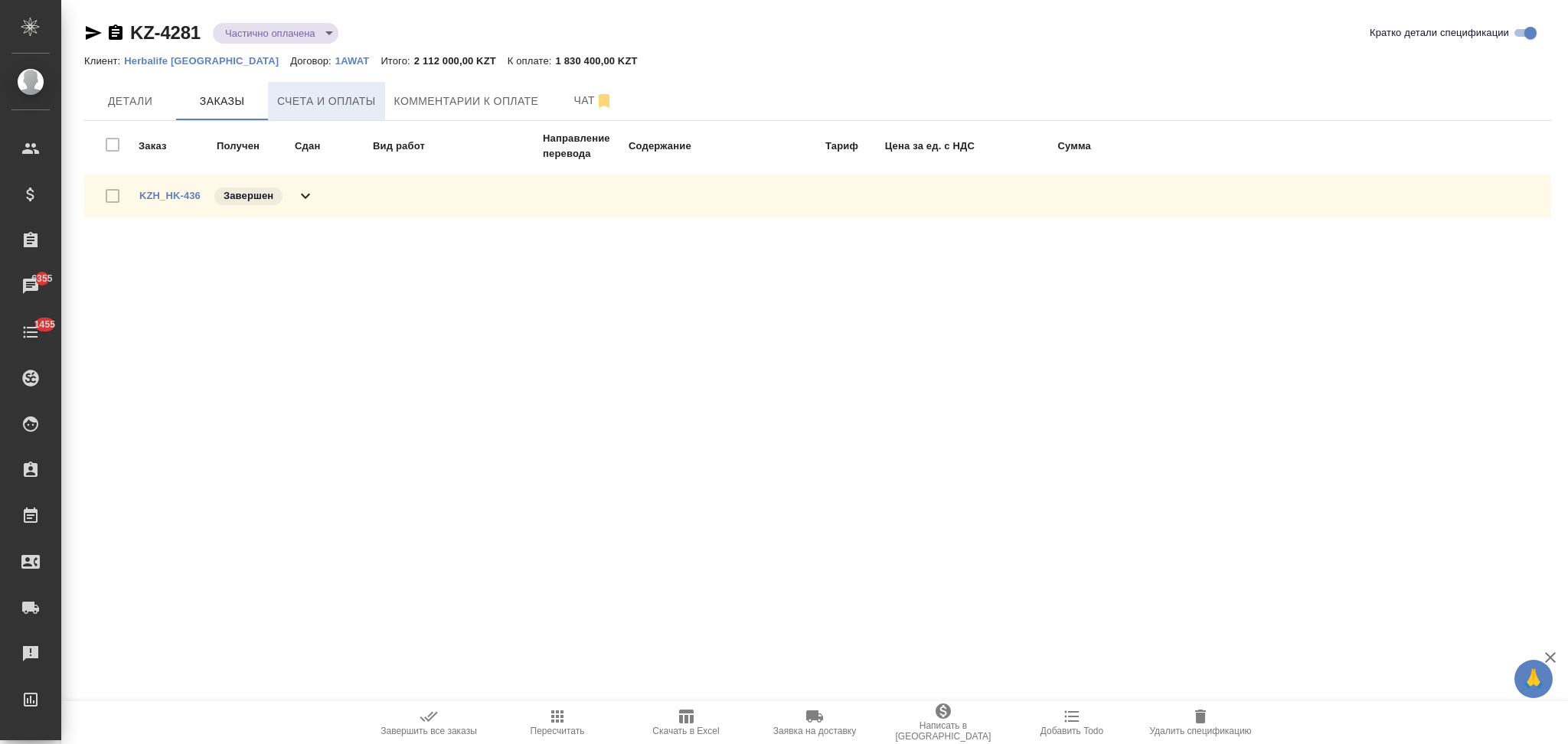
click at [333, 112] on button "Счета и оплаты" at bounding box center [326, 101] width 117 height 38
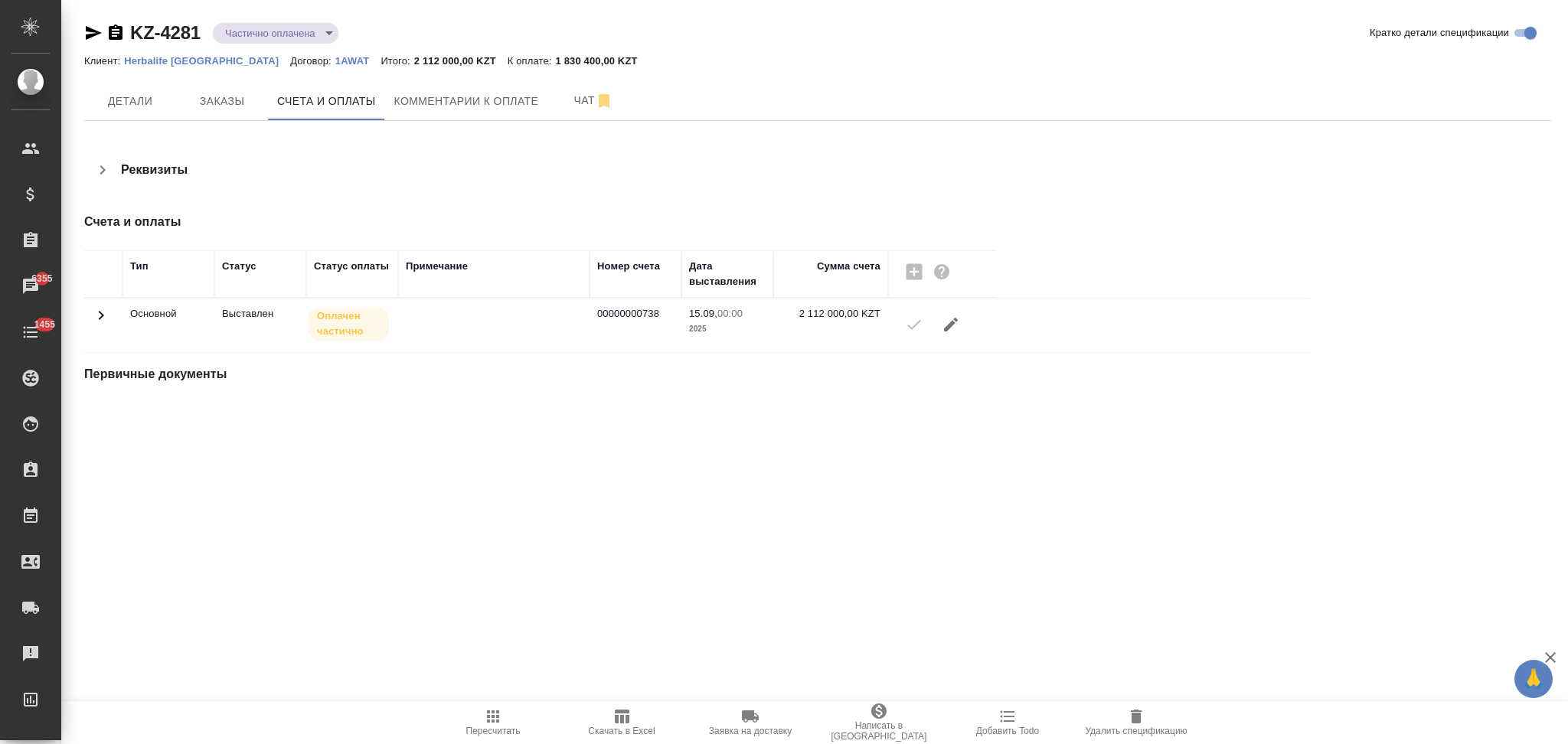
click at [229, 374] on h4 "Первичные документы" at bounding box center [572, 374] width 978 height 19
click at [210, 363] on div "Первичные документы" at bounding box center [572, 368] width 978 height 31
click at [98, 321] on icon at bounding box center [101, 316] width 19 height 19
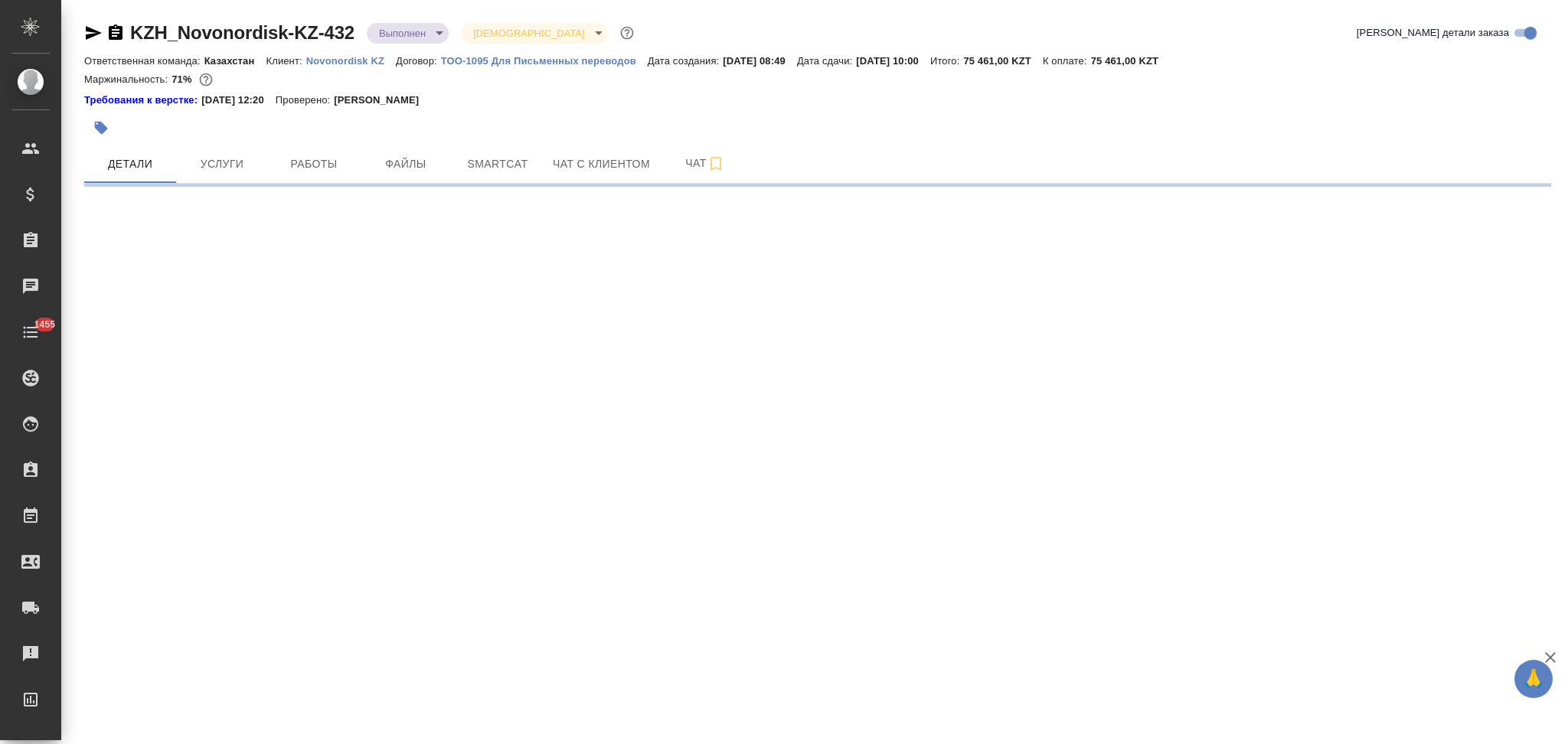
select select "RU"
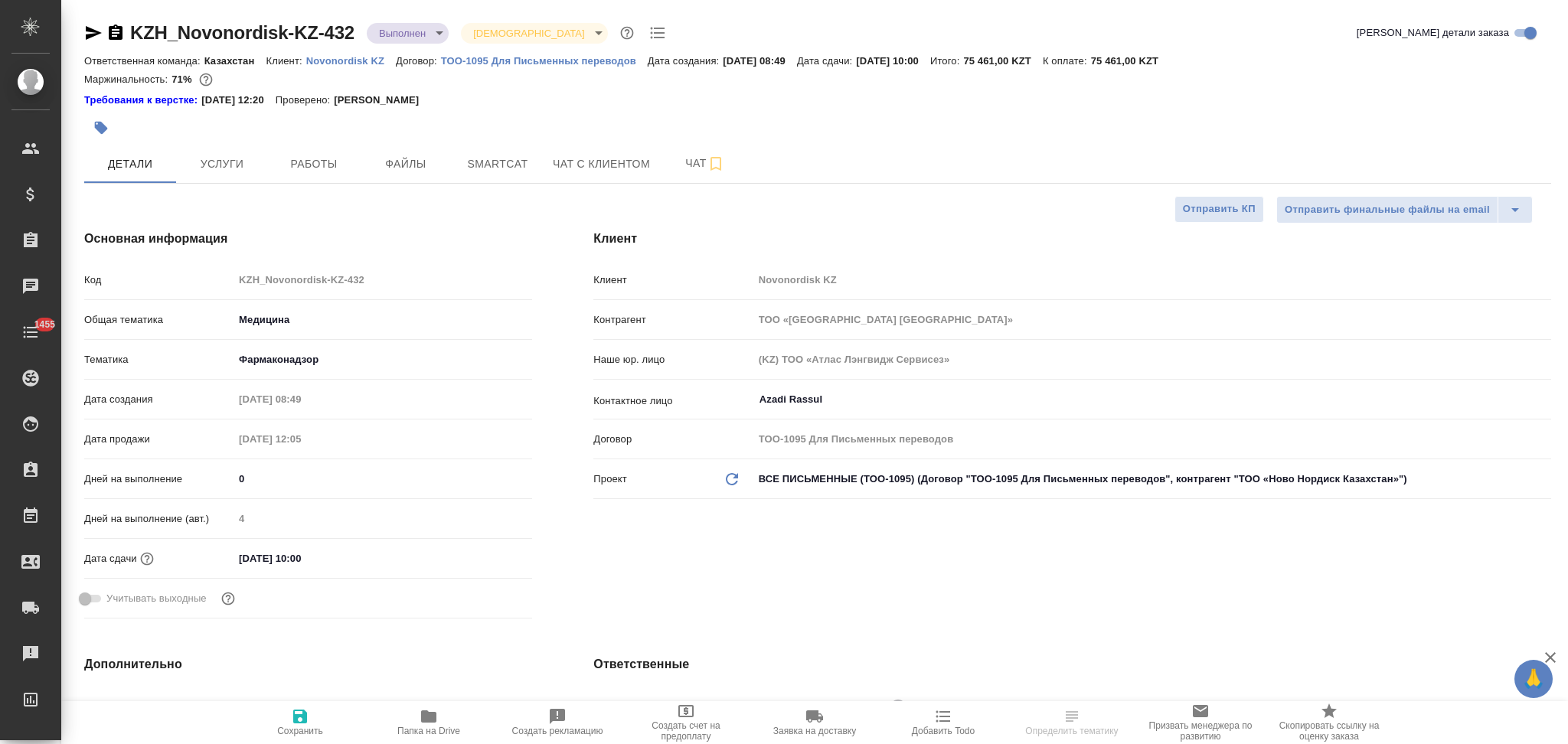
type textarea "x"
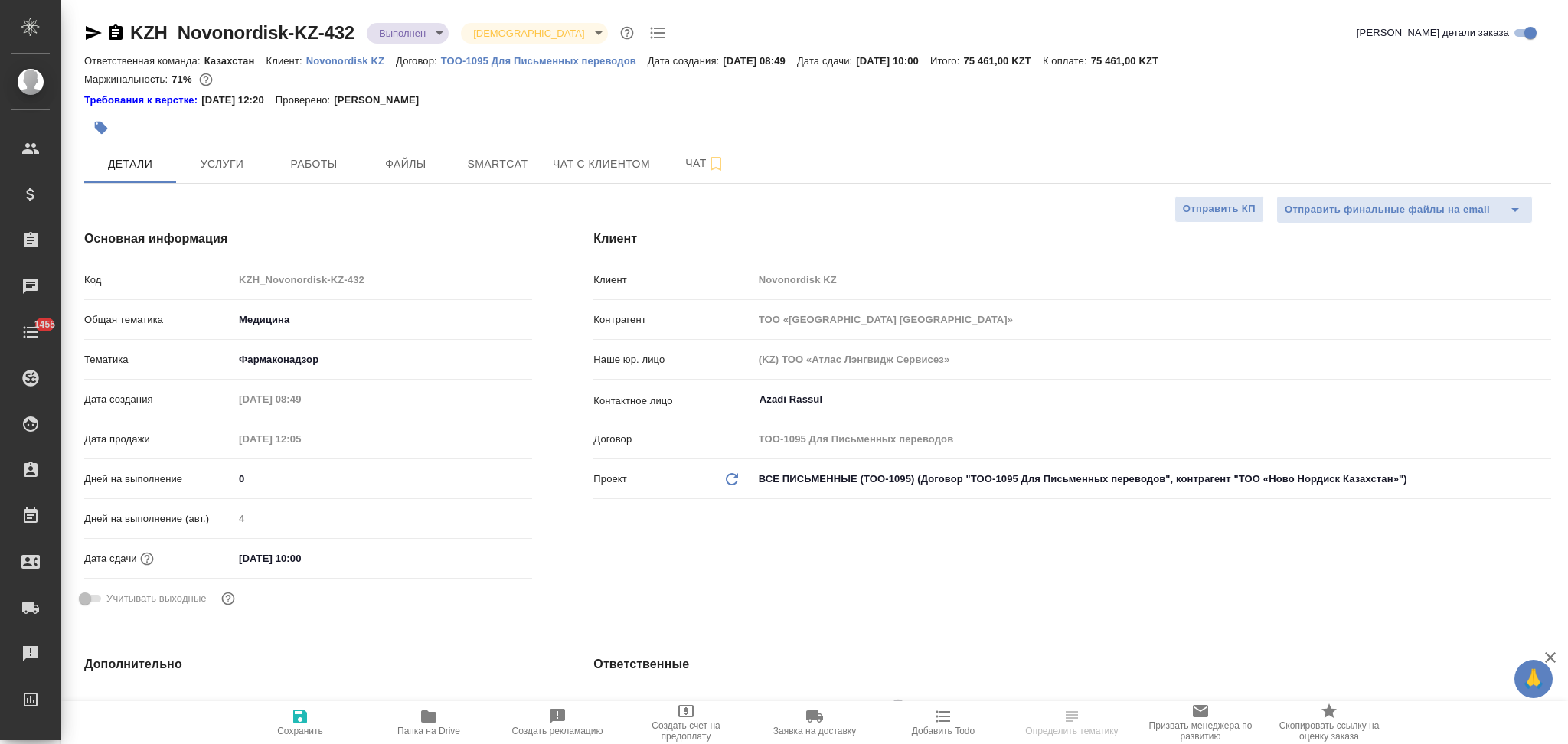
type textarea "x"
click at [433, 720] on icon "button" at bounding box center [429, 716] width 15 height 12
type textarea "x"
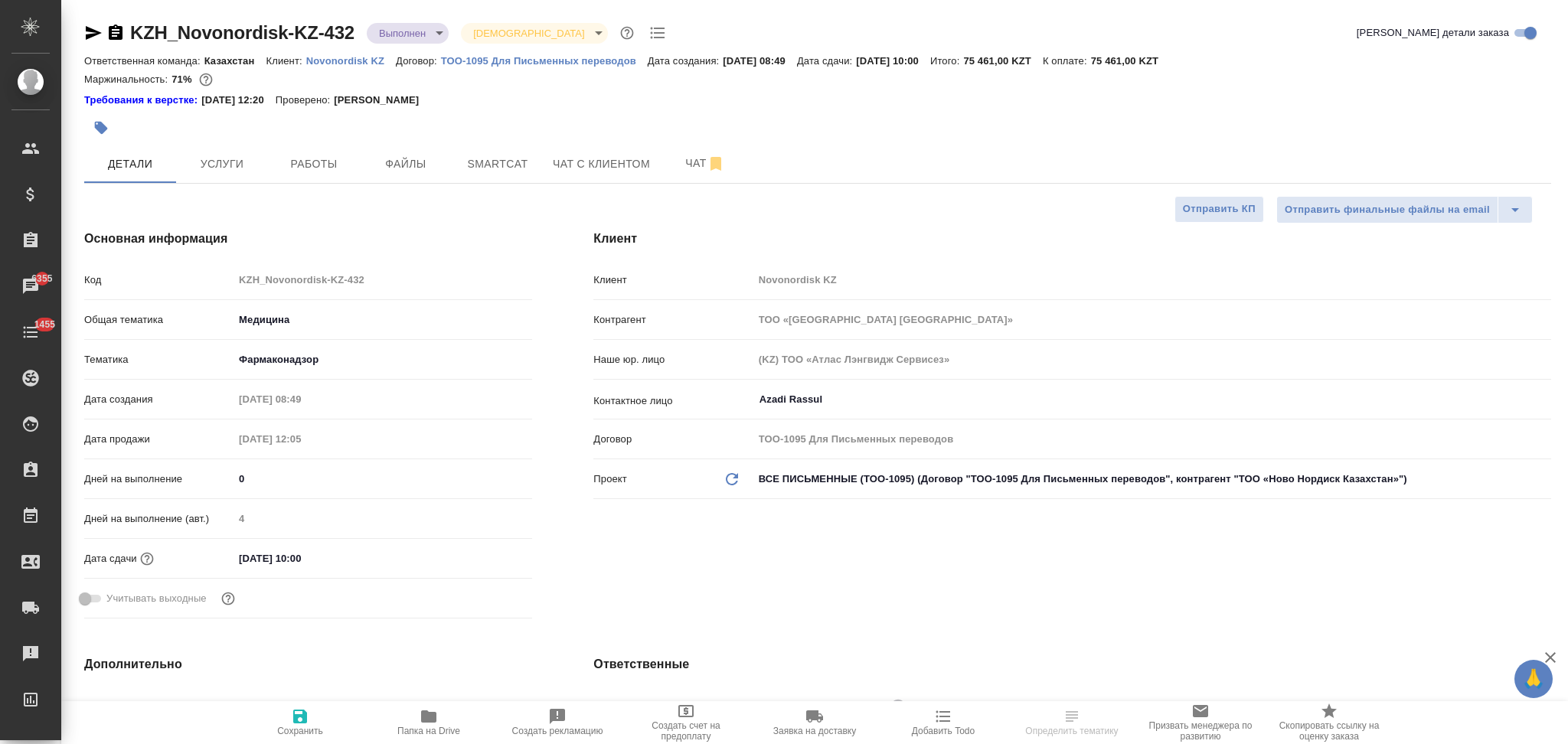
select select "RU"
type textarea "x"
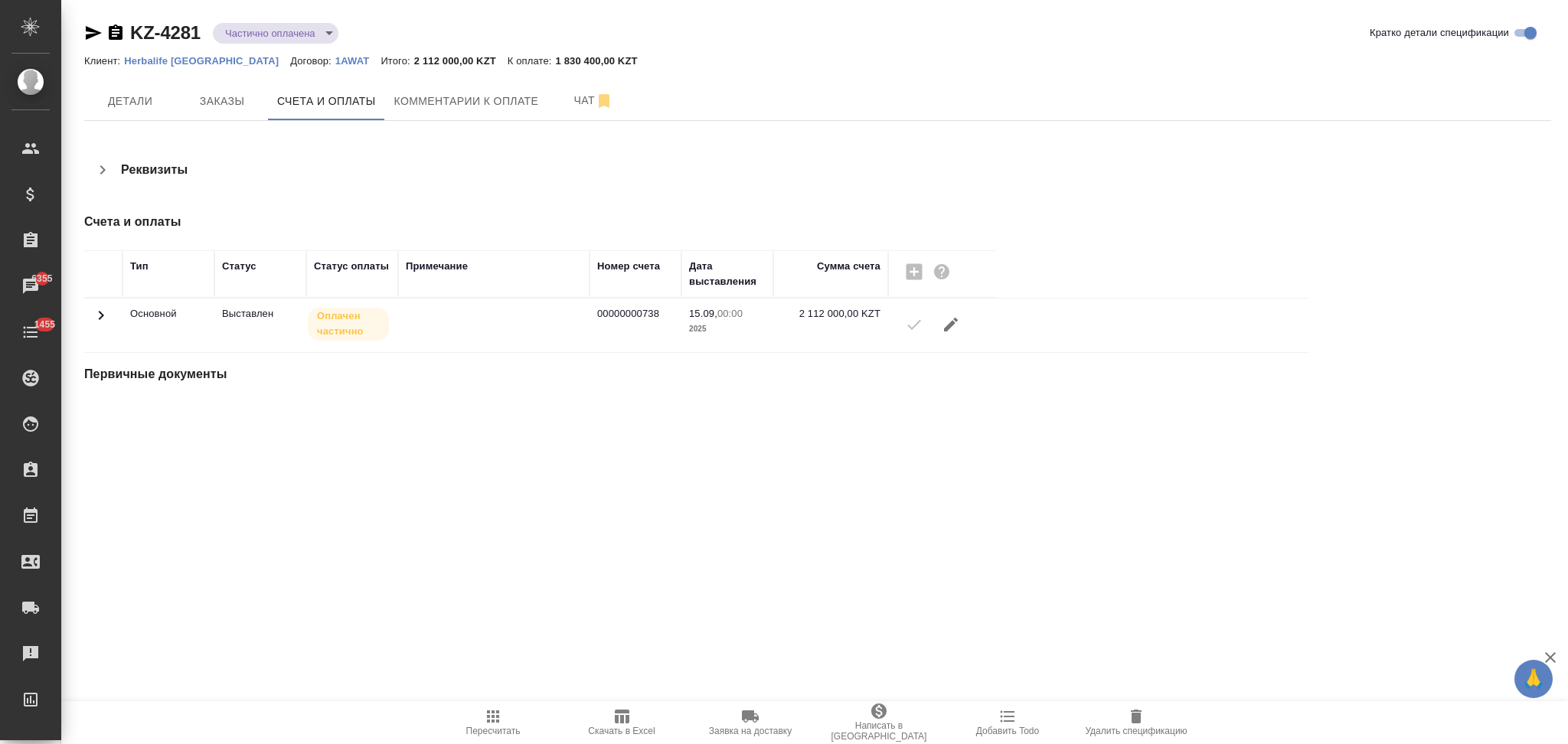
click at [101, 320] on icon at bounding box center [101, 316] width 19 height 19
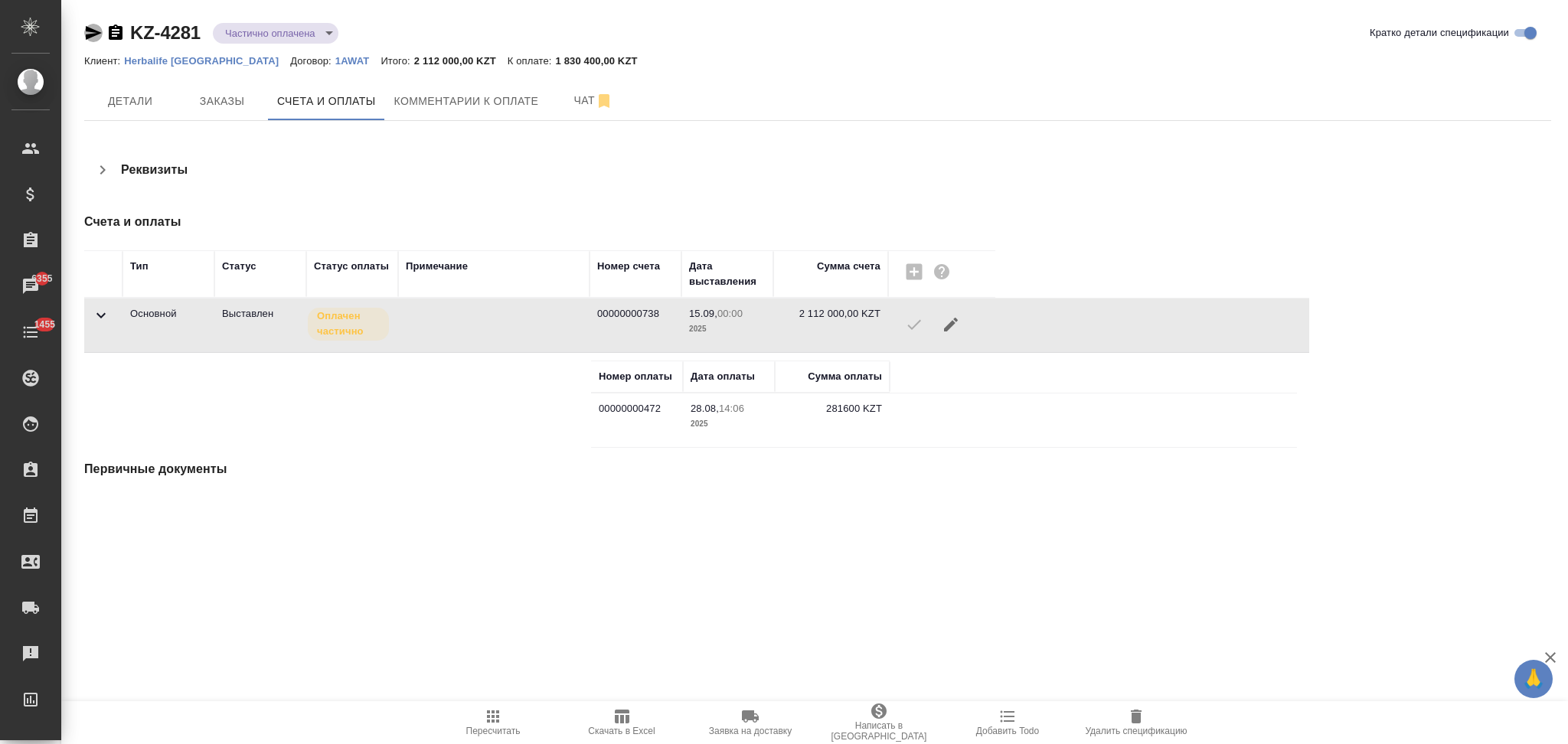
click at [89, 30] on icon "button" at bounding box center [93, 33] width 16 height 14
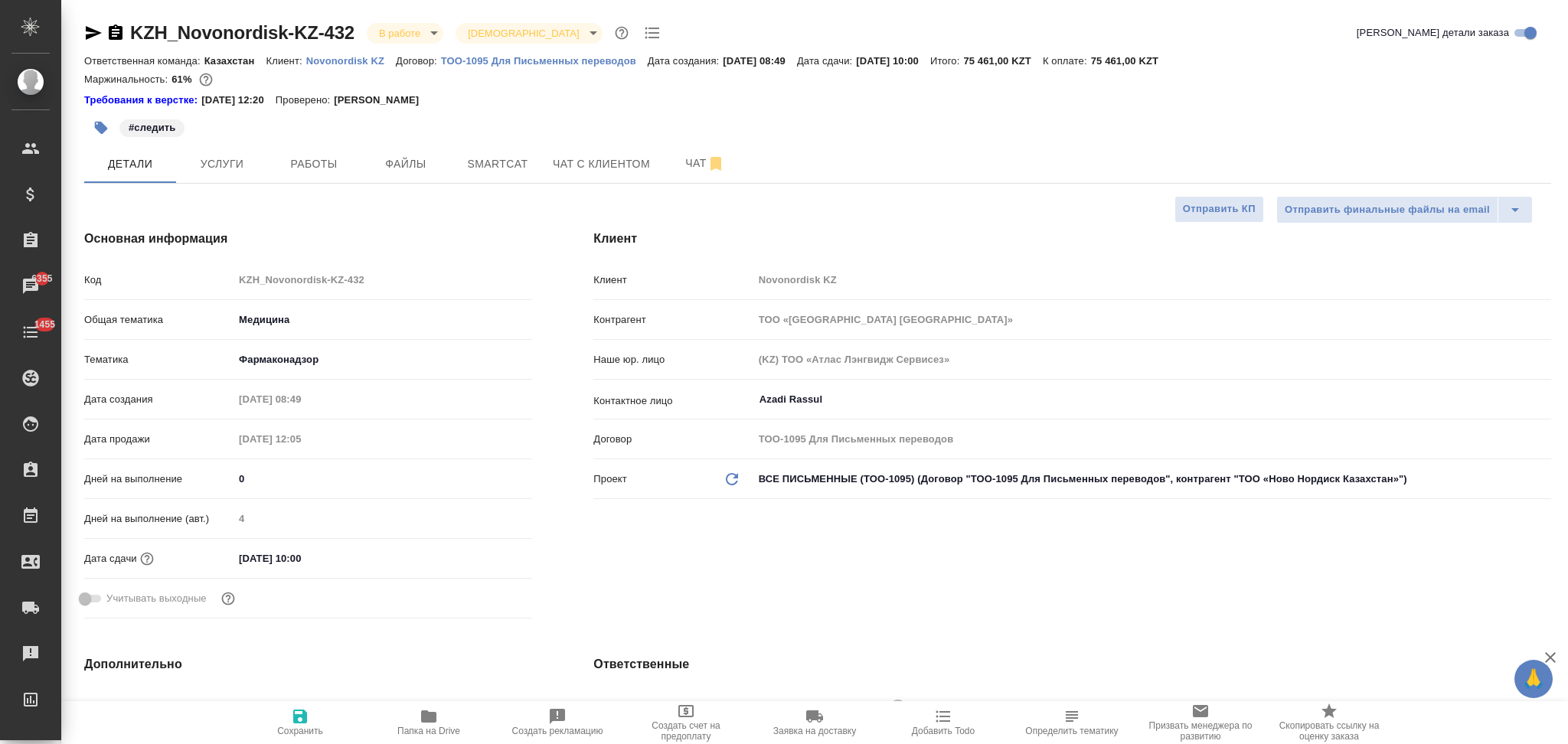
select select "RU"
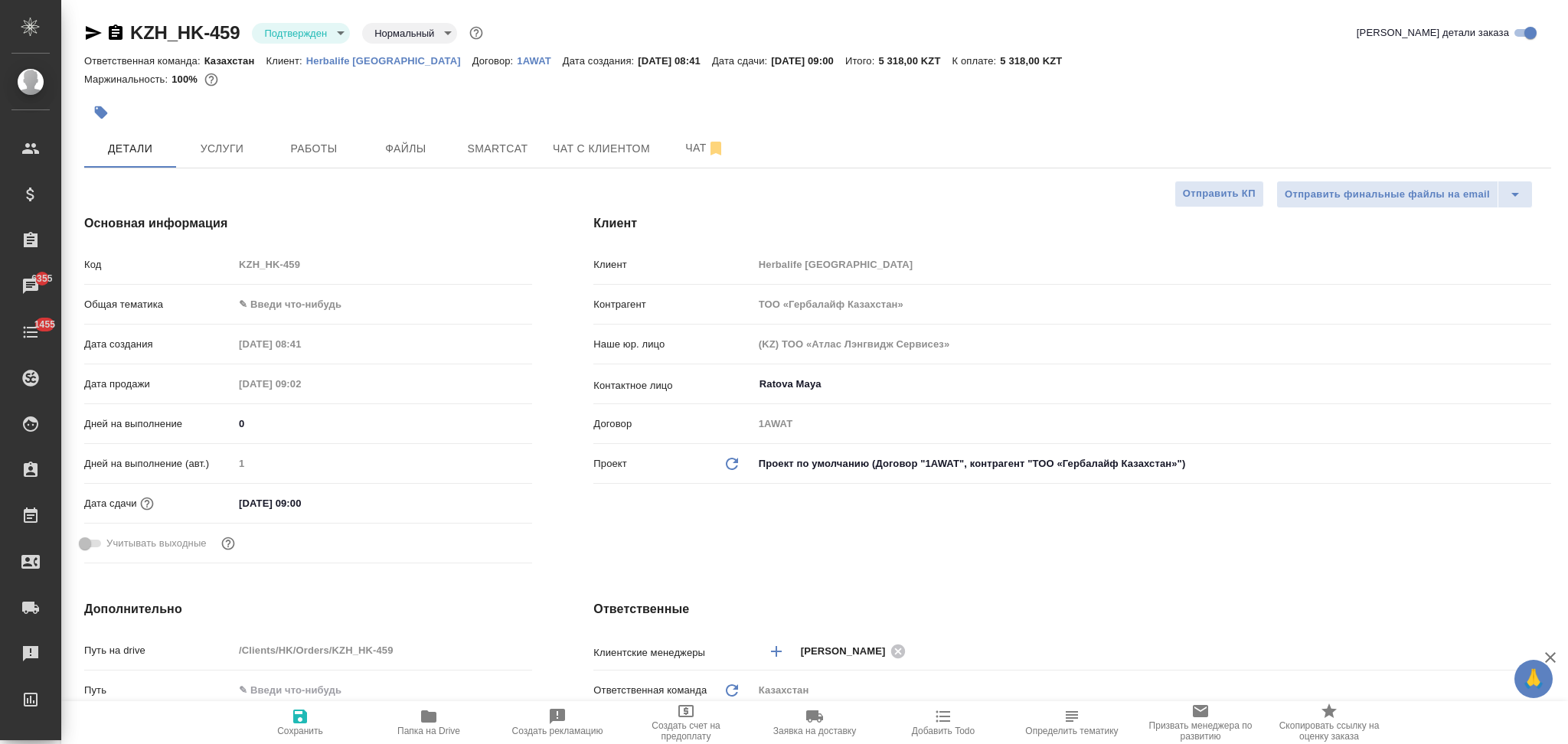
select select "RU"
click at [291, 155] on span "Работы" at bounding box center [314, 148] width 74 height 19
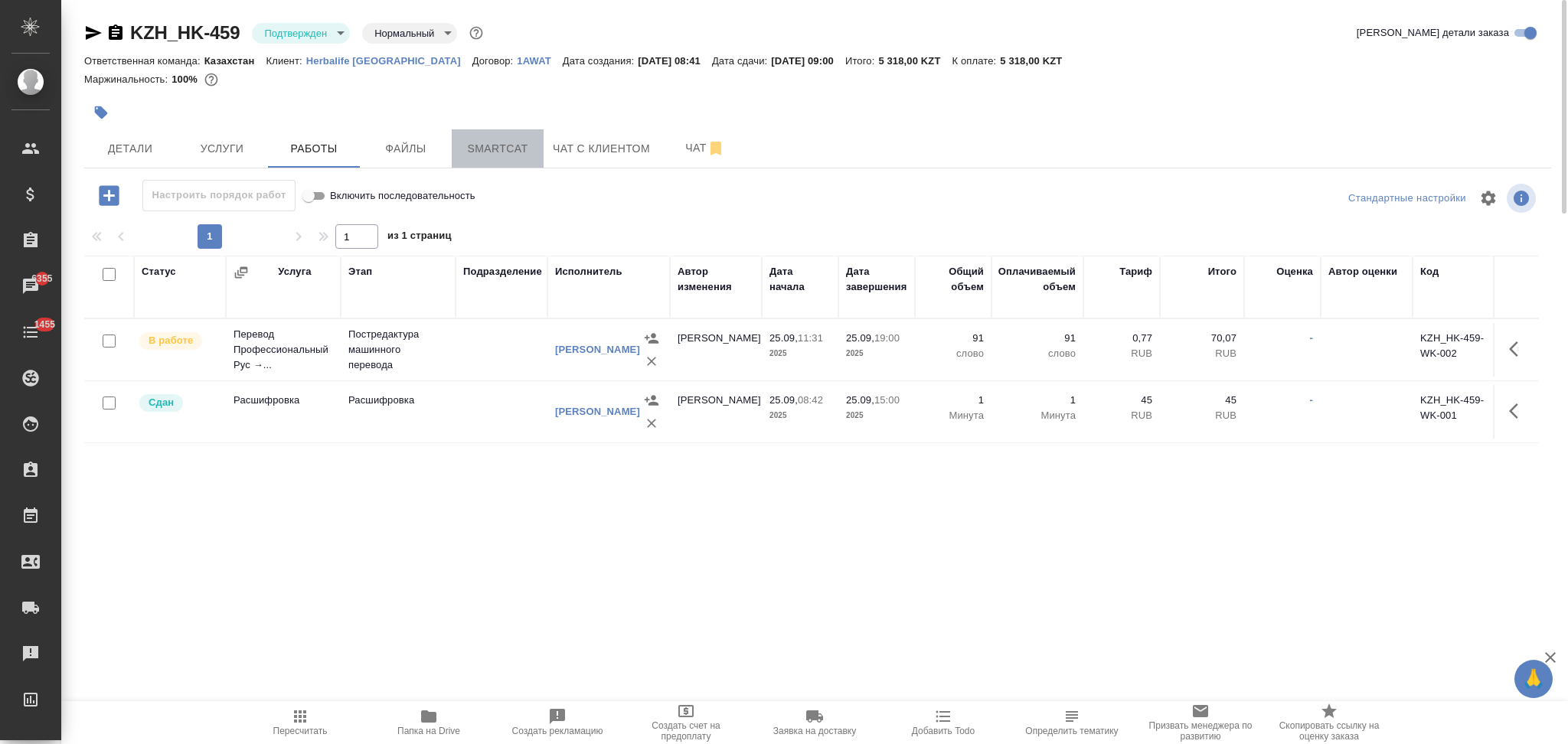
click at [505, 160] on button "Smartcat" at bounding box center [498, 148] width 92 height 38
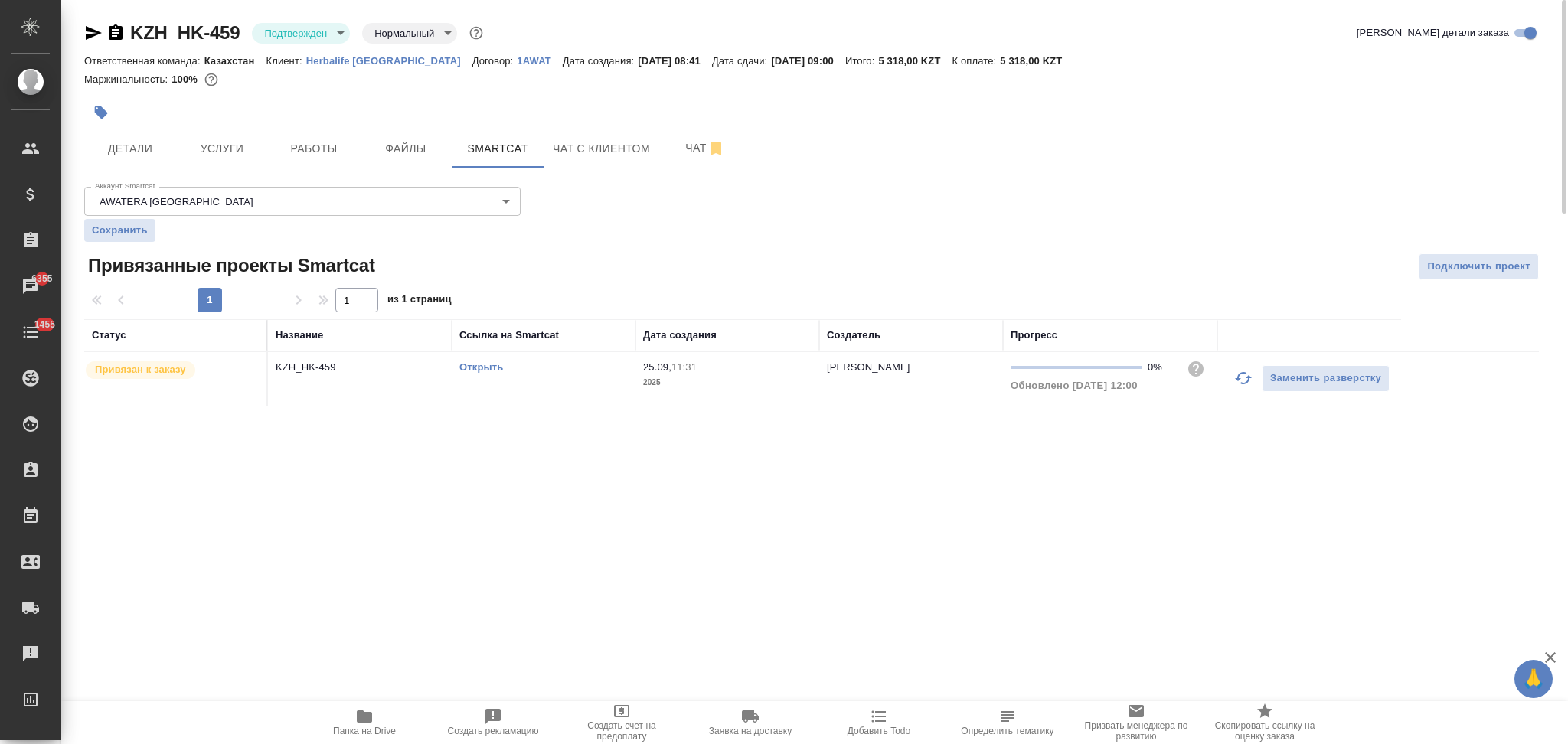
click at [474, 364] on link "Открыть" at bounding box center [481, 367] width 44 height 11
click at [317, 147] on span "Работы" at bounding box center [314, 148] width 74 height 19
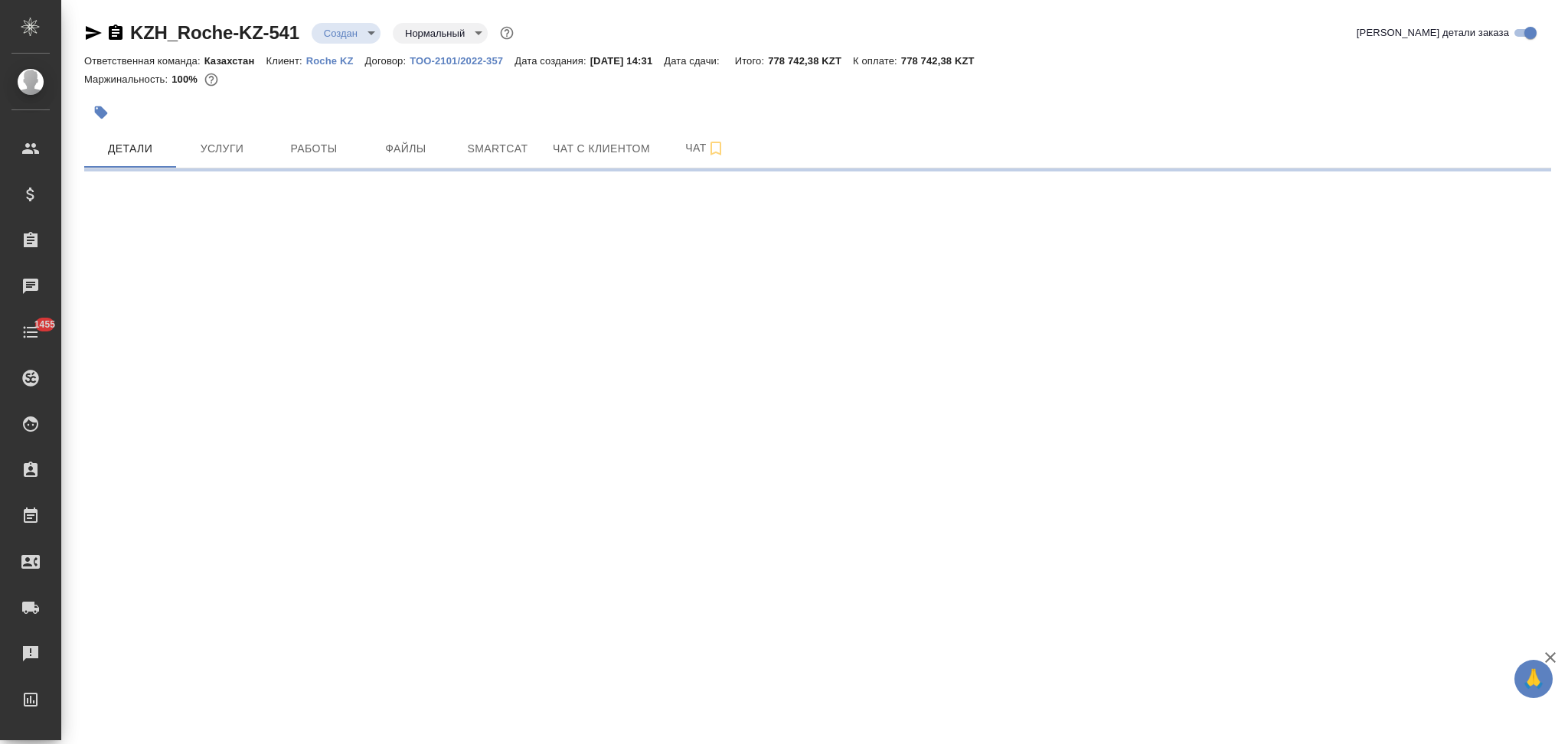
select select "RU"
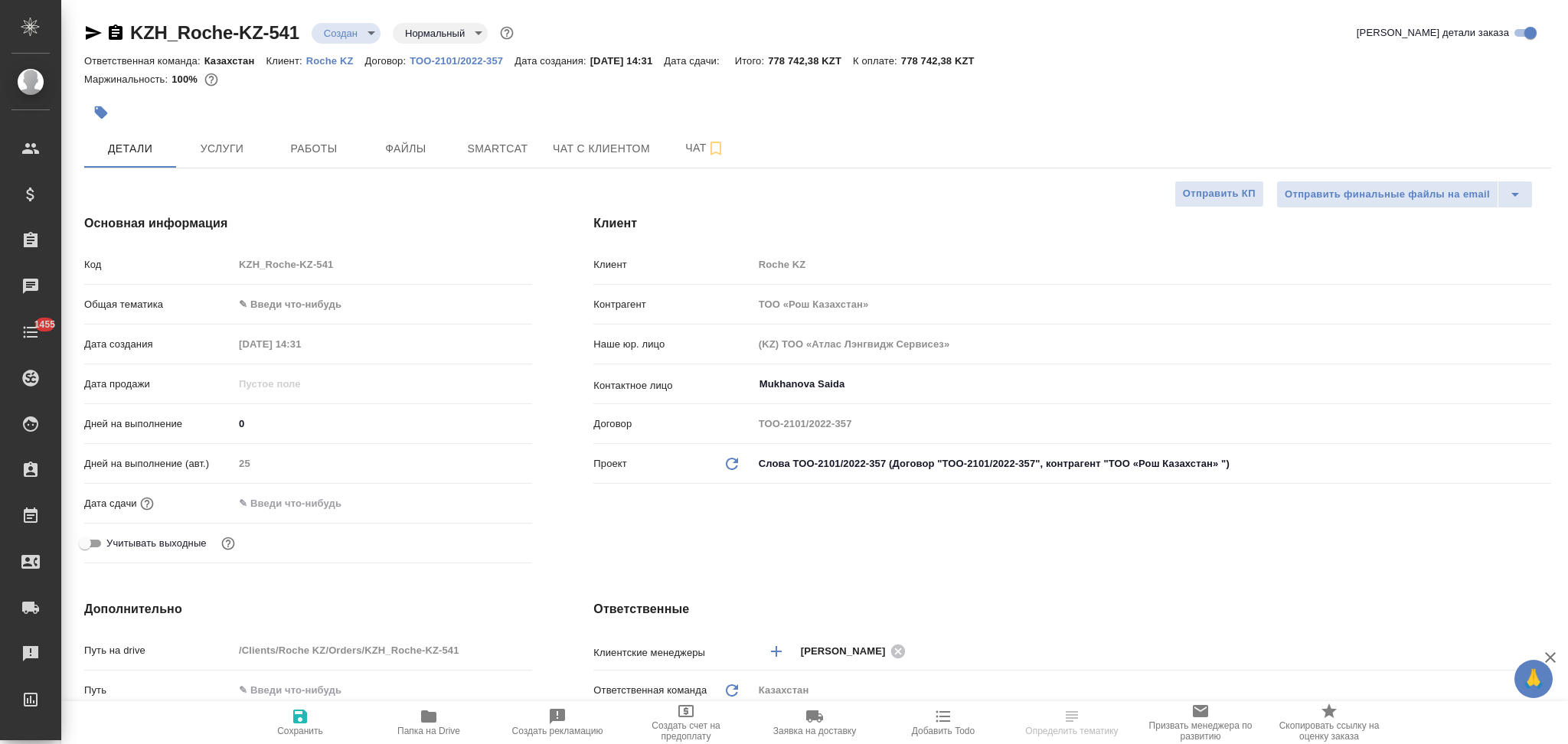
type textarea "x"
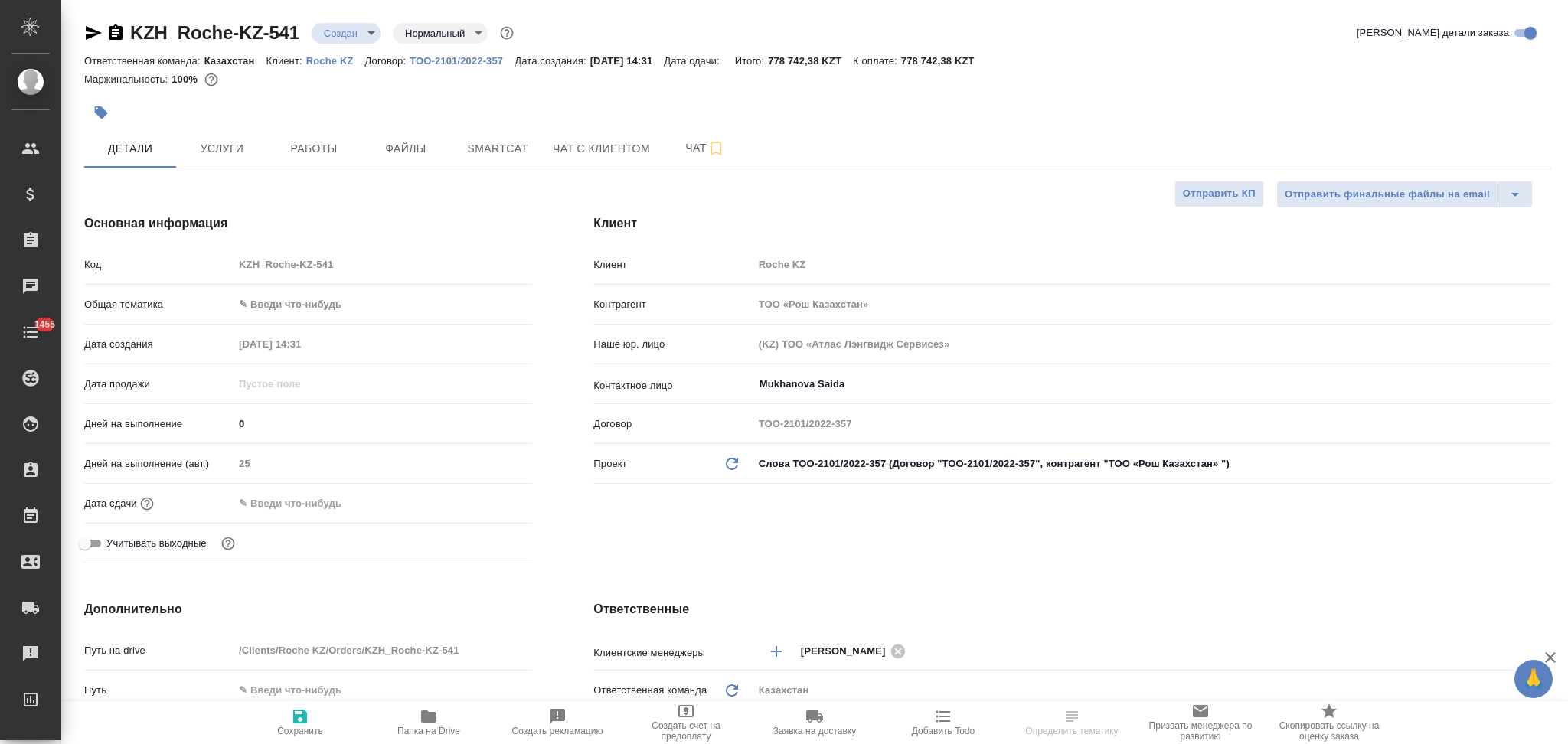
type textarea "x"
type input "Журавлев Денис"
type textarea "x"
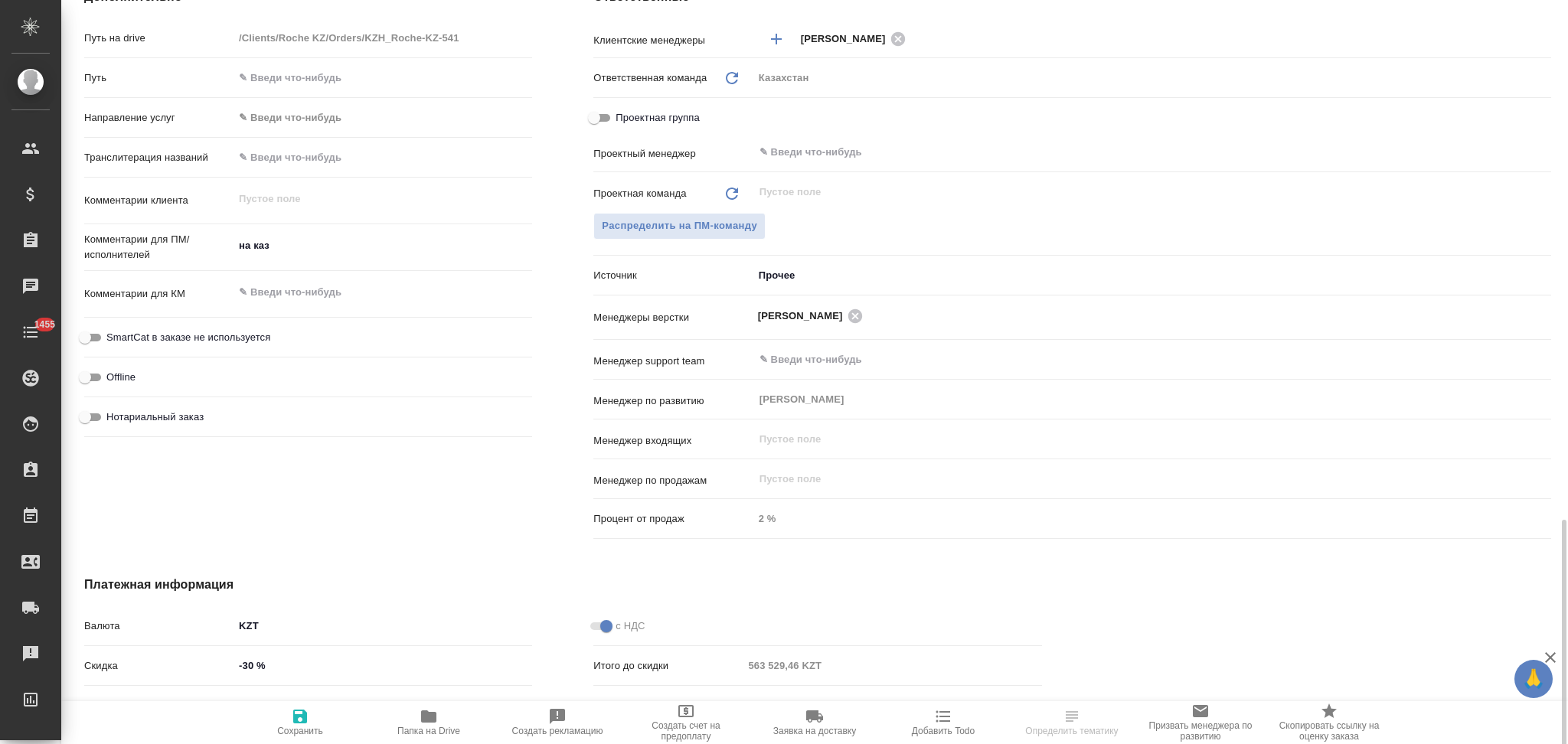
scroll to position [757, 0]
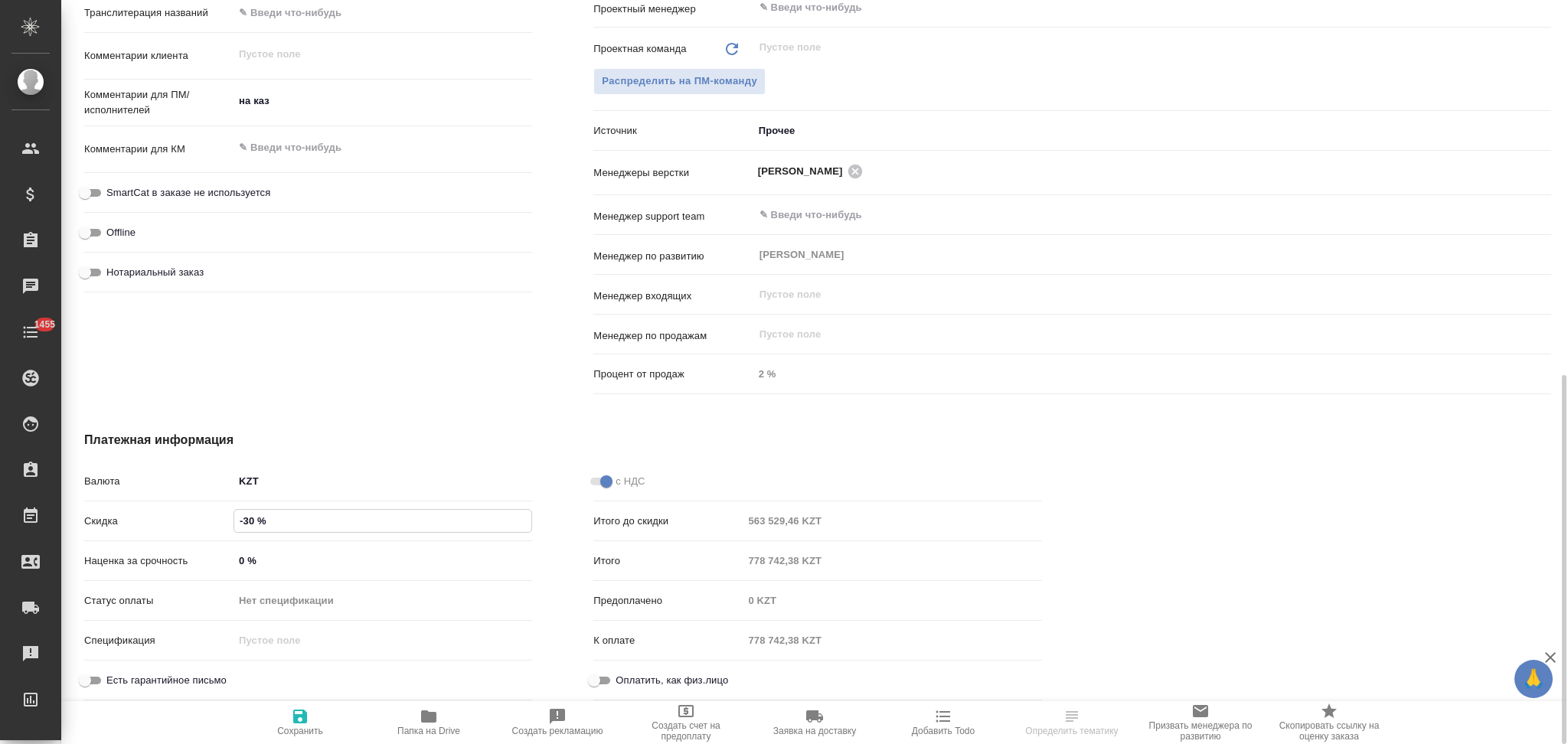
drag, startPoint x: 247, startPoint y: 518, endPoint x: 233, endPoint y: 521, distance: 14.3
click at [233, 521] on div "Скидка -30 %" at bounding box center [308, 521] width 448 height 27
type textarea "x"
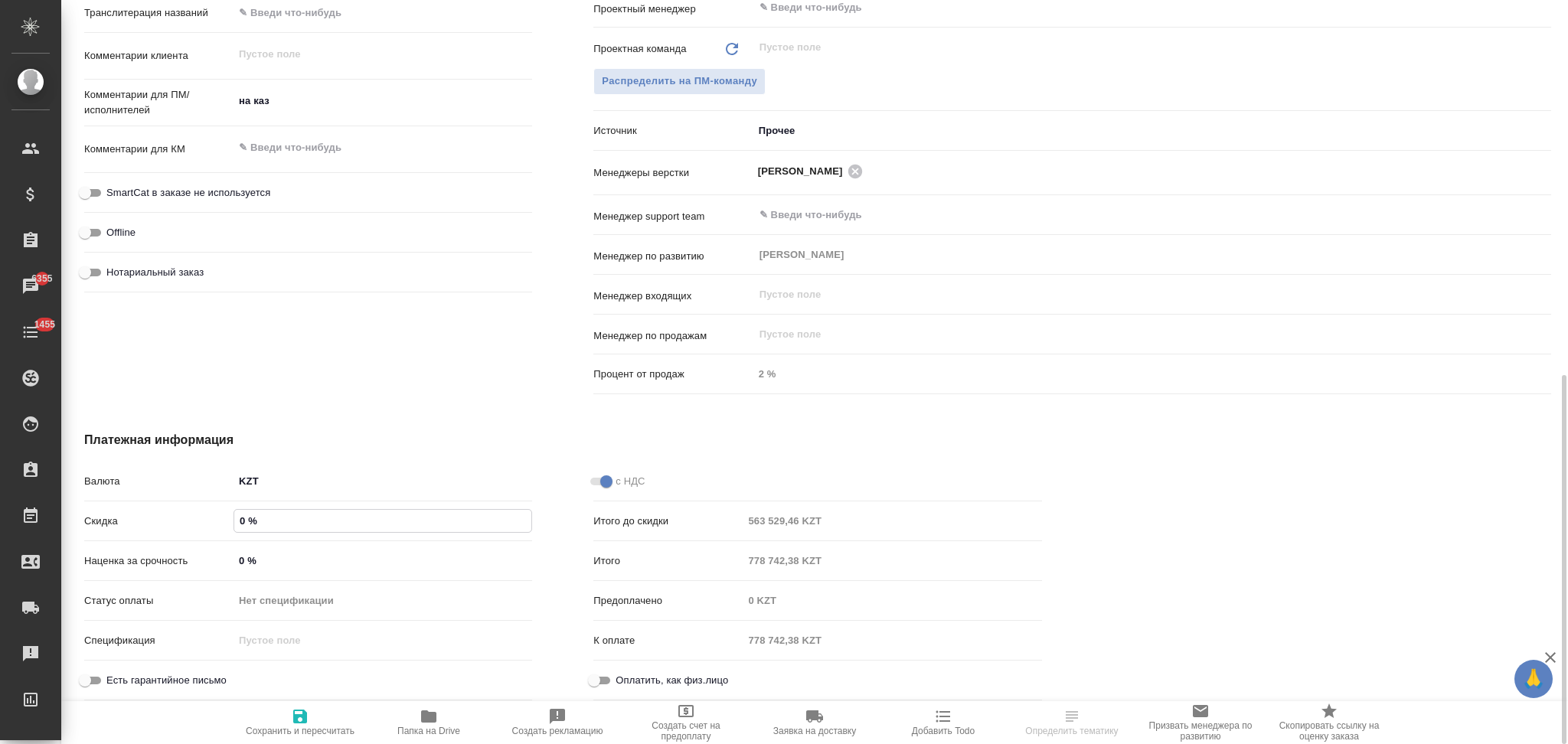
type input "0 %"
click at [300, 721] on icon "button" at bounding box center [301, 717] width 19 height 19
type textarea "x"
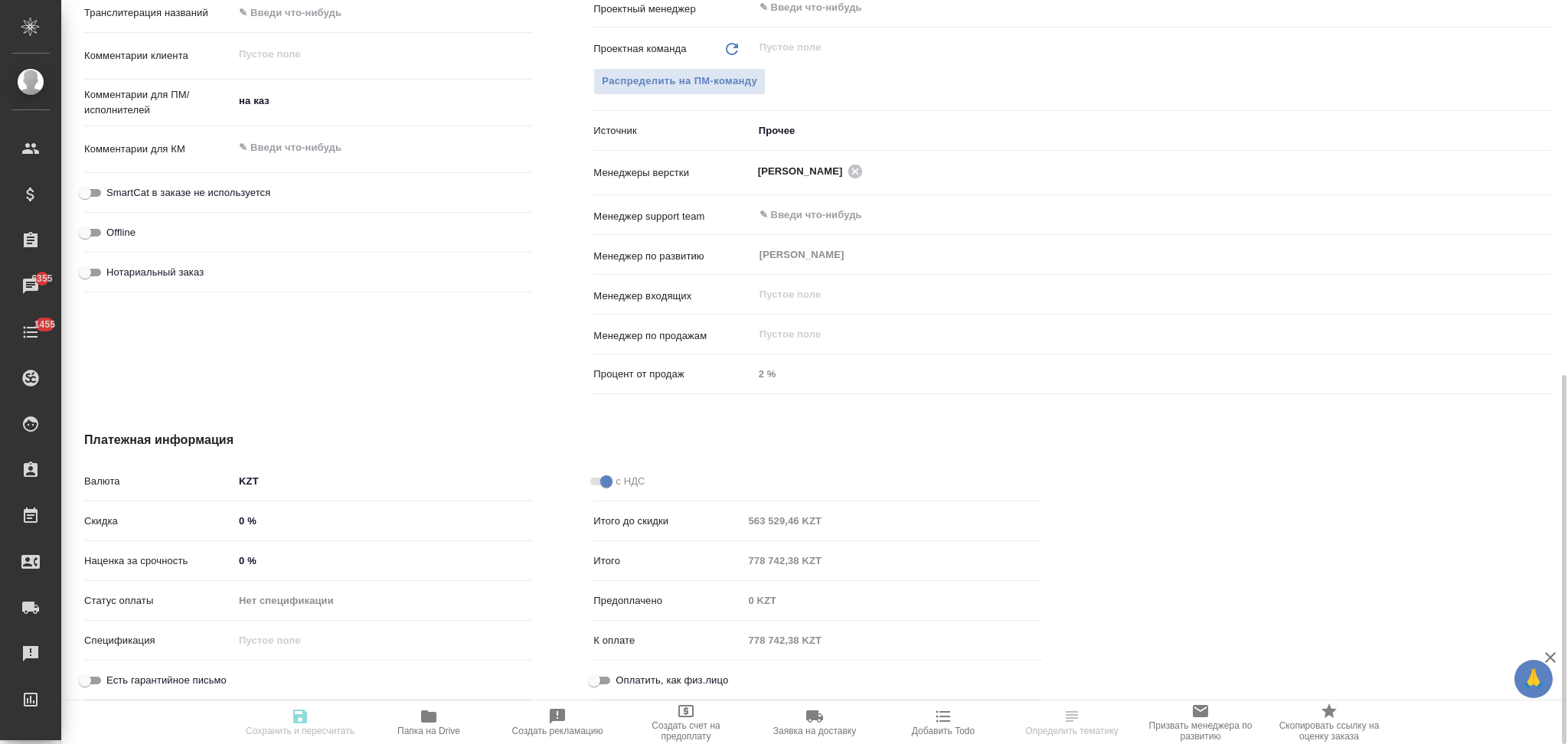
type textarea "x"
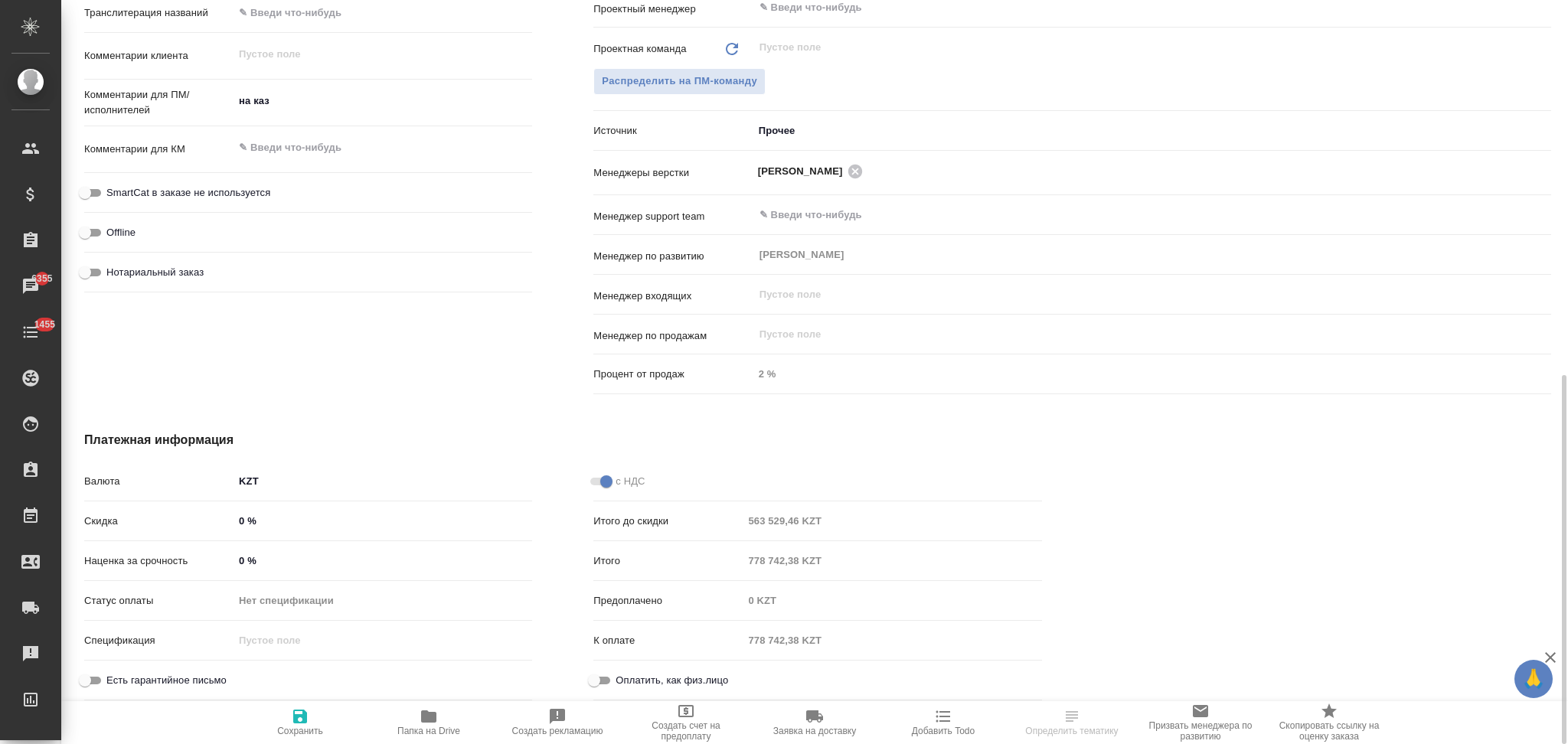
type textarea "x"
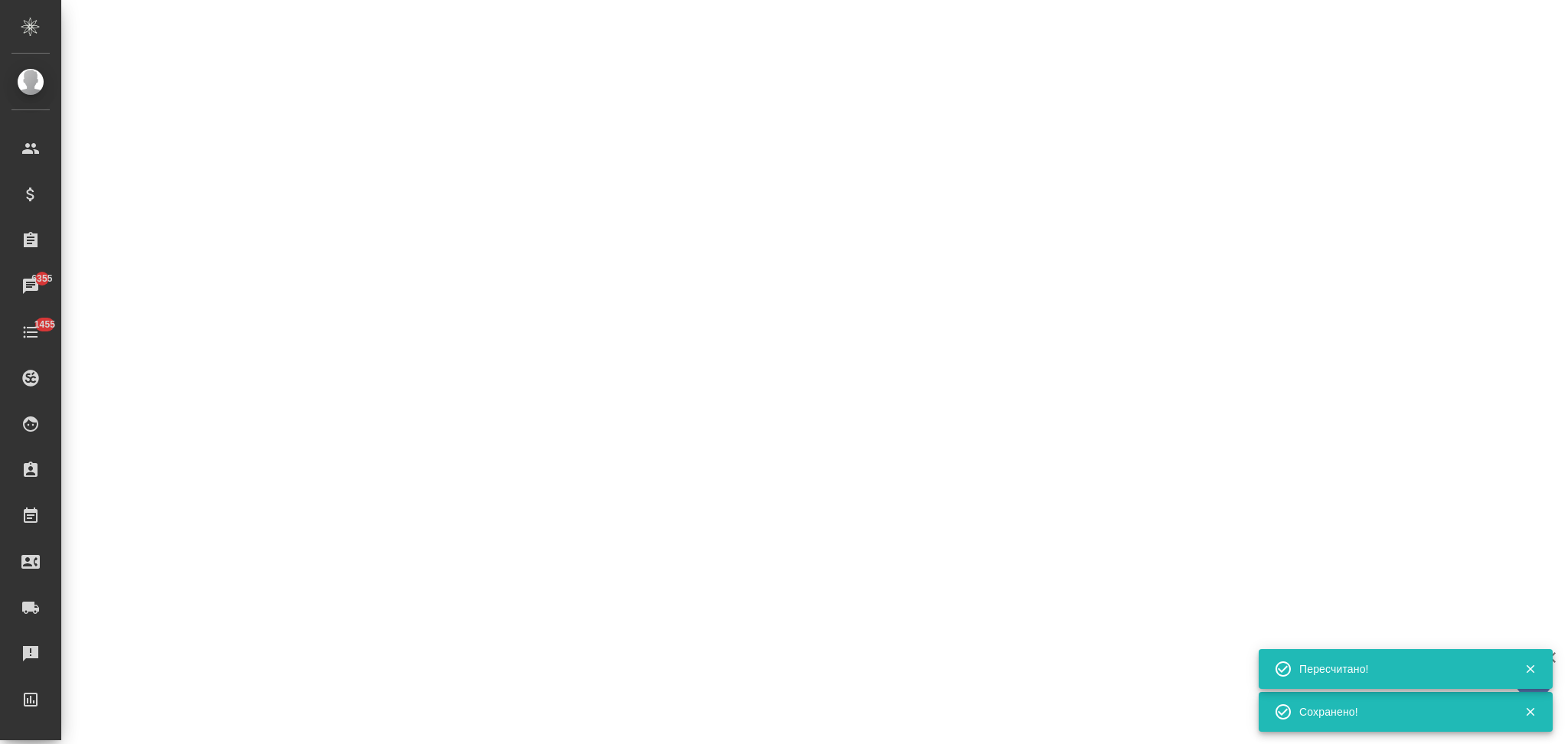
select select "RU"
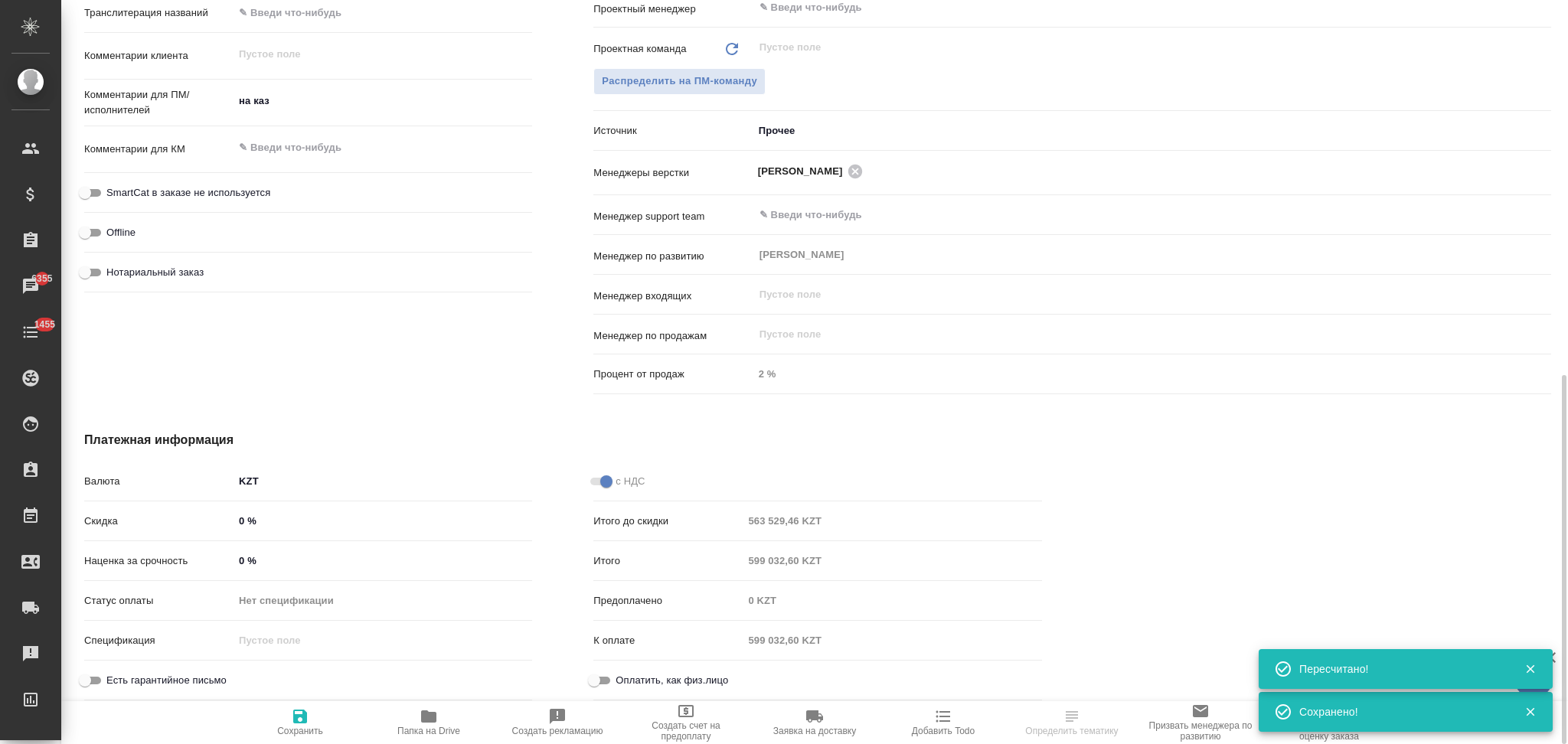
type textarea "x"
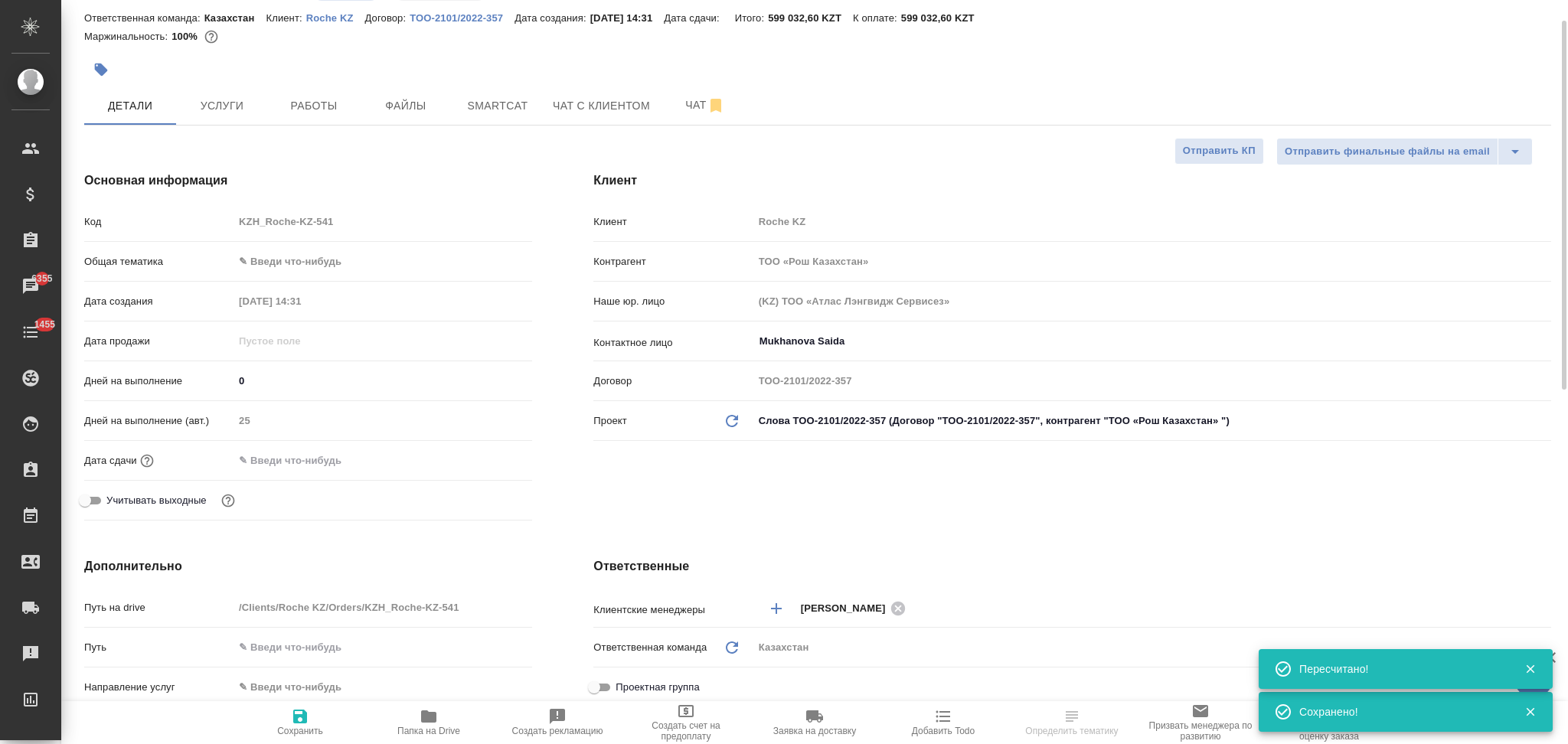
scroll to position [0, 0]
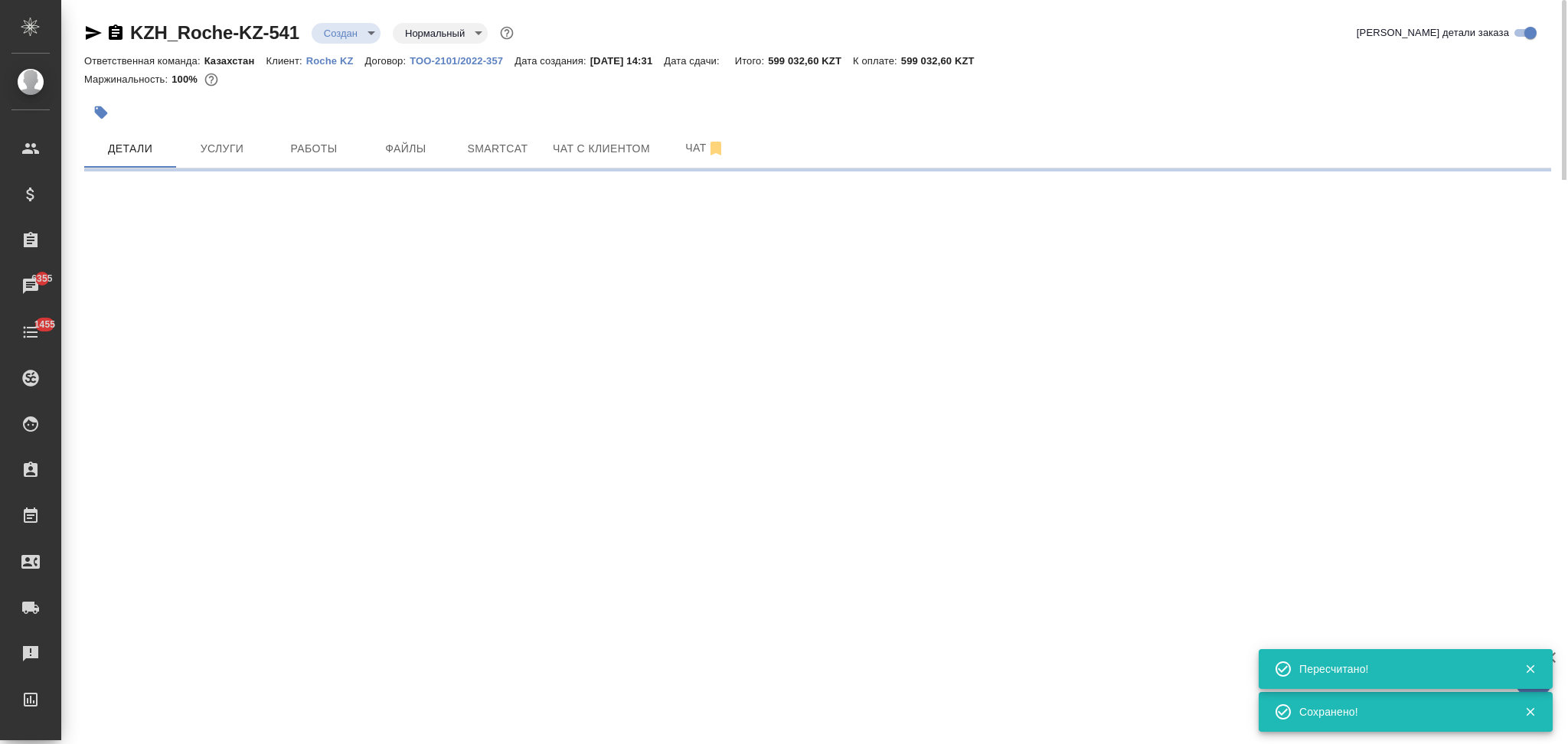
select select "RU"
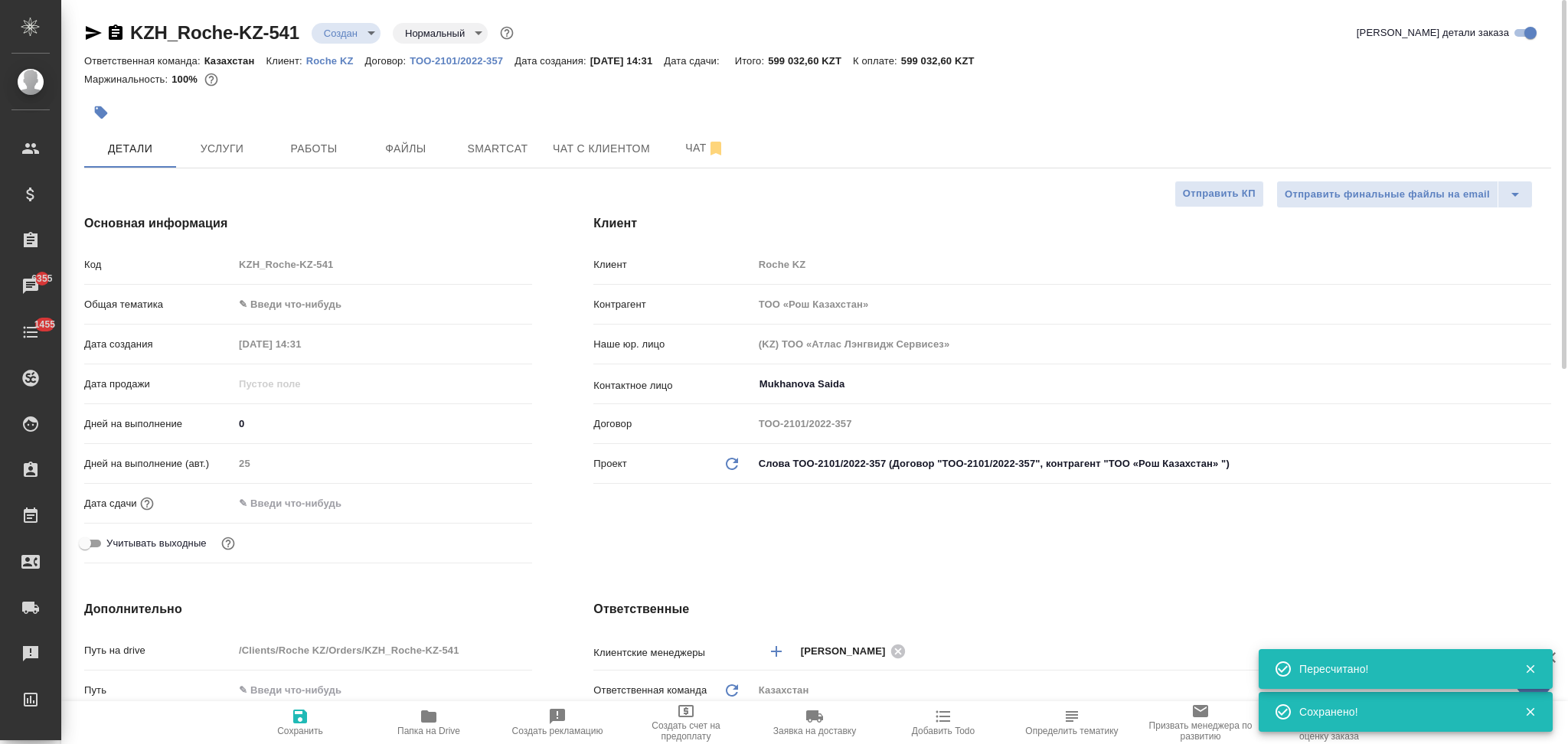
type textarea "x"
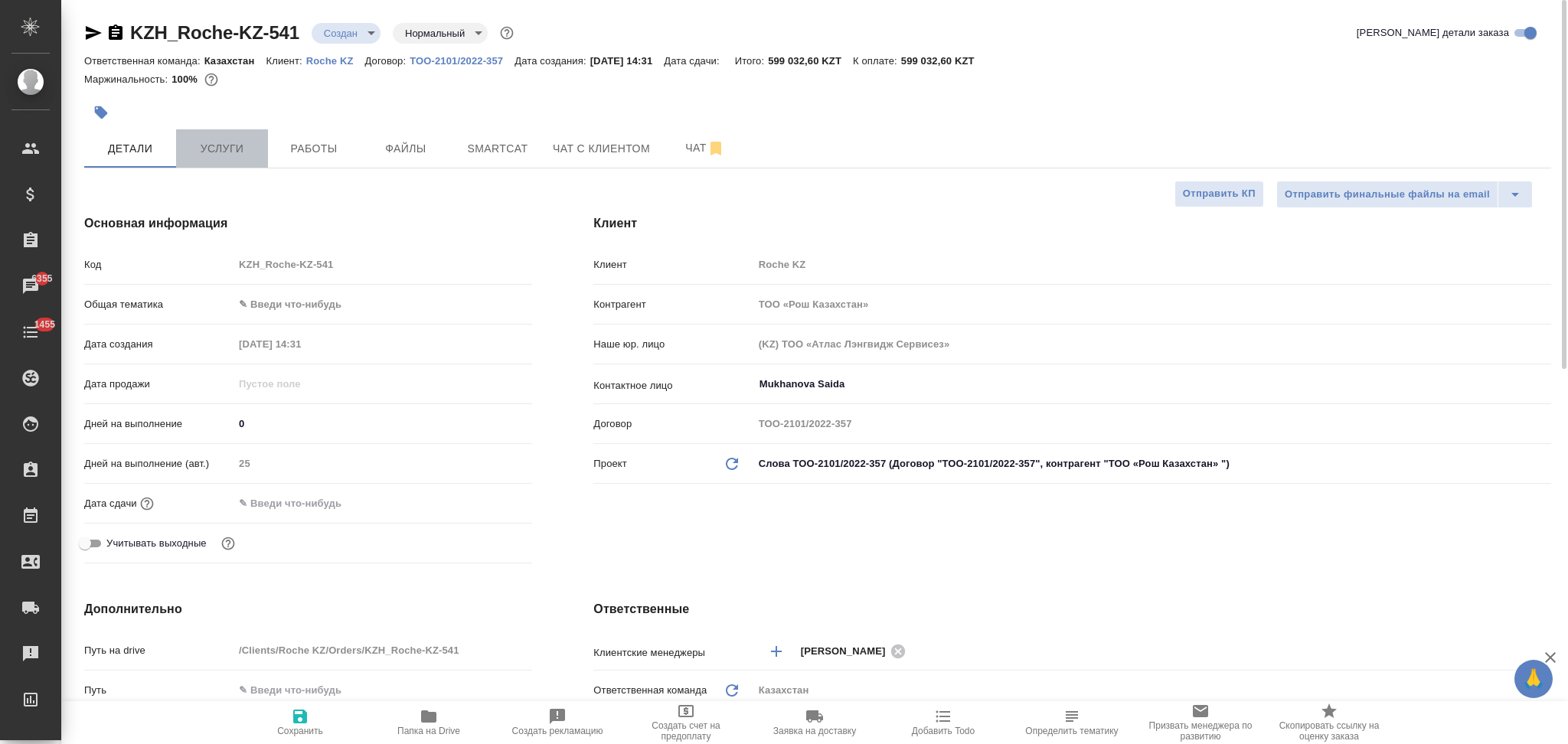
click at [234, 162] on button "Услуги" at bounding box center [222, 148] width 92 height 38
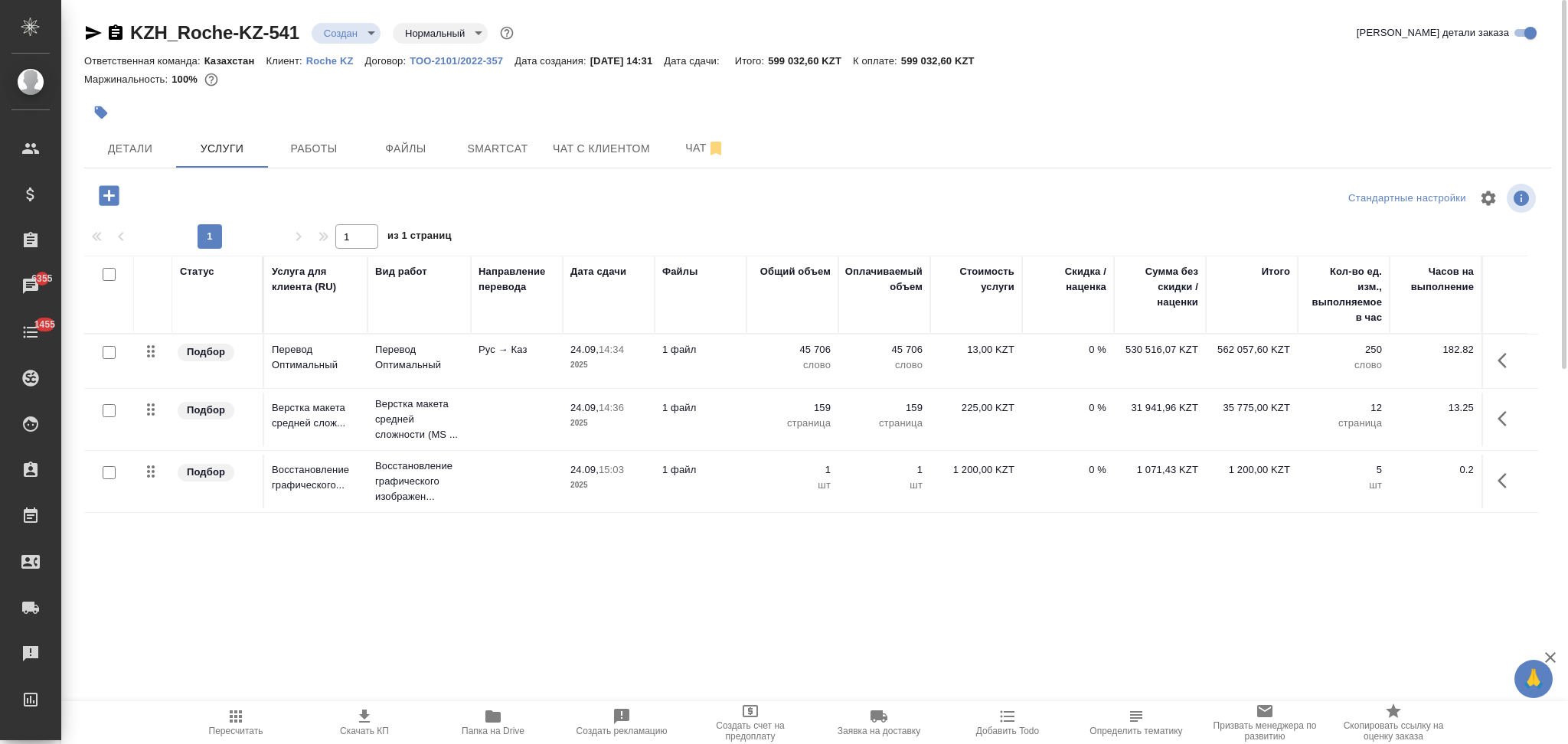
click at [751, 373] on td "45 706 слово" at bounding box center [792, 360] width 92 height 53
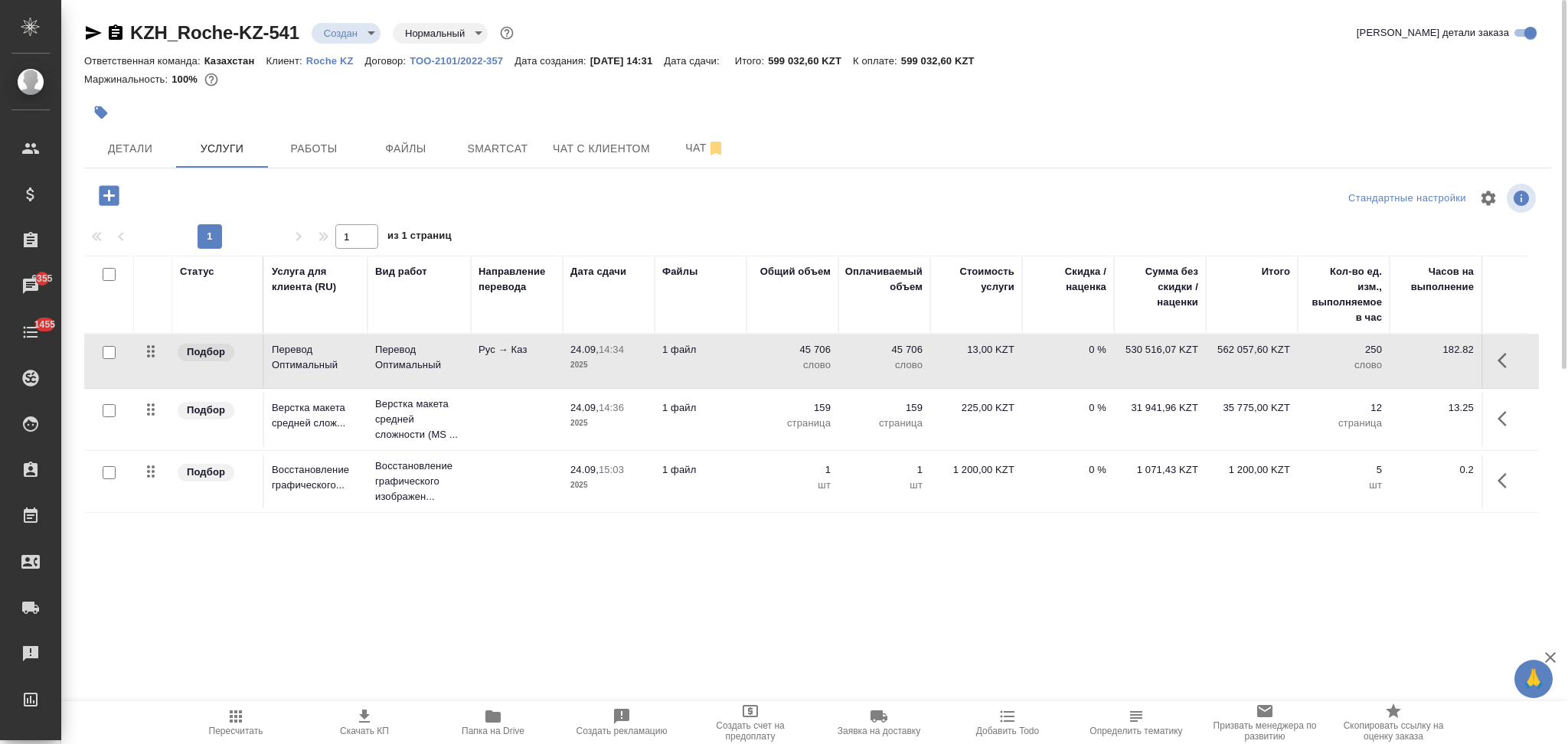
click at [751, 373] on td "45 706 слово" at bounding box center [792, 360] width 92 height 53
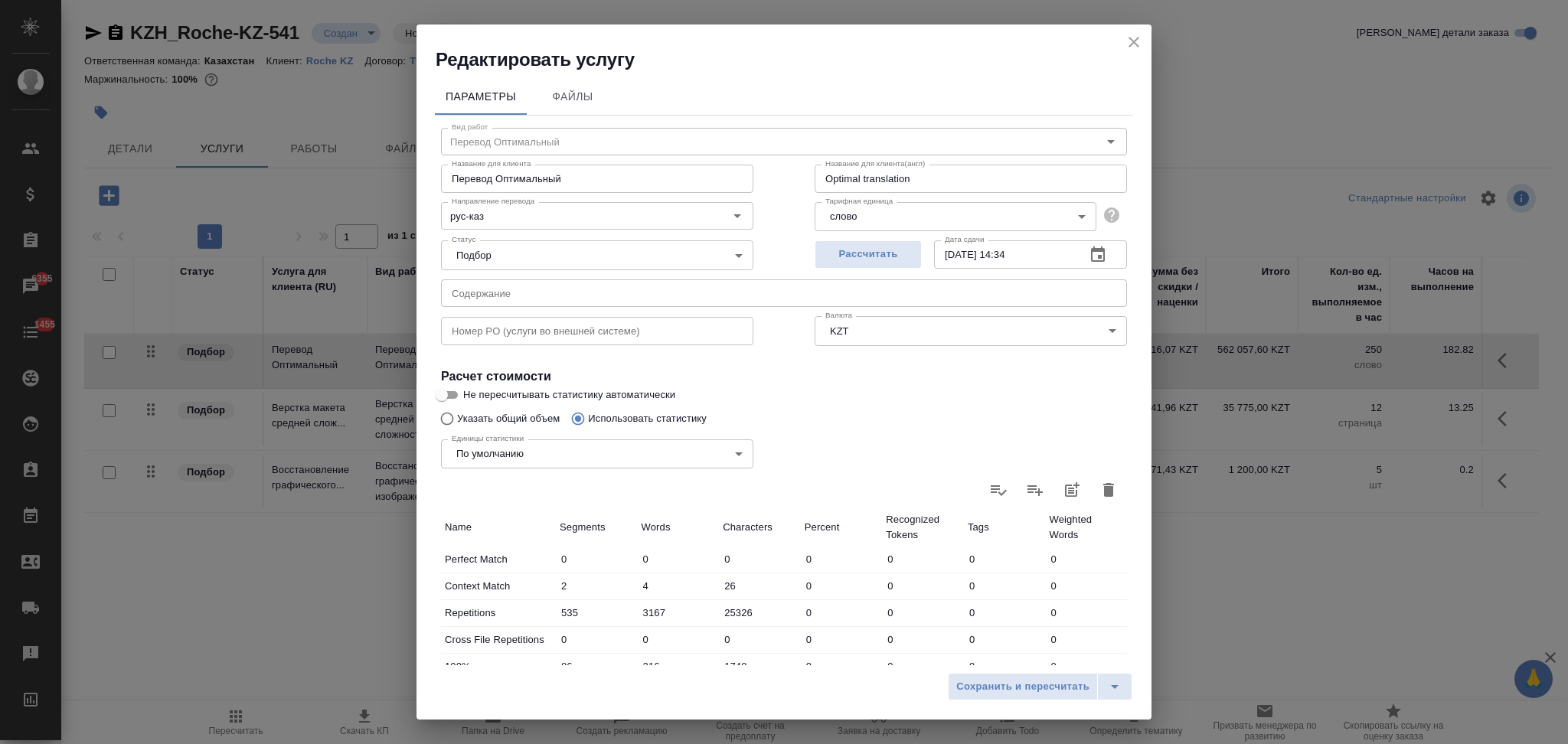
click at [439, 389] on input "Не пересчитывать статистику автоматически" at bounding box center [442, 395] width 55 height 19
checkbox input "true"
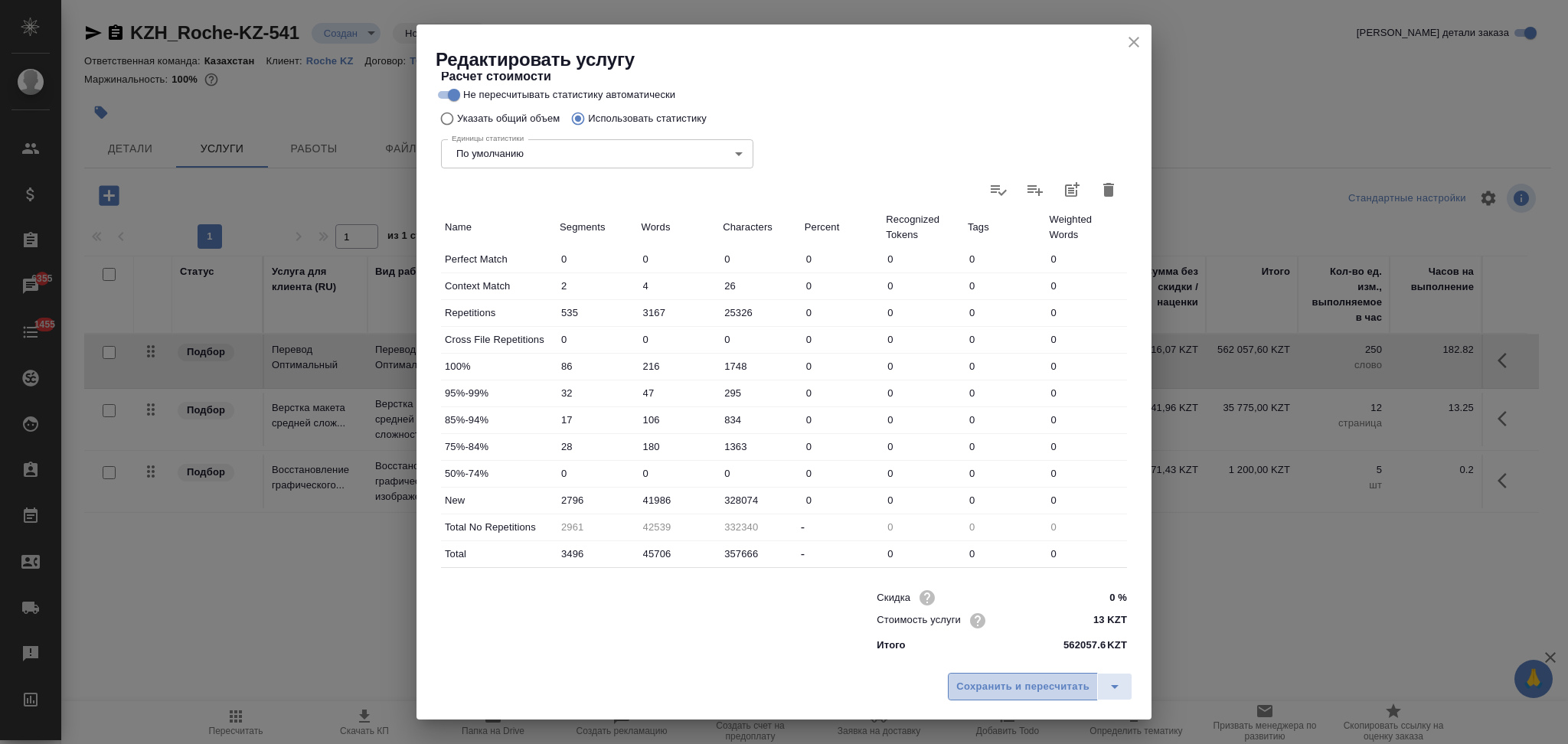
click at [1027, 699] on button "Сохранить и пересчитать" at bounding box center [1023, 687] width 150 height 28
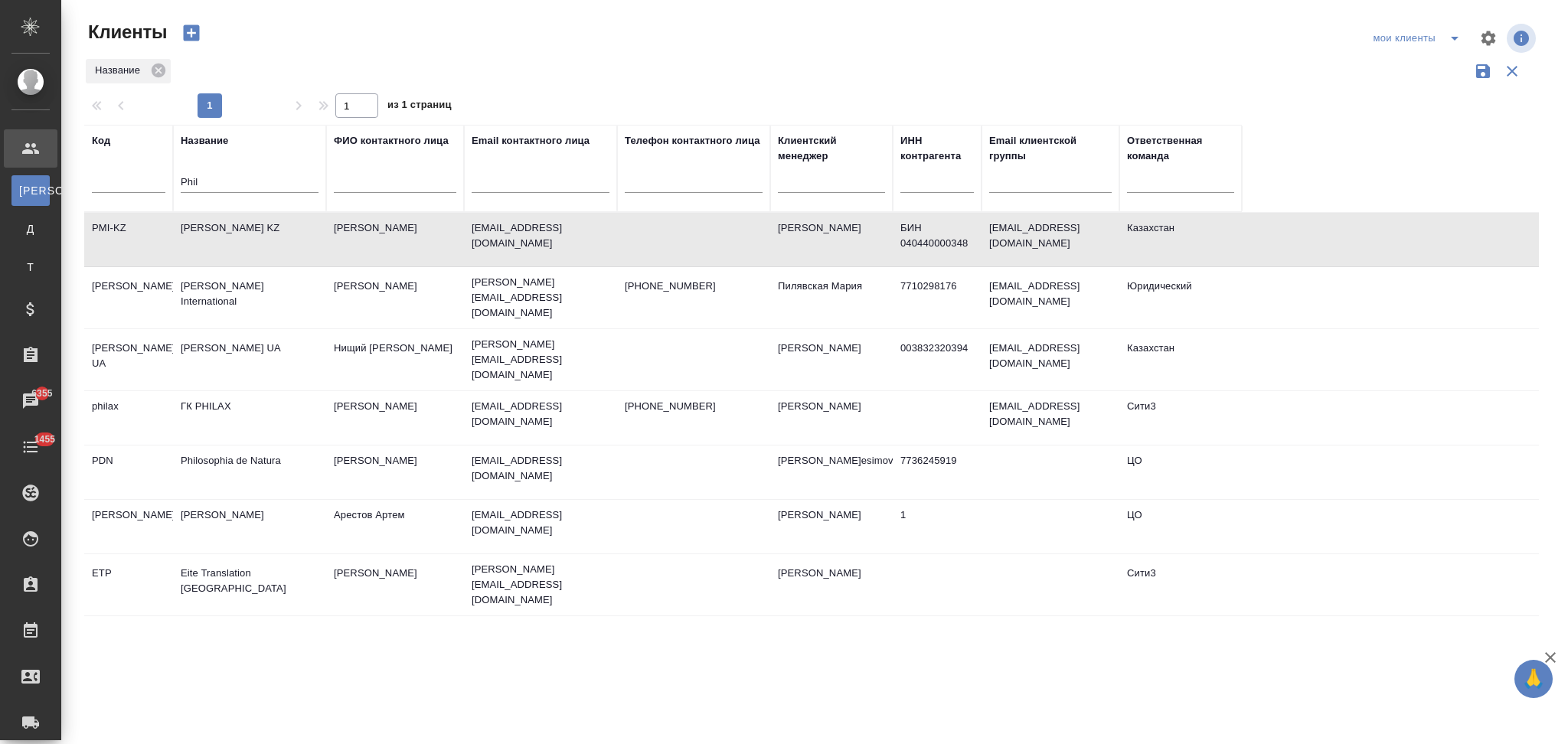
select select "RU"
drag, startPoint x: 211, startPoint y: 187, endPoint x: 174, endPoint y: 191, distance: 37.2
click at [174, 191] on th "Название Phil" at bounding box center [249, 168] width 153 height 87
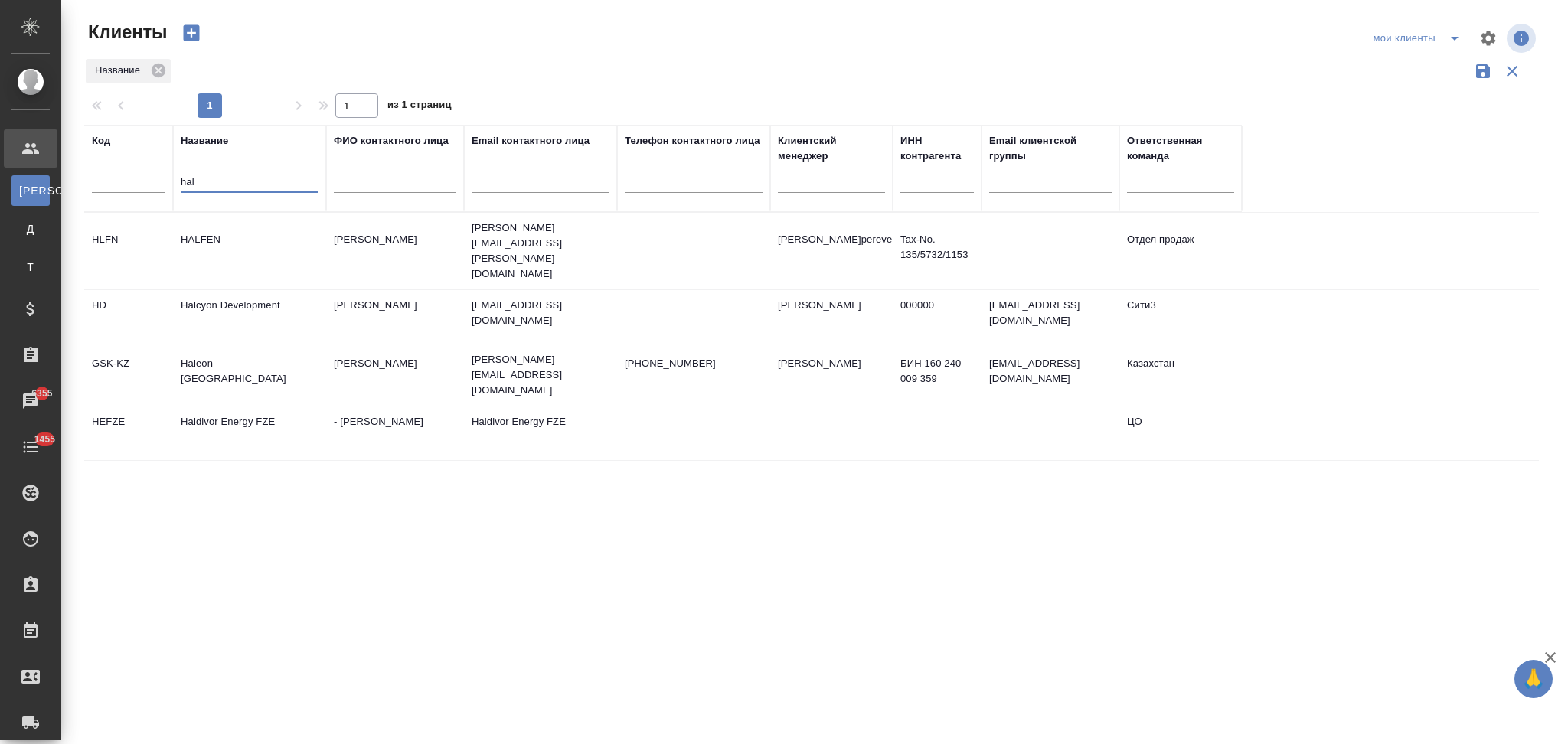
type input "hal"
click at [248, 359] on td "Haleon [GEOGRAPHIC_DATA]" at bounding box center [249, 374] width 153 height 53
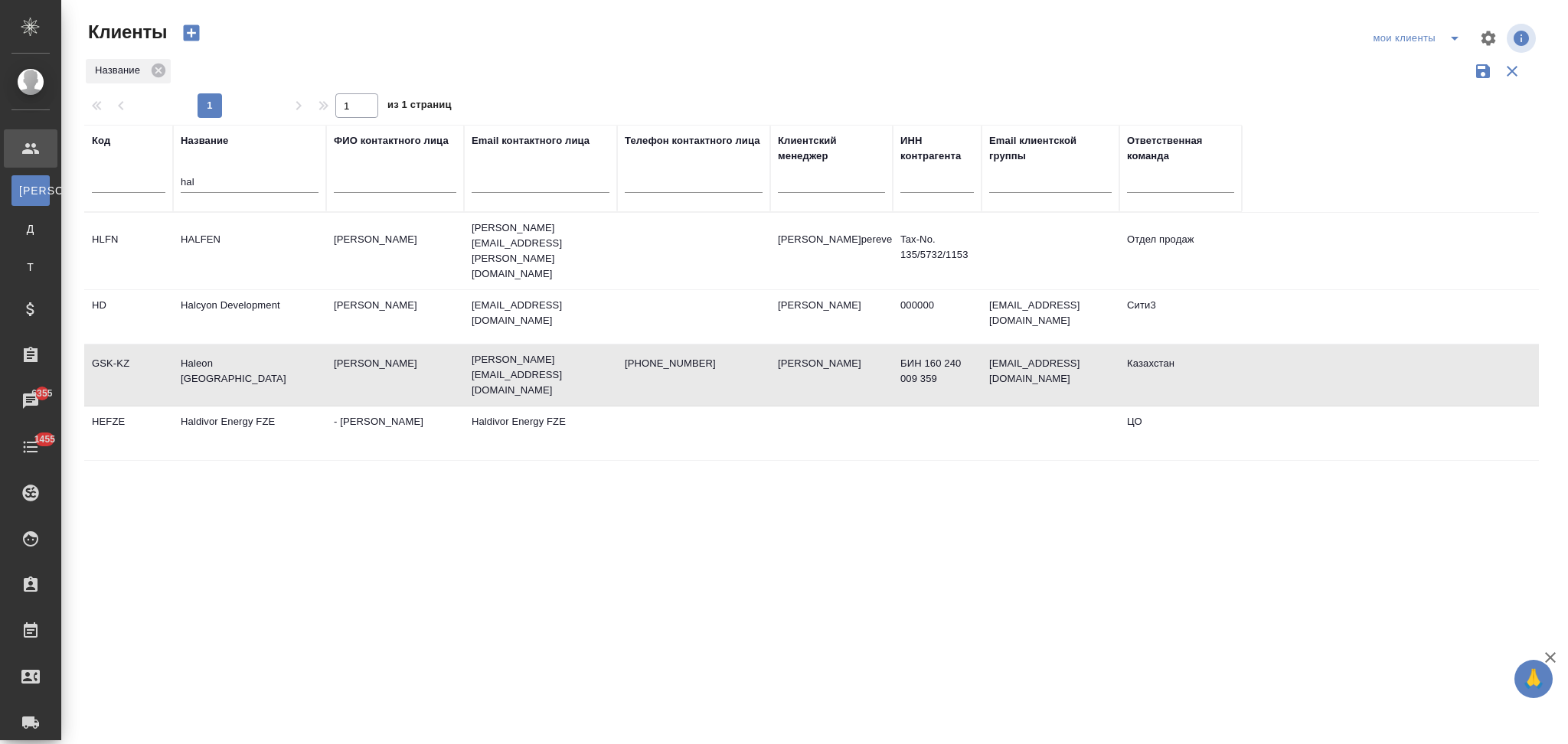
click at [248, 359] on td "Haleon [GEOGRAPHIC_DATA]" at bounding box center [249, 374] width 153 height 53
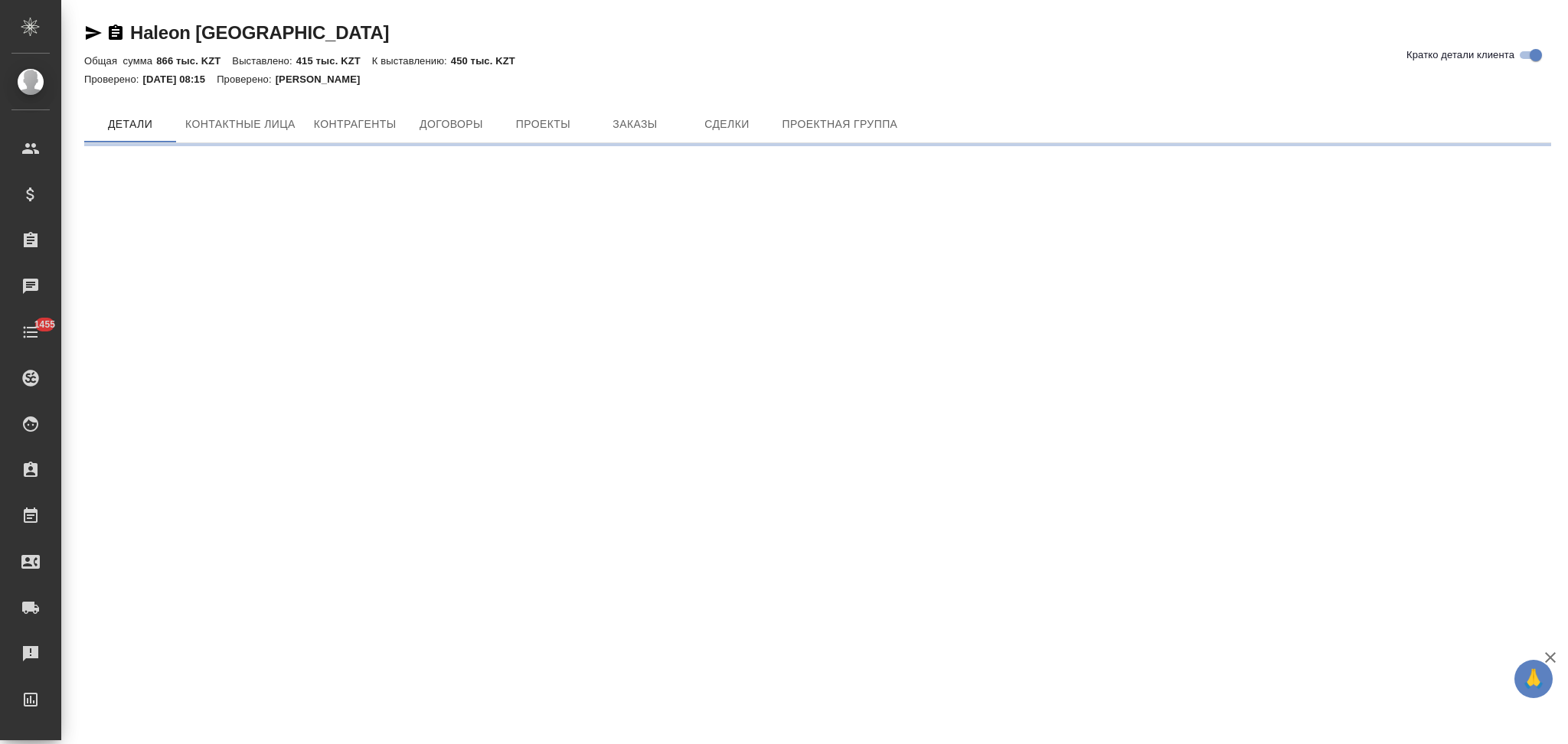
click at [629, 100] on div "Haleon [GEOGRAPHIC_DATA] Кратко детали клиента Общая сумма 866 тыс. KZT Выставл…" at bounding box center [817, 77] width 1484 height 155
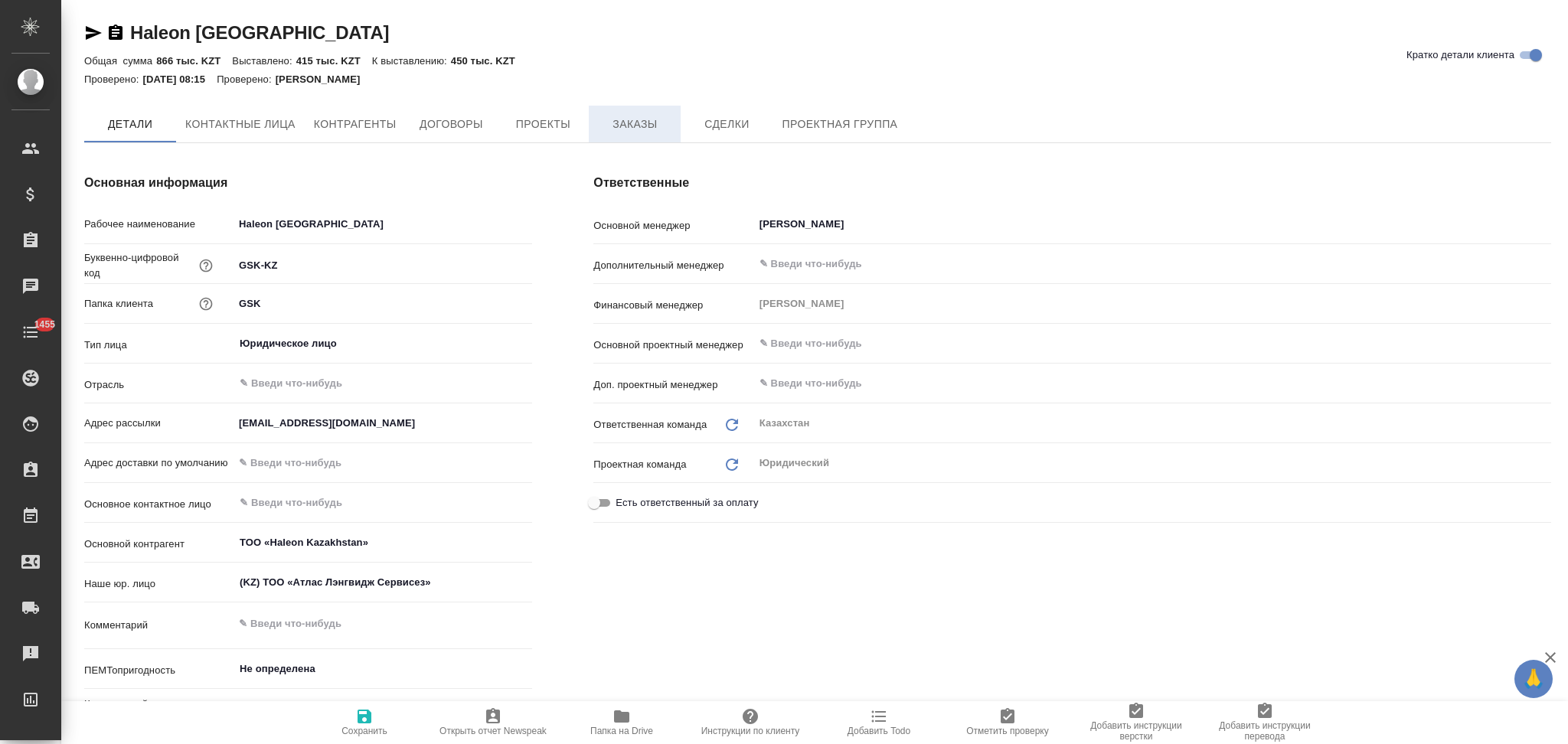
type textarea "x"
click at [630, 117] on span "Заказы" at bounding box center [634, 125] width 74 height 19
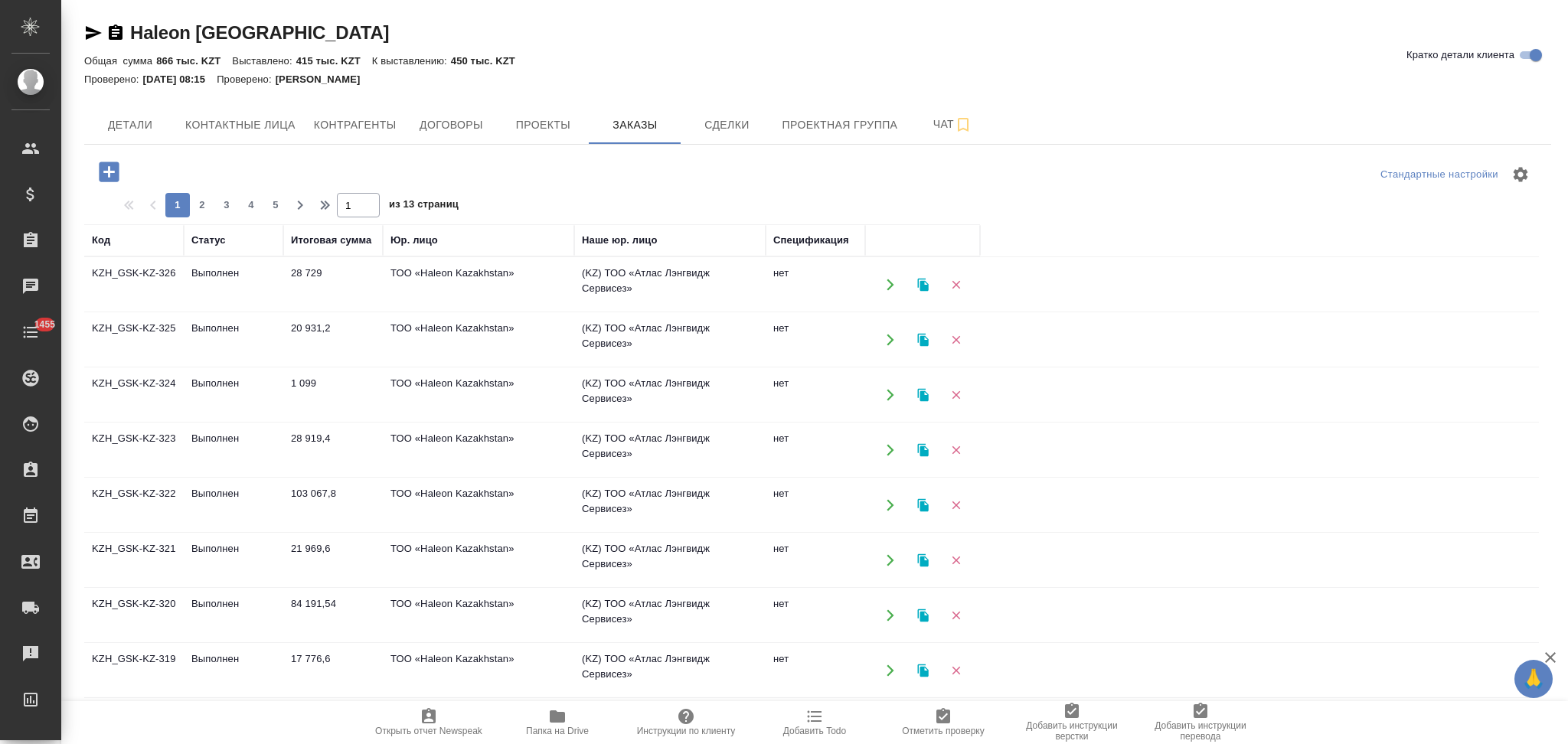
click at [108, 179] on icon "button" at bounding box center [108, 171] width 20 height 20
click at [102, 175] on icon "button" at bounding box center [108, 171] width 20 height 20
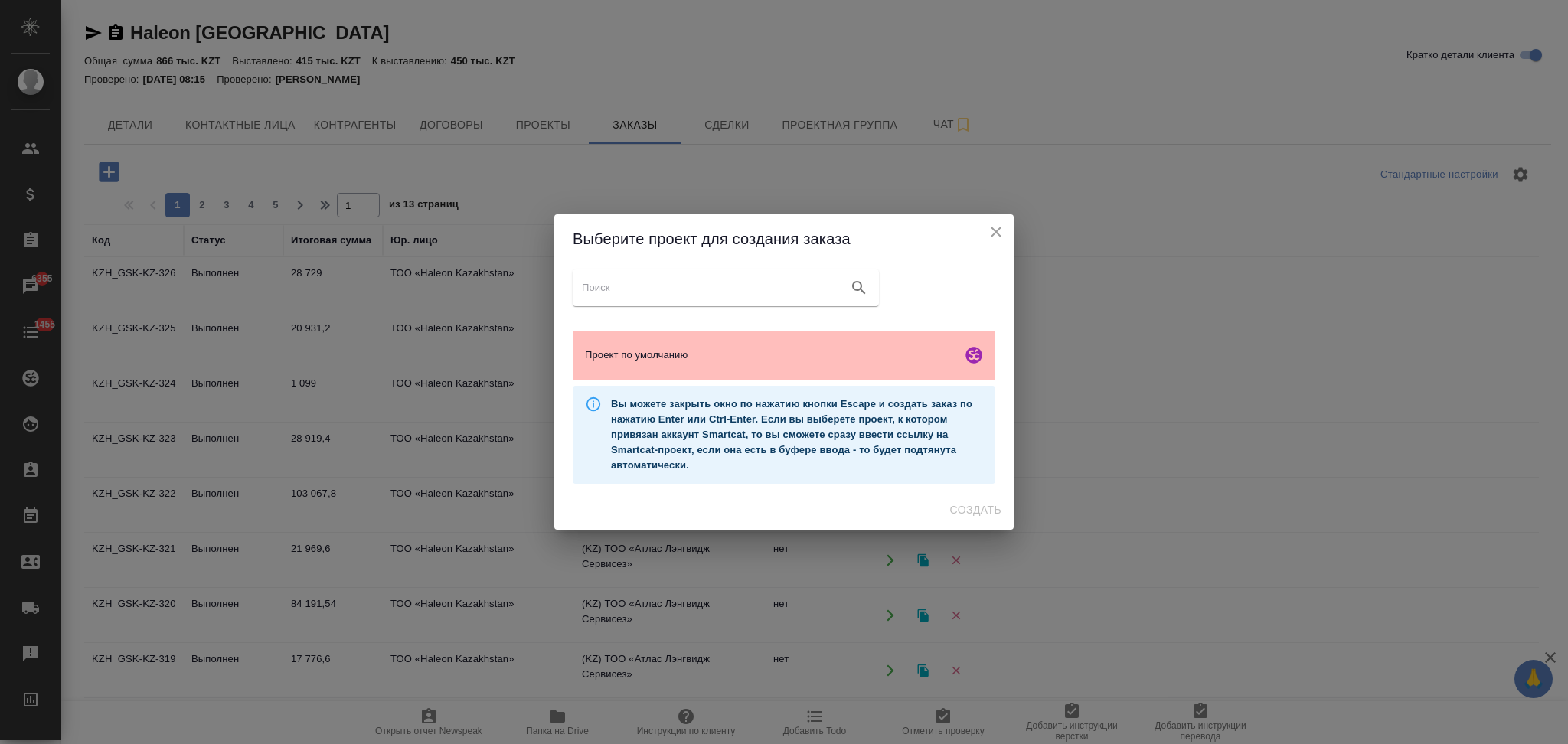
click at [721, 353] on span "Проект по умолчанию" at bounding box center [770, 355] width 371 height 15
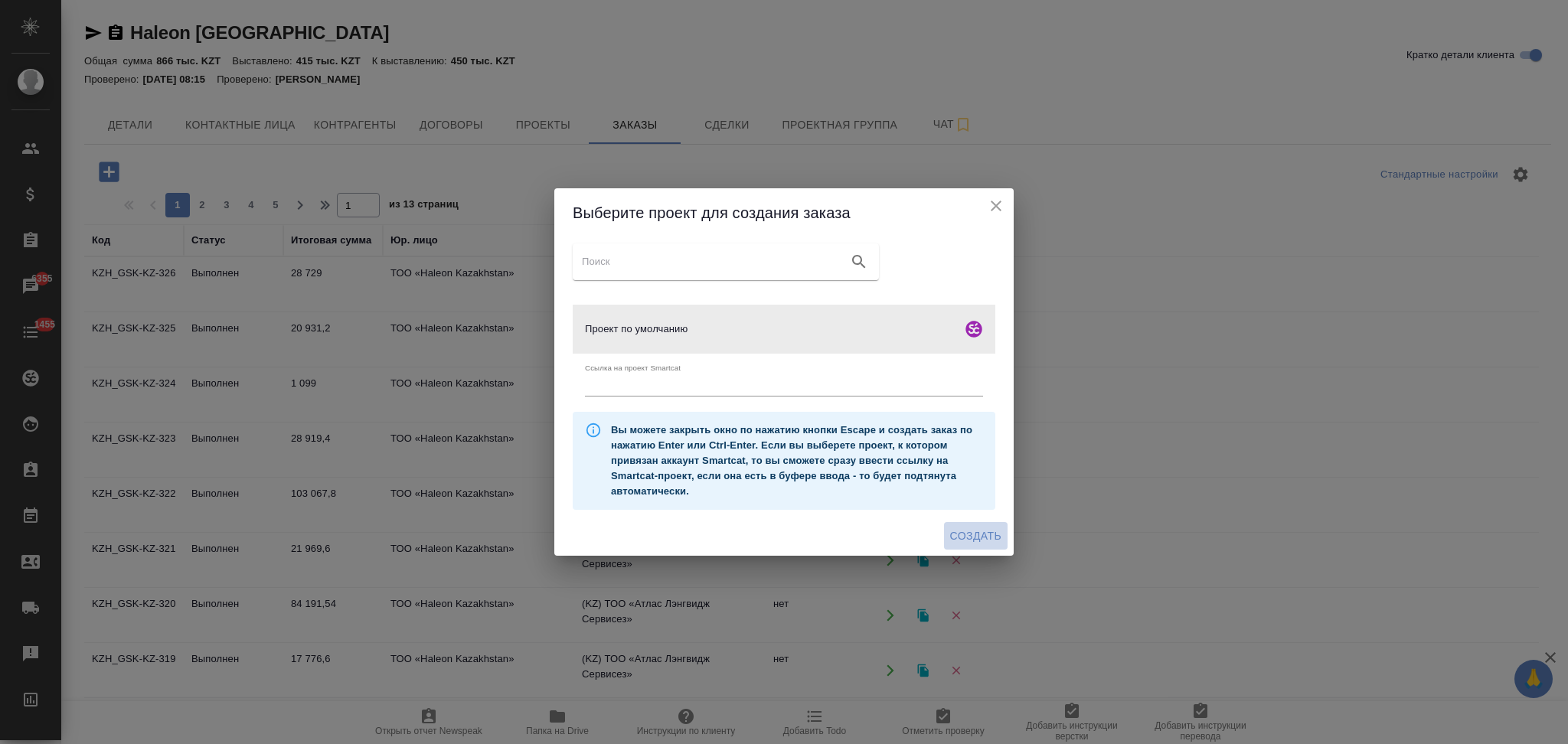
click at [965, 532] on span "Создать" at bounding box center [975, 536] width 51 height 19
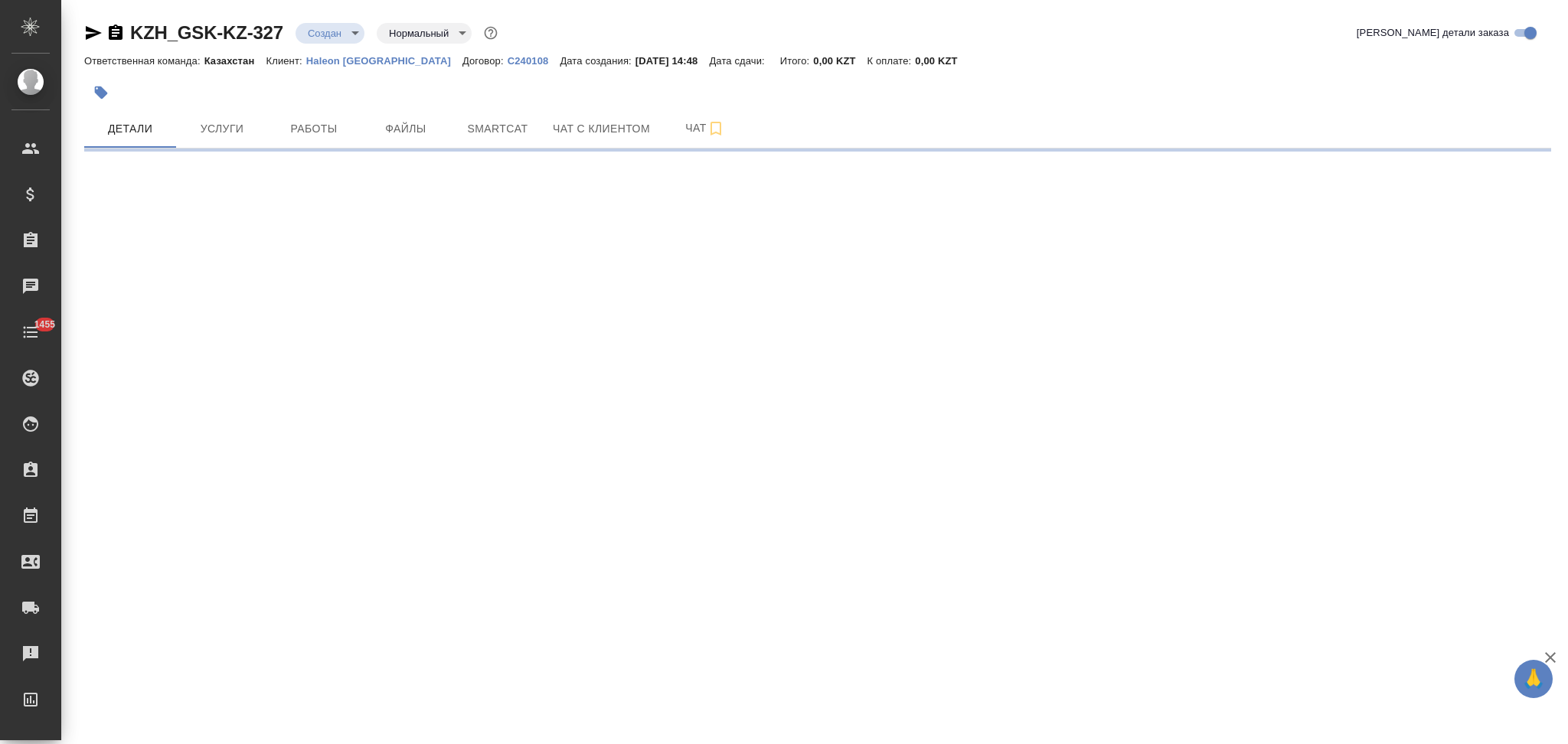
select select "RU"
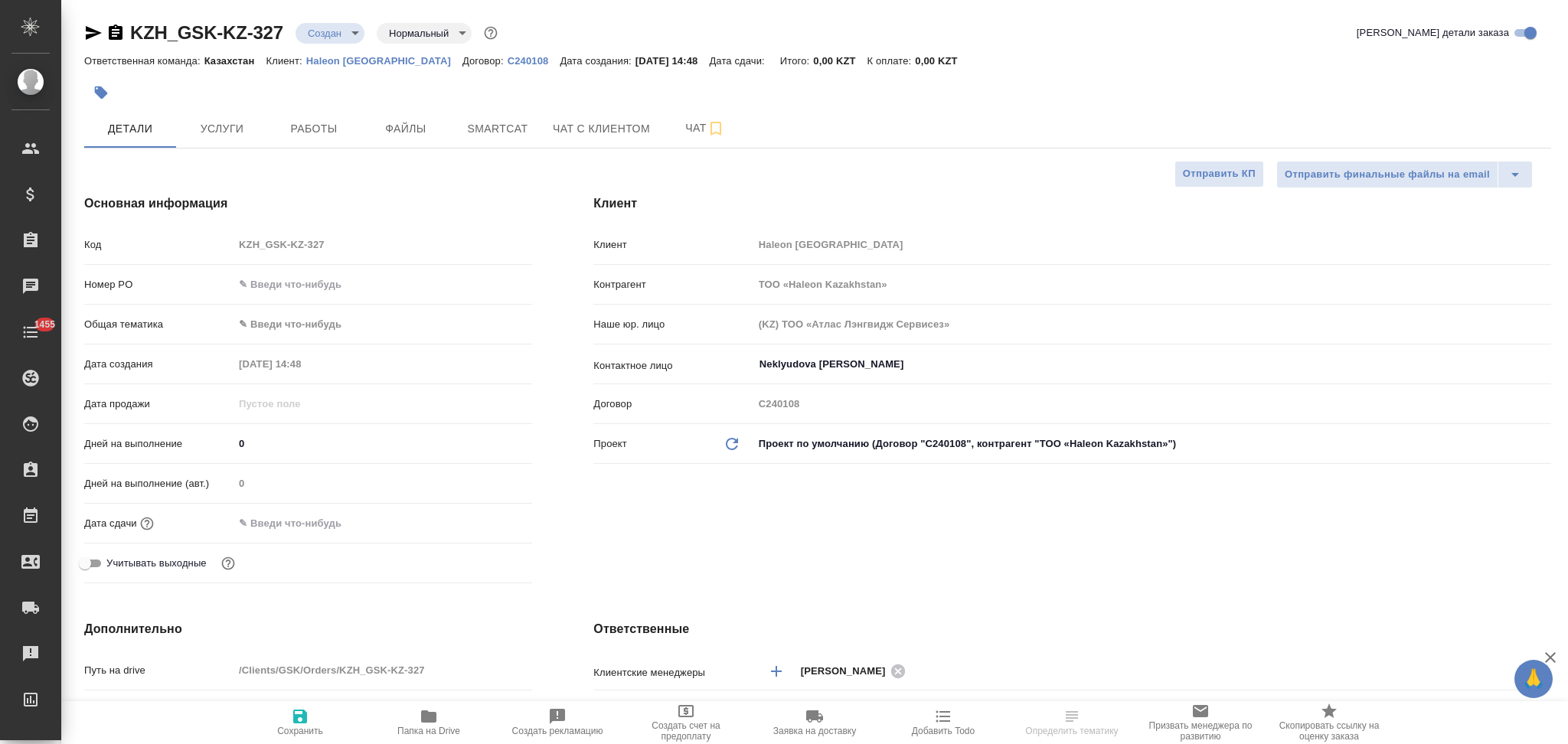
type textarea "x"
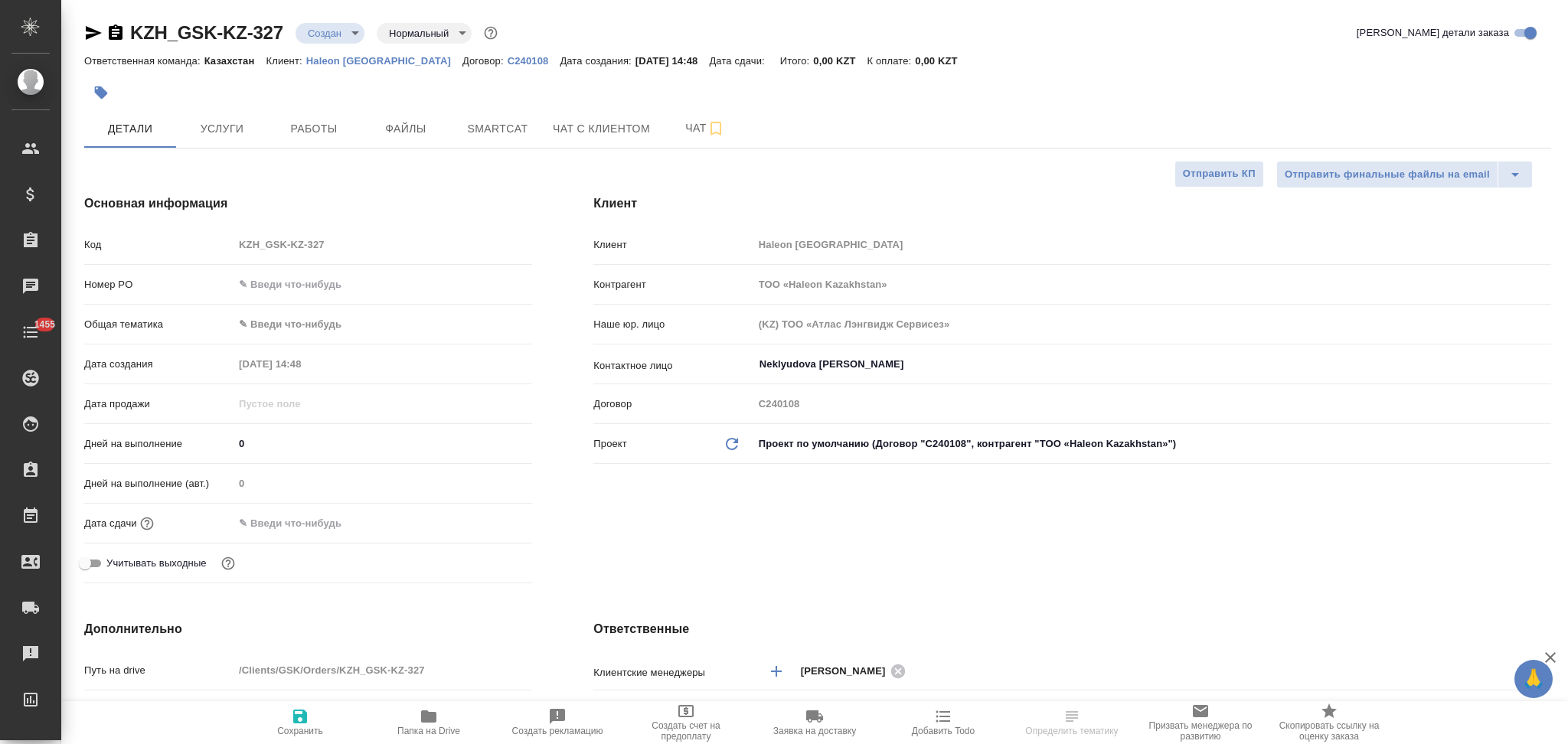
type textarea "x"
click at [410, 728] on span "Папка на Drive" at bounding box center [428, 730] width 63 height 10
type textarea "x"
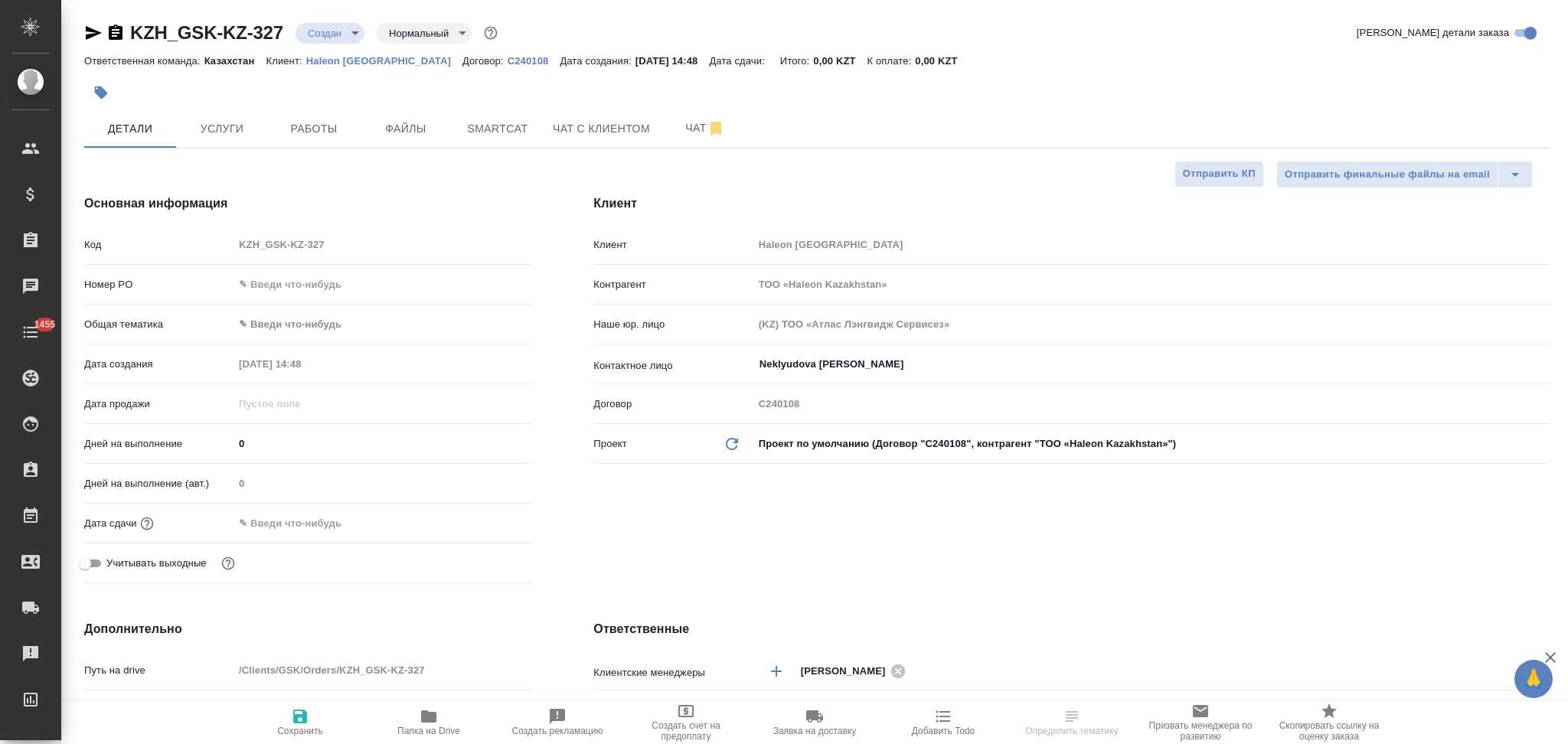
type textarea "x"
select select "RU"
type textarea "x"
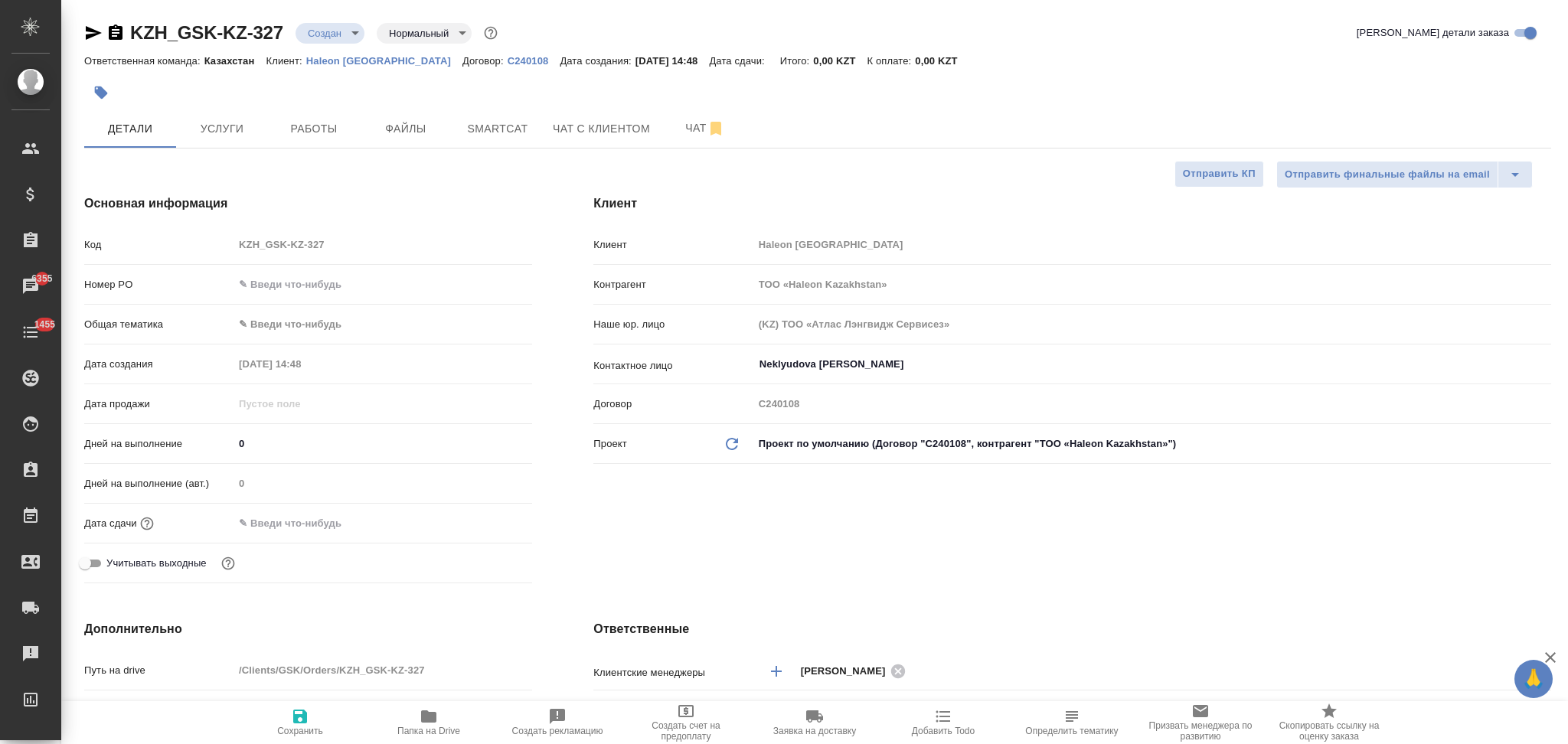
type textarea "x"
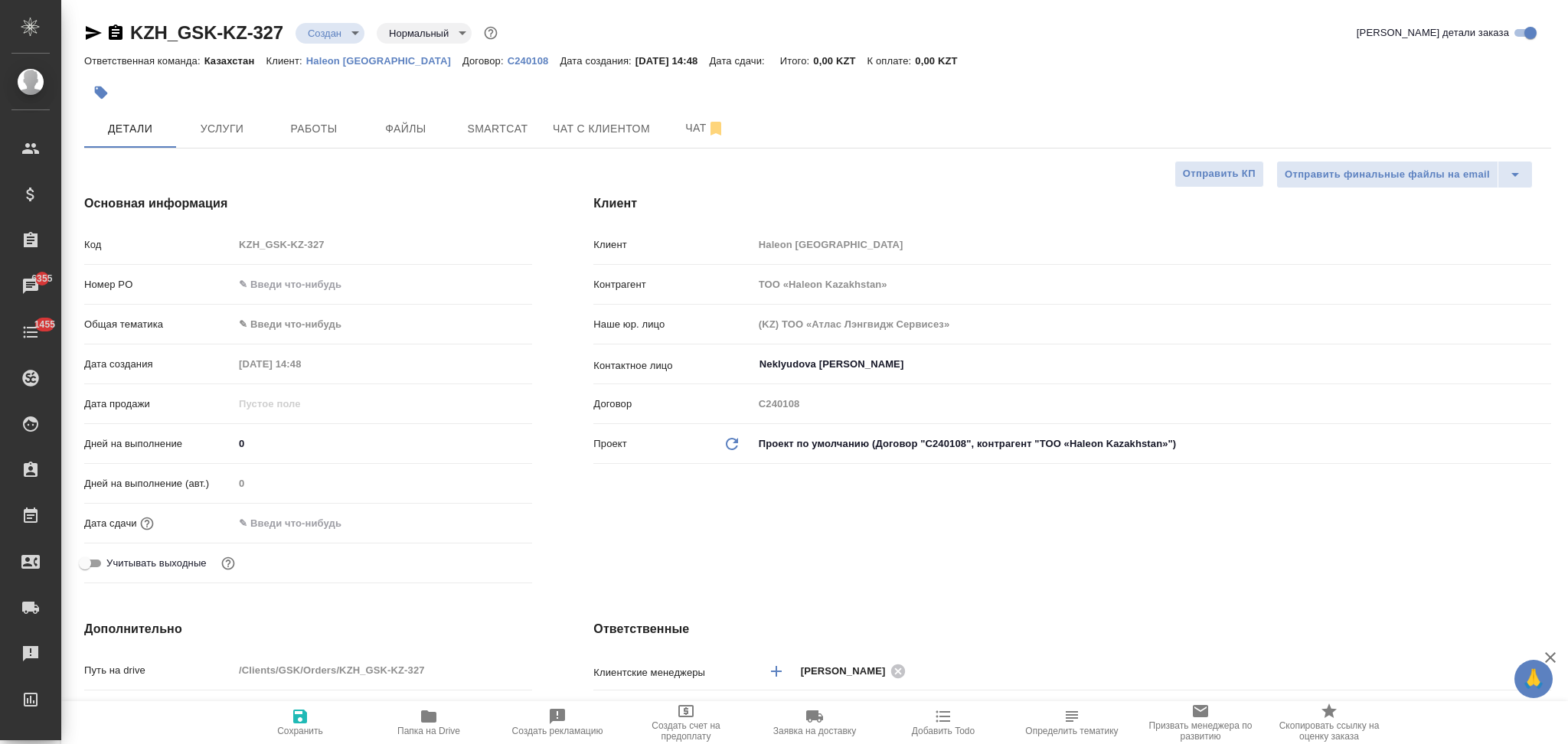
type textarea "x"
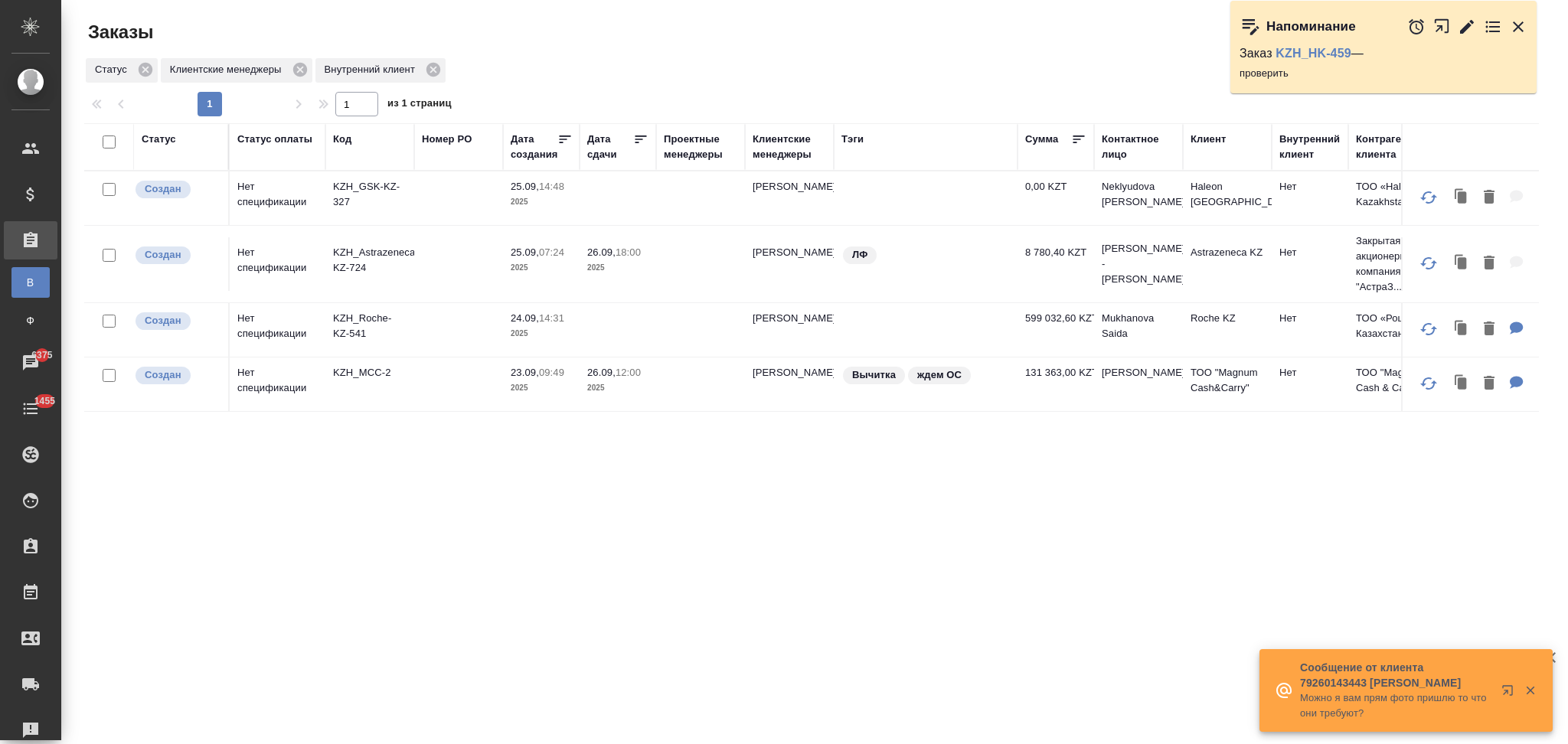
click at [1528, 693] on icon "button" at bounding box center [1530, 690] width 8 height 8
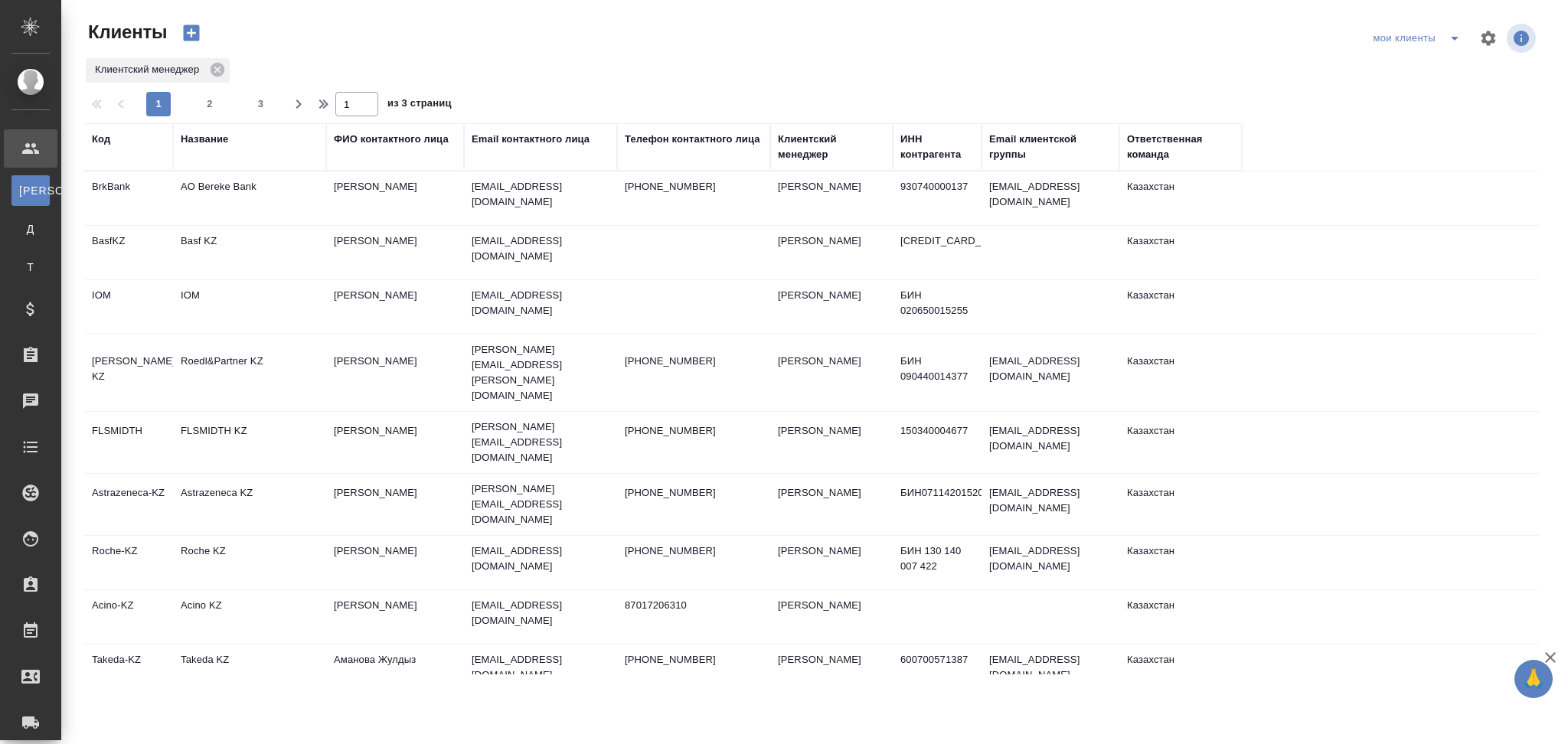
select select "RU"
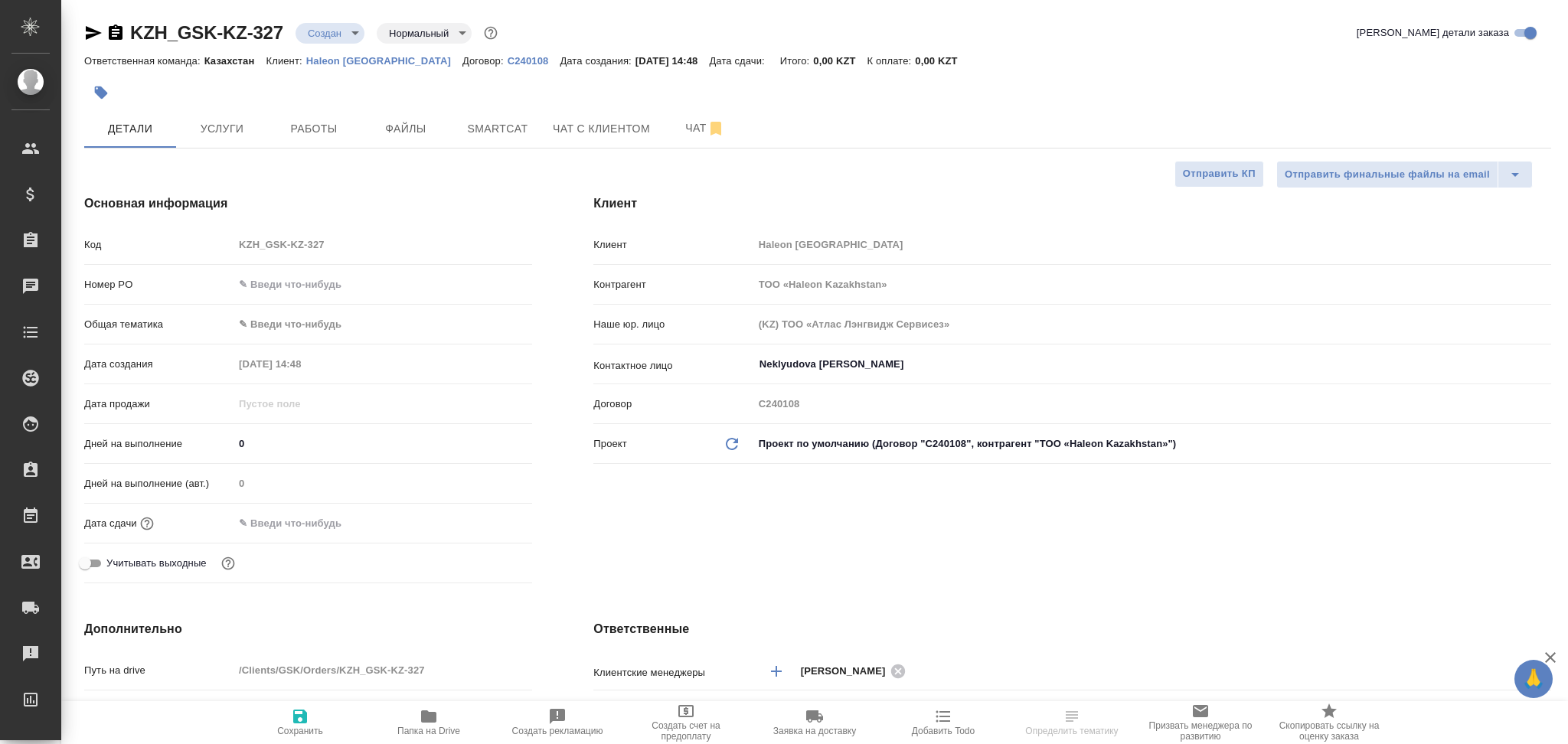
select select "RU"
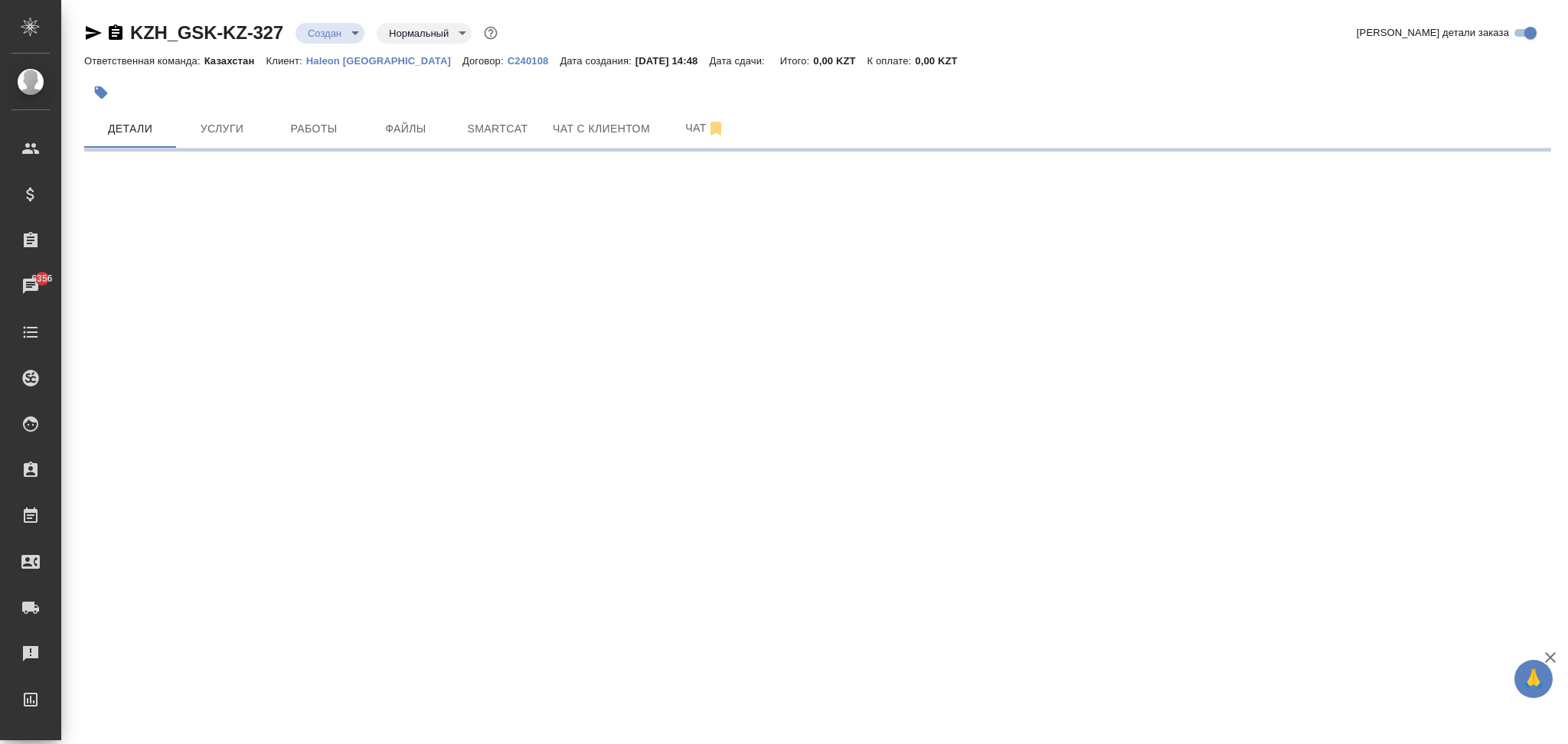
select select "RU"
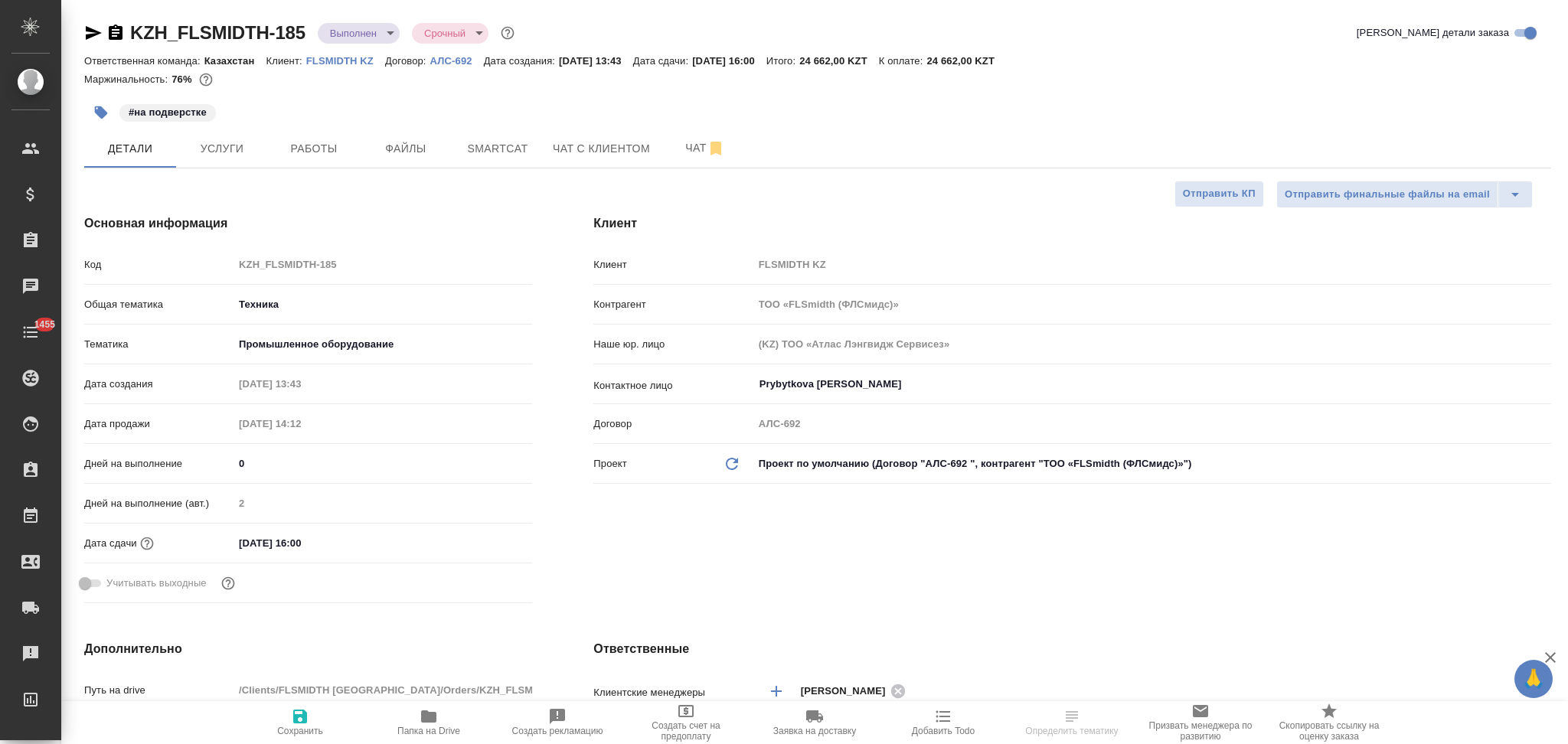
select select "RU"
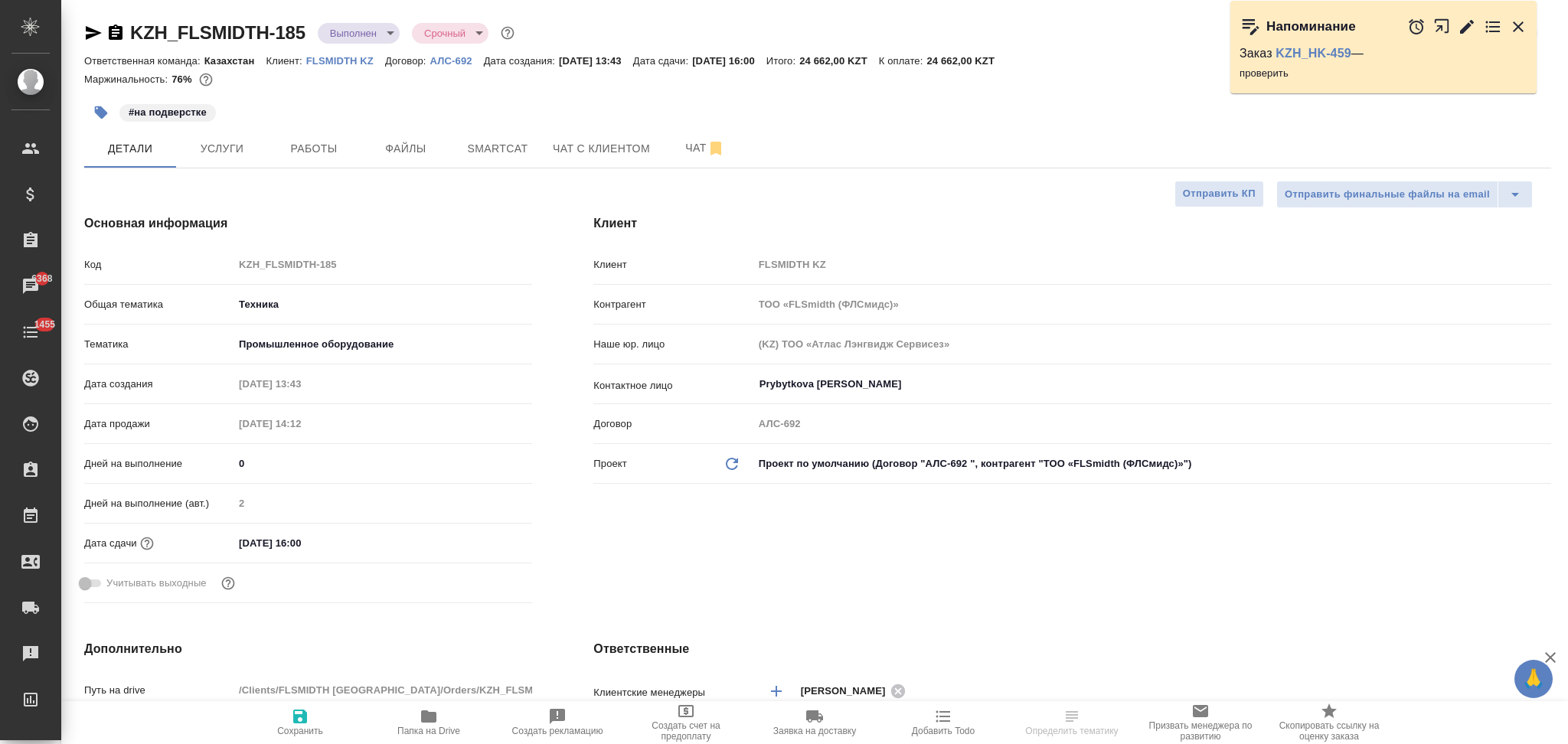
click at [156, 259] on div "Код KZH_FLSMIDTH-185" at bounding box center [308, 264] width 448 height 27
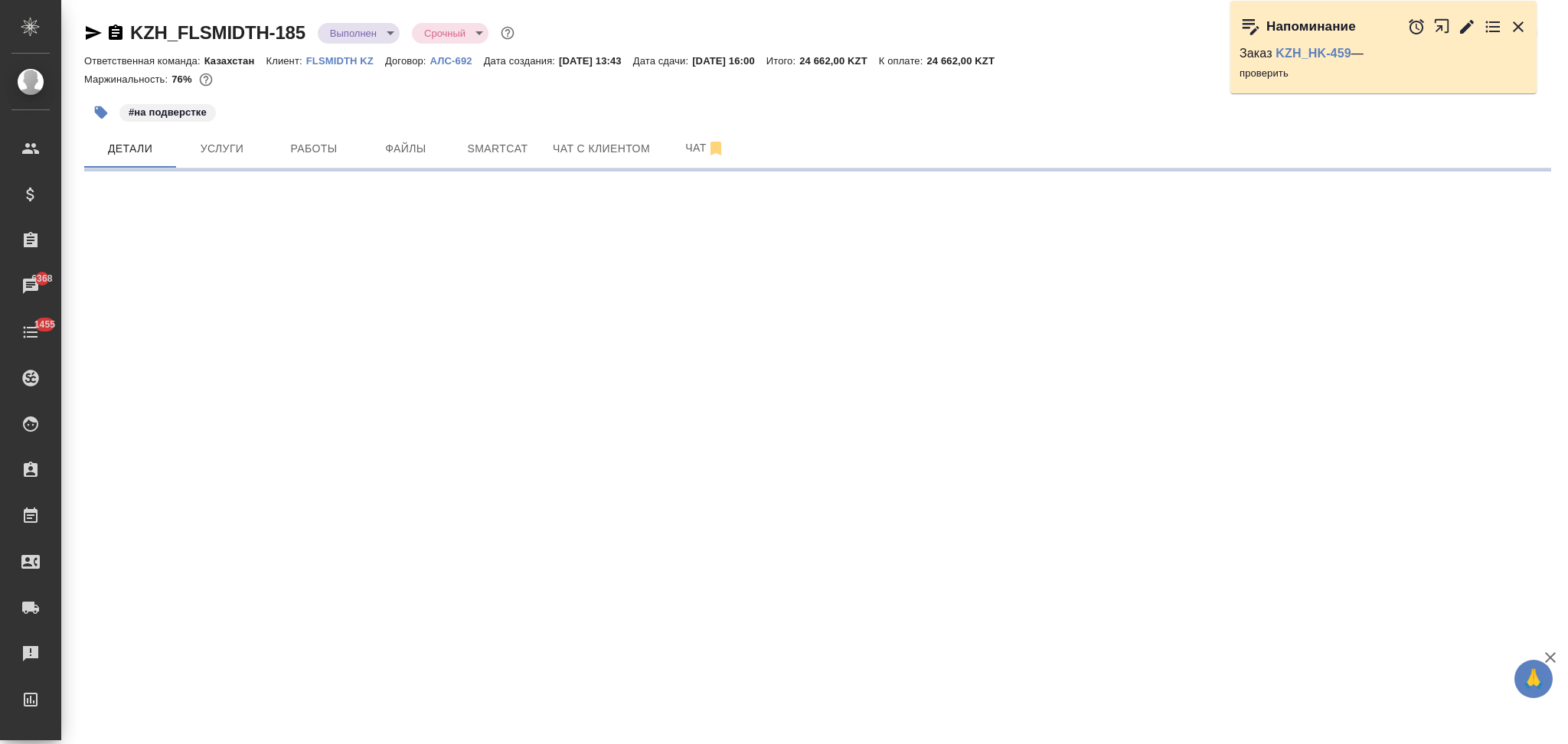
select select "RU"
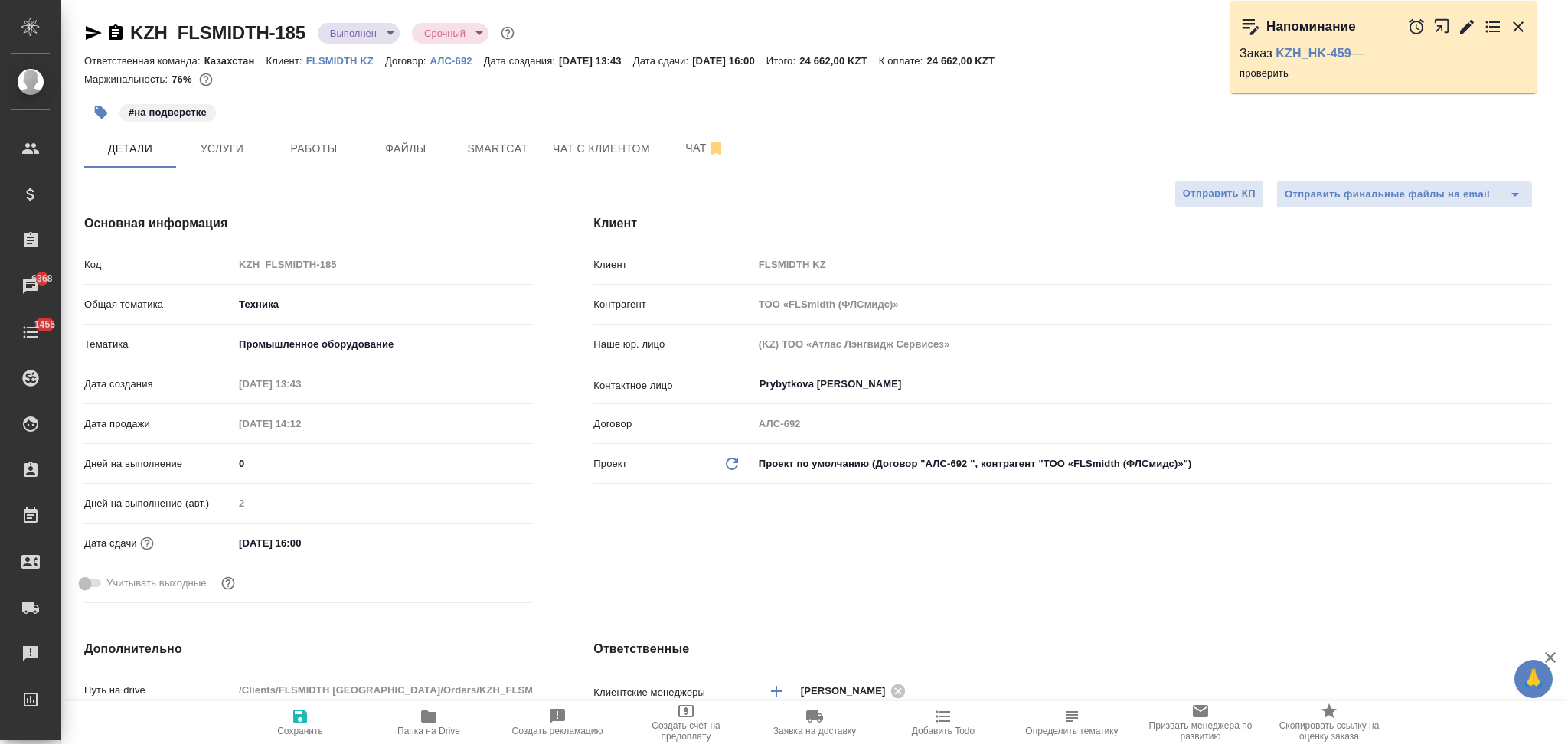
type textarea "x"
